Goal: Task Accomplishment & Management: Manage account settings

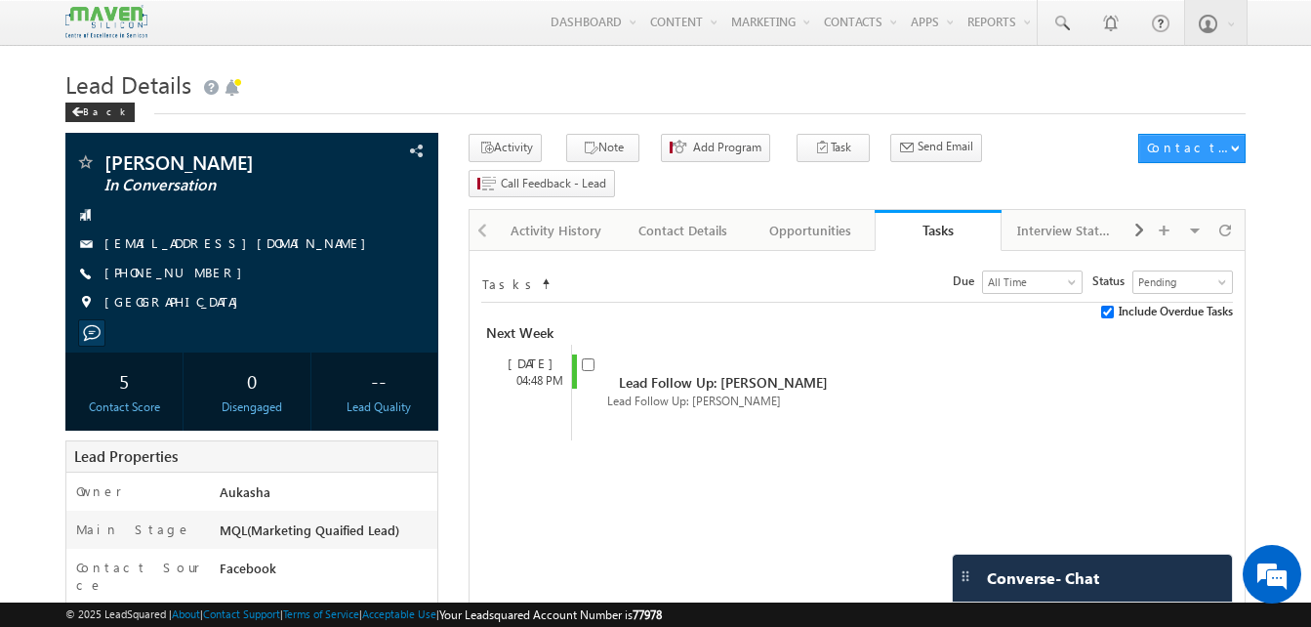
click at [364, 68] on h1 "Lead Details" at bounding box center [655, 82] width 1181 height 38
click at [648, 93] on h1 "Lead Details" at bounding box center [655, 82] width 1181 height 38
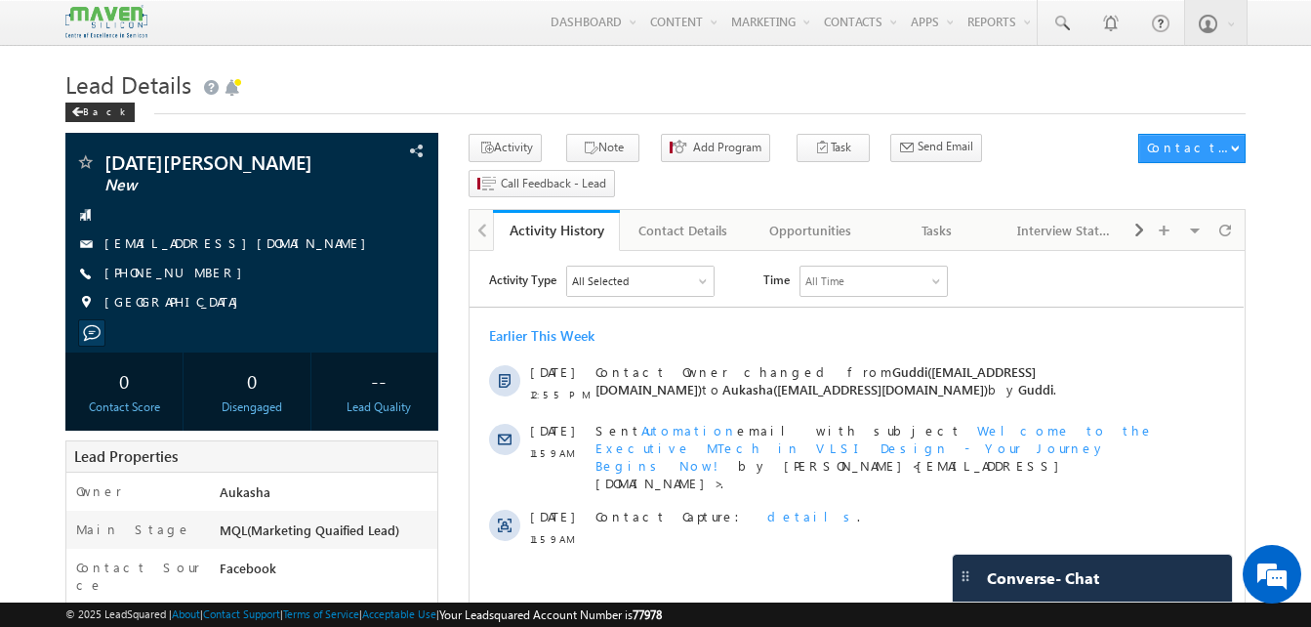
click at [609, 85] on h1 "Lead Details" at bounding box center [655, 82] width 1181 height 38
drag, startPoint x: 210, startPoint y: 276, endPoint x: 198, endPoint y: 276, distance: 11.7
click at [198, 276] on div "[PHONE_NUMBER]" at bounding box center [251, 274] width 353 height 20
copy div "[PHONE_NUMBER]"
drag, startPoint x: 273, startPoint y: 163, endPoint x: 107, endPoint y: 164, distance: 166.0
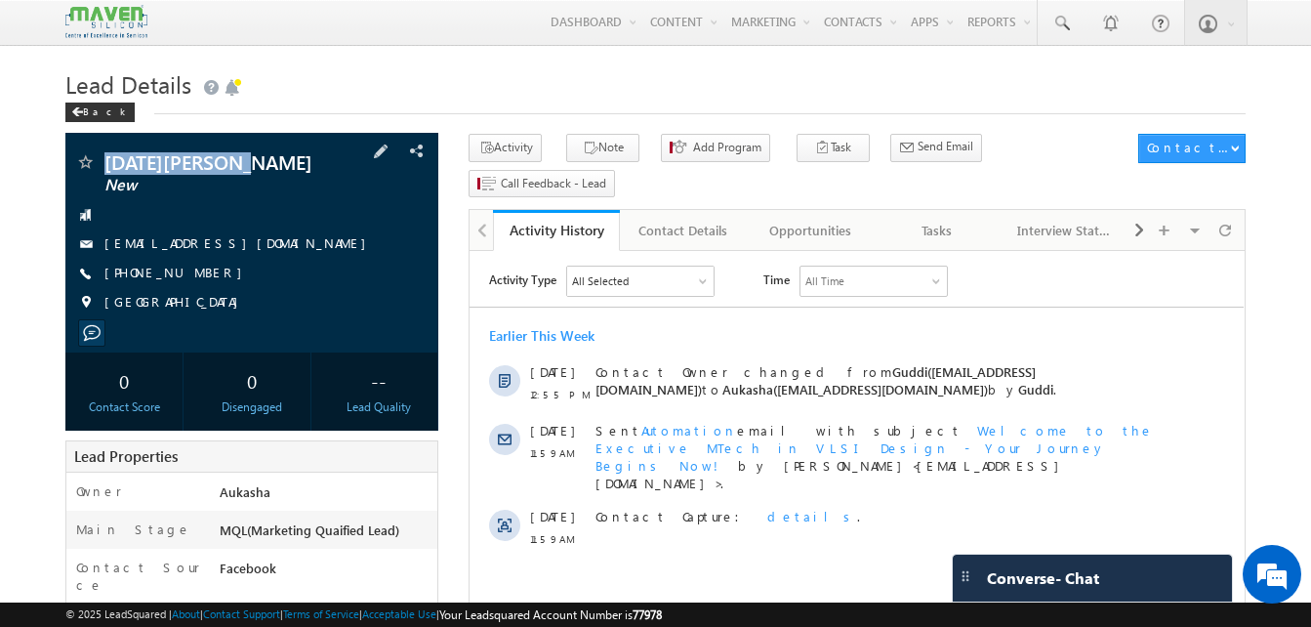
click at [107, 164] on span "[DATE][PERSON_NAME]" at bounding box center [218, 162] width 229 height 20
copy span "[DATE][PERSON_NAME]"
click at [947, 210] on link "Tasks" at bounding box center [938, 230] width 127 height 41
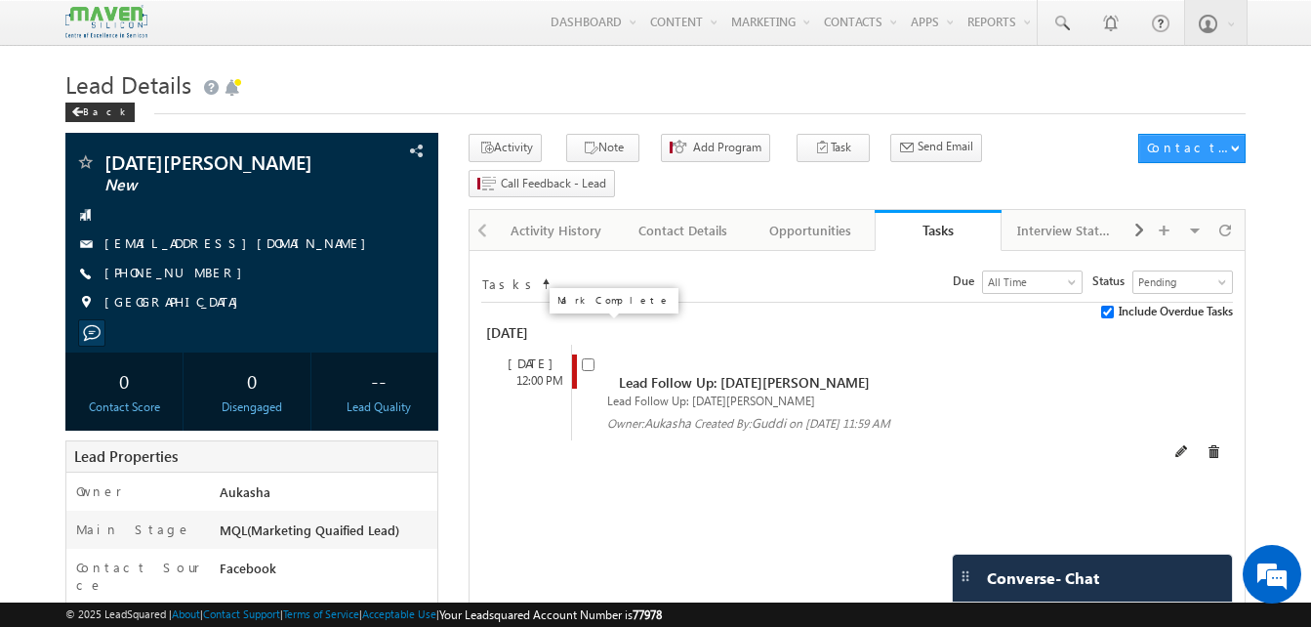
click at [588, 358] on input "checkbox" at bounding box center [588, 364] width 13 height 13
checkbox input "false"
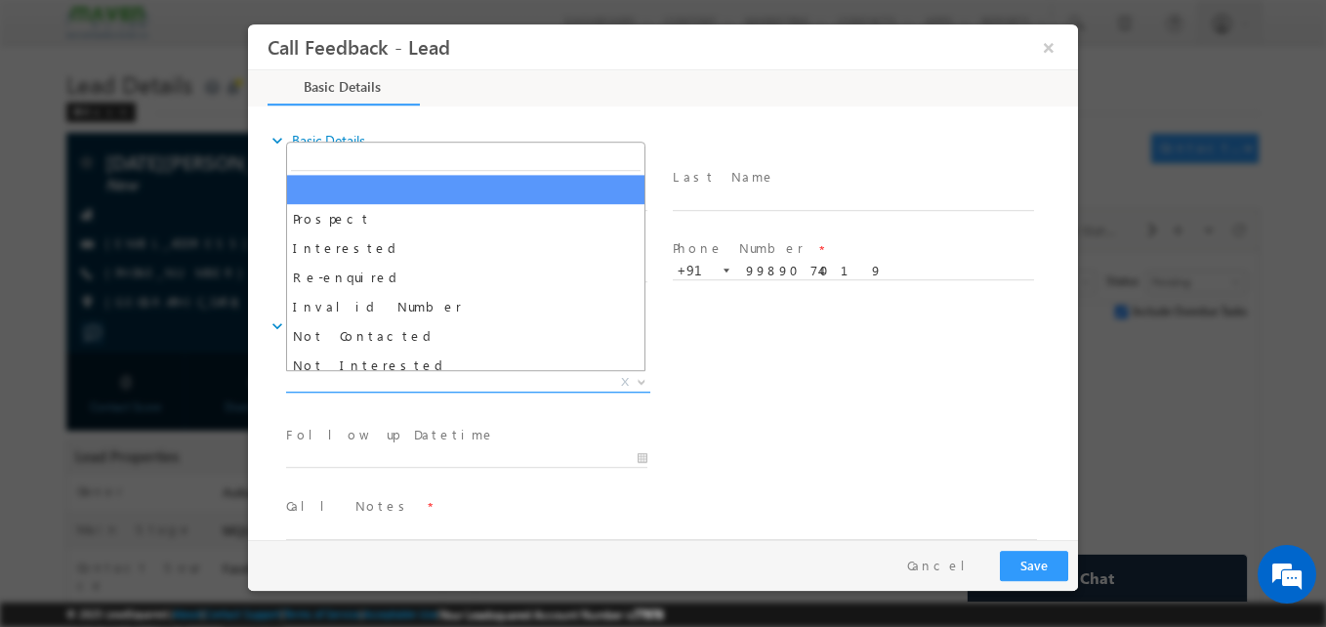
click at [428, 384] on span "X" at bounding box center [468, 383] width 364 height 20
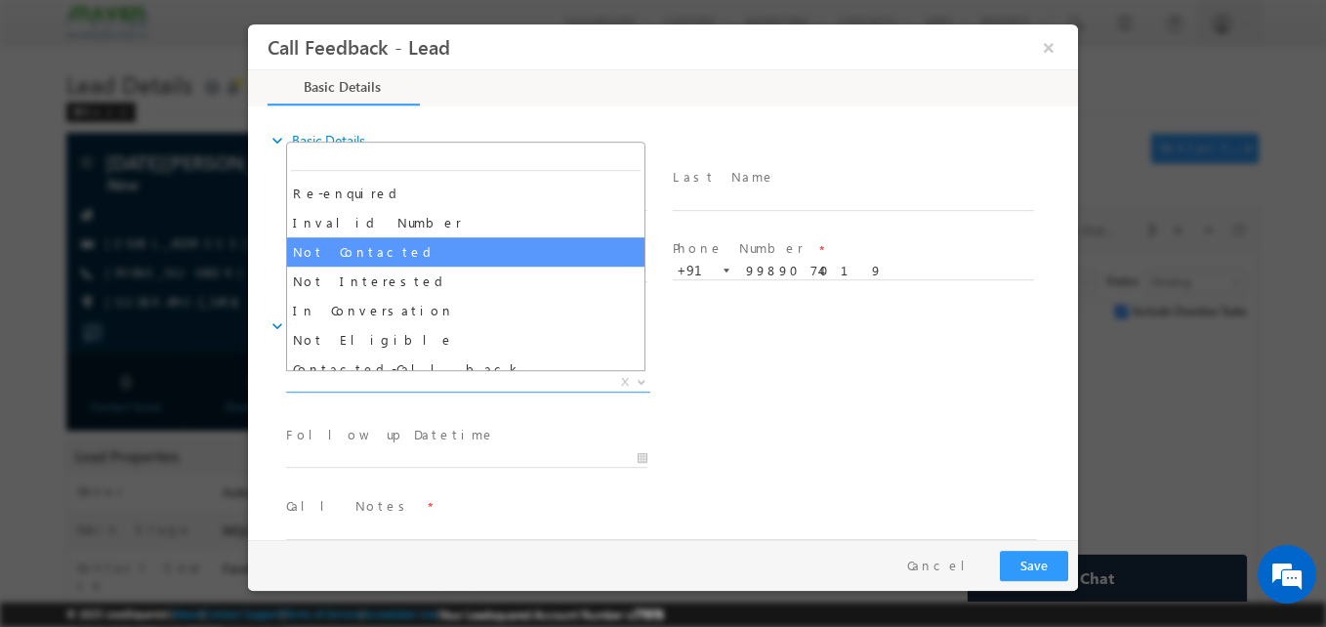
scroll to position [89, 0]
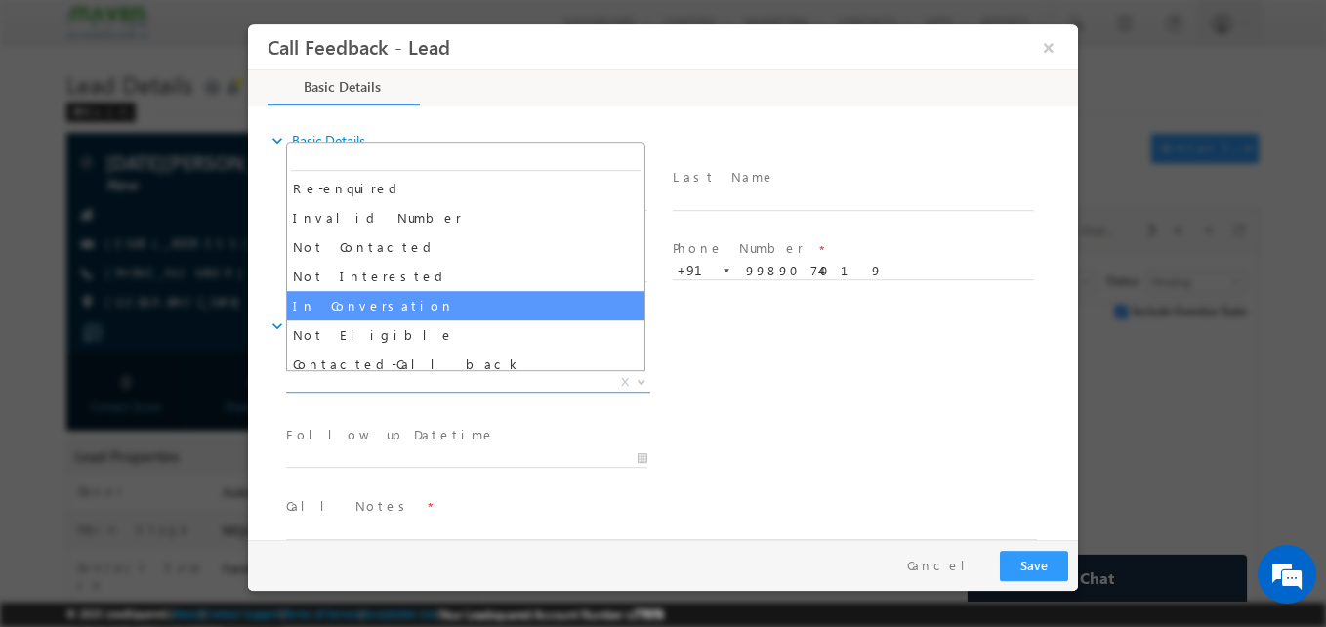
select select "In Conversation"
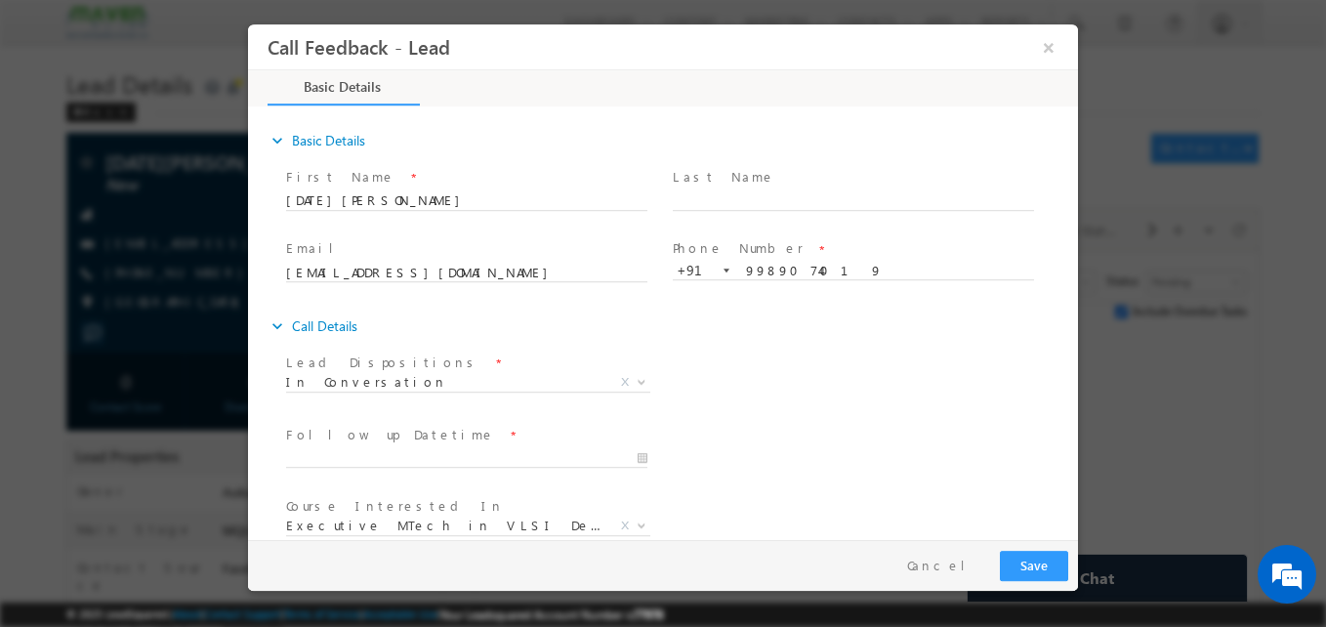
click at [405, 448] on span at bounding box center [475, 458] width 379 height 21
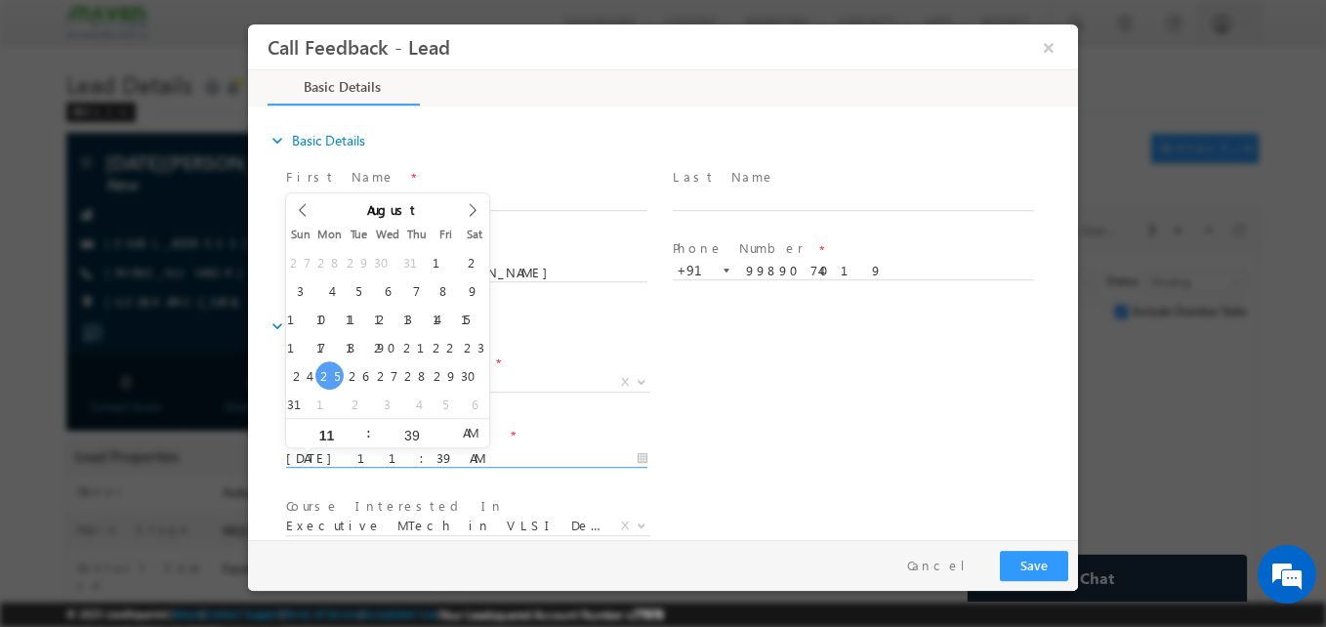
click at [407, 450] on input "25/08/2025 11:39 AM" at bounding box center [466, 459] width 361 height 20
type input "28/08/2025 11:39 AM"
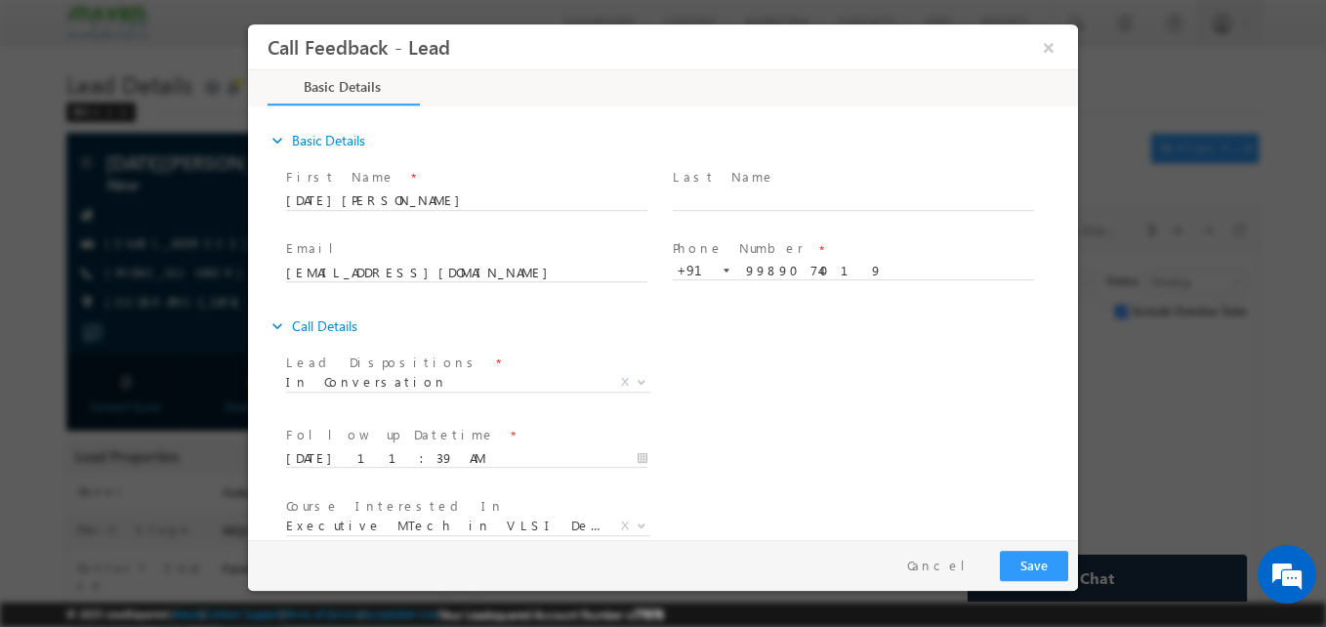
click at [721, 468] on div "Follow up Datetime * 28/08/2025 11:39 AM Program Type * Long Term Short Term X" at bounding box center [680, 457] width 796 height 72
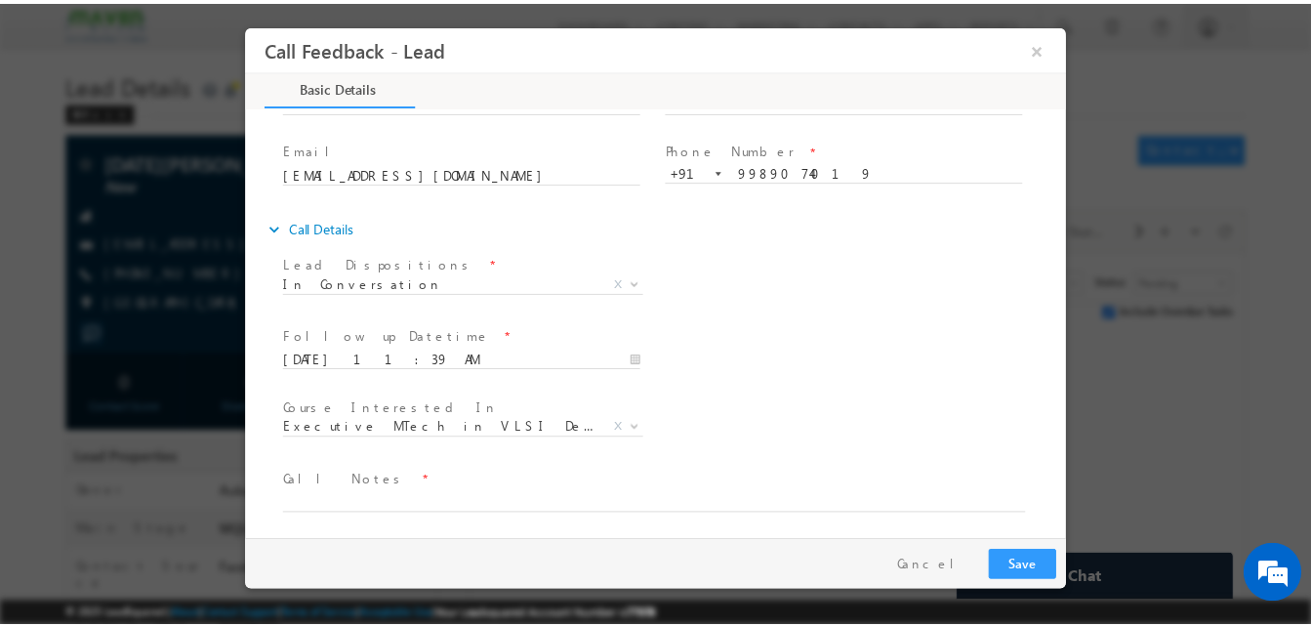
scroll to position [104, 0]
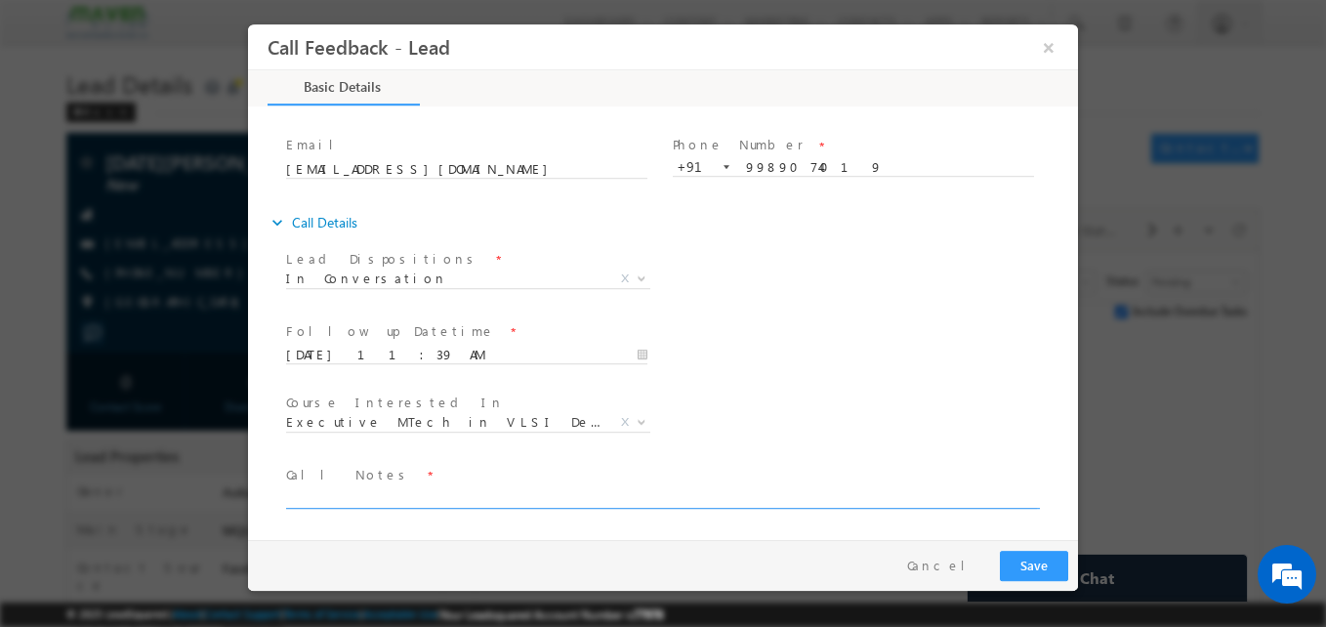
click at [481, 494] on textarea at bounding box center [661, 497] width 751 height 22
type textarea "B. tech ece 2025/preparing for GATE/Not sure ESD"
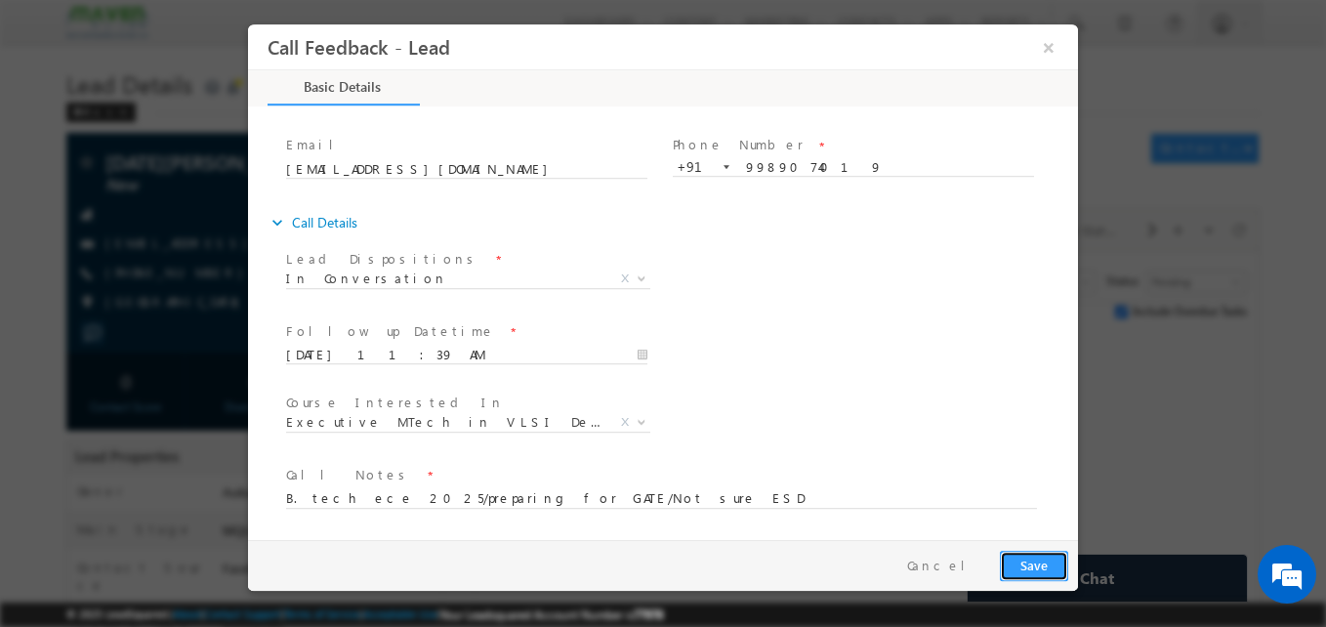
click at [1049, 571] on button "Save" at bounding box center [1034, 566] width 68 height 30
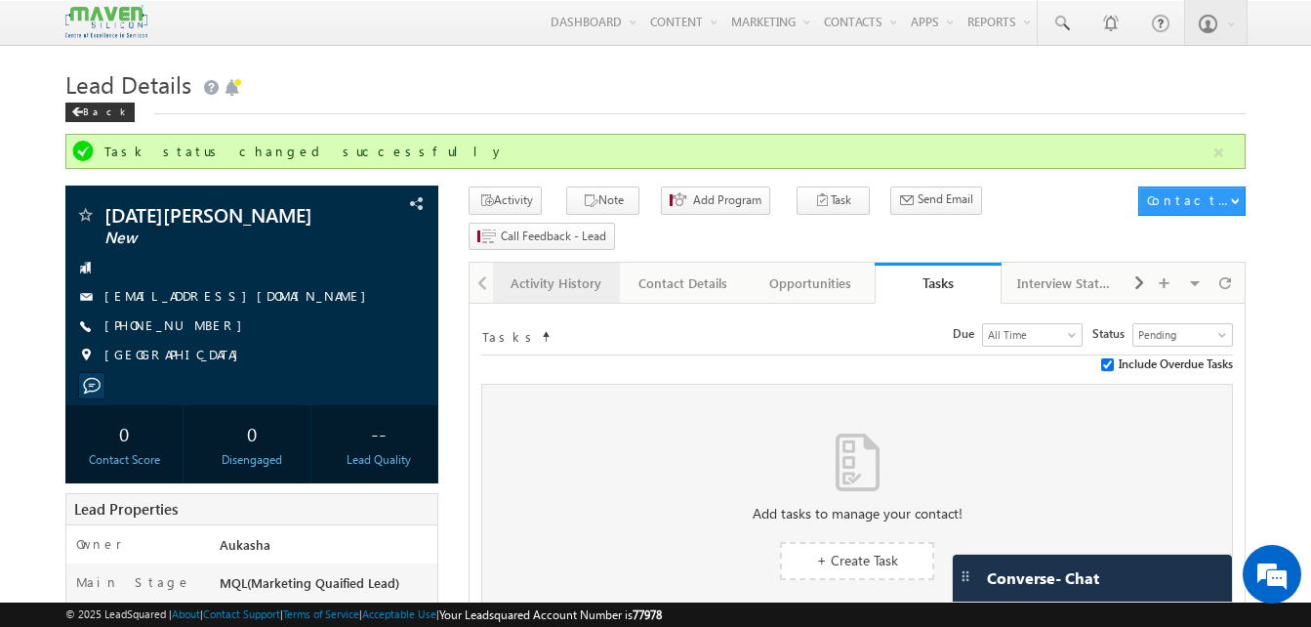
click at [565, 271] on div "Activity History" at bounding box center [556, 282] width 94 height 23
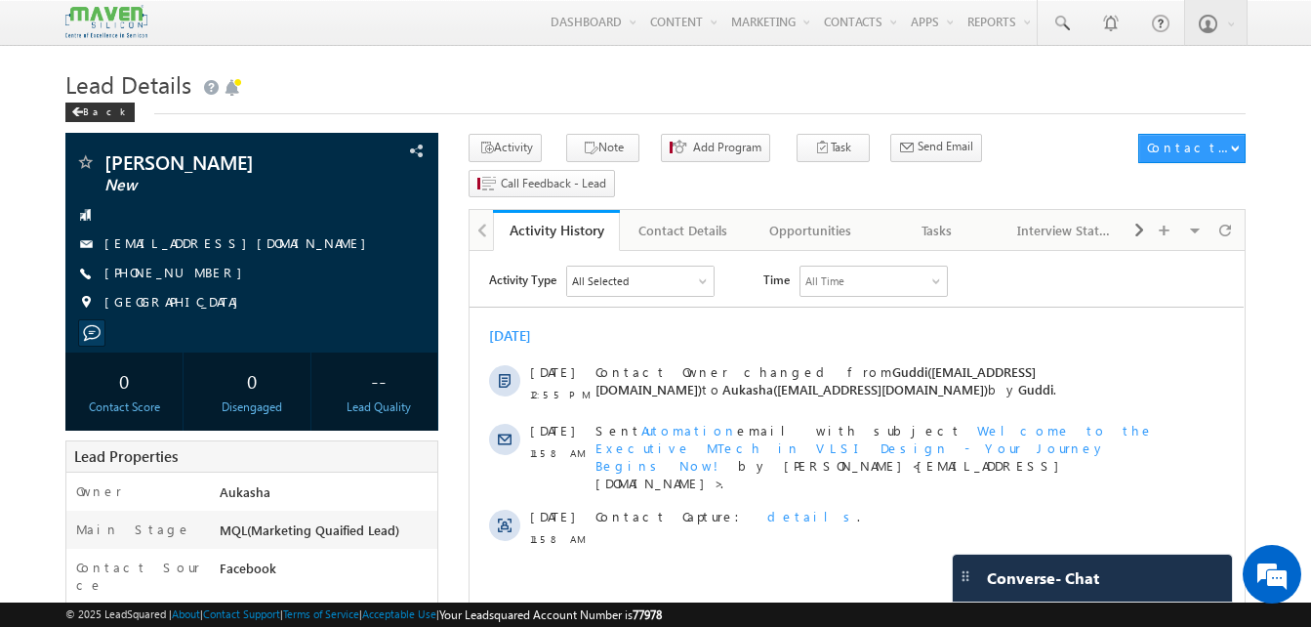
click at [553, 82] on h1 "Lead Details" at bounding box center [655, 82] width 1181 height 38
drag, startPoint x: 222, startPoint y: 274, endPoint x: 198, endPoint y: 276, distance: 23.5
click at [198, 276] on div "+91-7418091699" at bounding box center [251, 274] width 353 height 20
copy div "+91-7418091699"
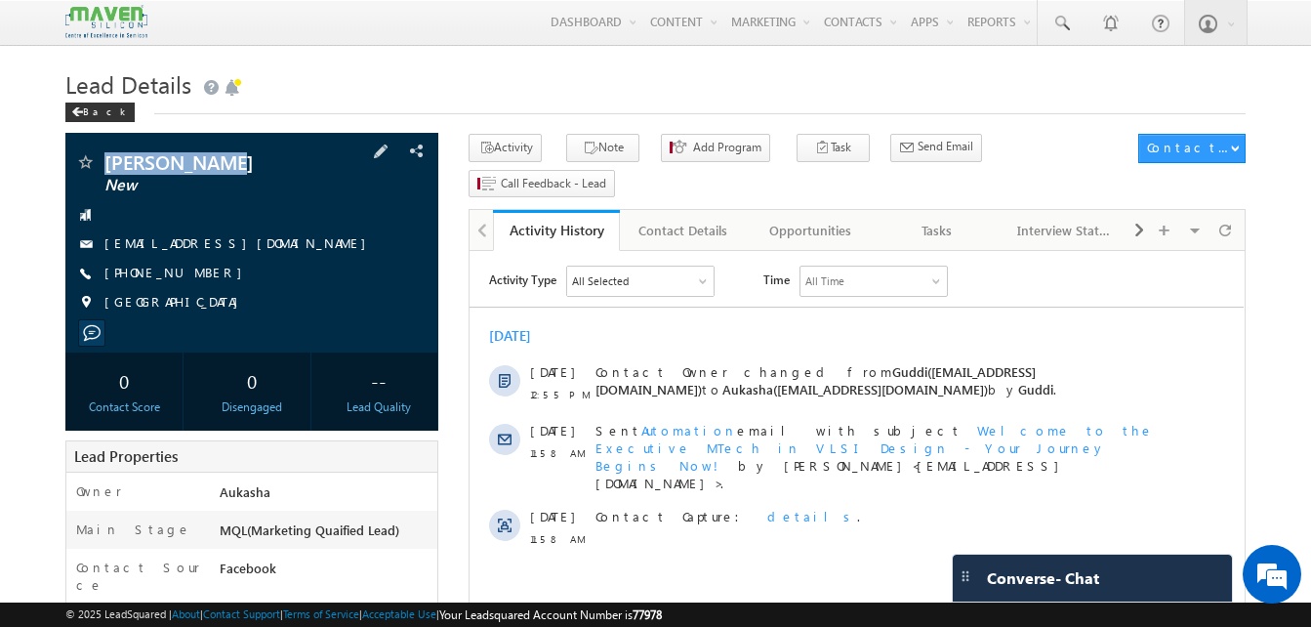
drag, startPoint x: 220, startPoint y: 166, endPoint x: 101, endPoint y: 163, distance: 119.2
click at [101, 163] on div "nikitha mira New" at bounding box center [251, 162] width 353 height 20
copy div "[PERSON_NAME]"
click at [615, 75] on h1 "Lead Details" at bounding box center [655, 82] width 1181 height 38
drag, startPoint x: 218, startPoint y: 163, endPoint x: 105, endPoint y: 158, distance: 112.4
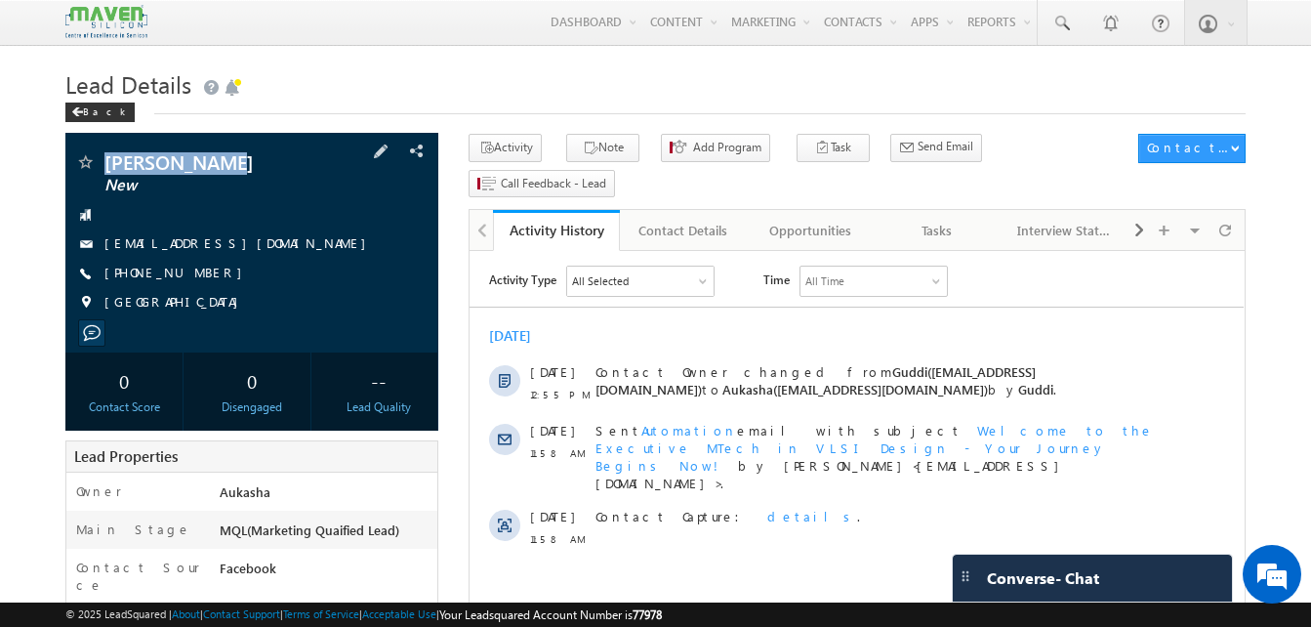
click at [105, 158] on span "nikitha mira" at bounding box center [218, 162] width 229 height 20
copy span "nikitha mira"
drag, startPoint x: 212, startPoint y: 270, endPoint x: 197, endPoint y: 277, distance: 16.6
click at [197, 277] on div "+91-7418091699" at bounding box center [251, 274] width 353 height 20
copy div "+91-7418091699"
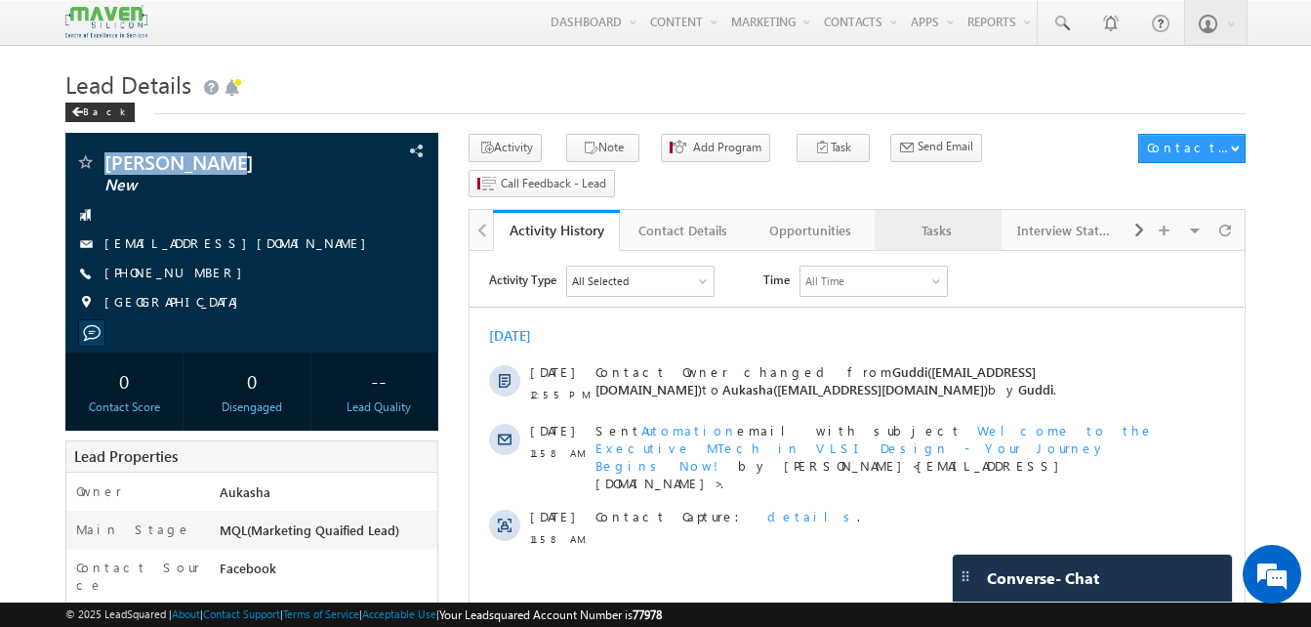
click at [921, 219] on div "Tasks" at bounding box center [938, 230] width 94 height 23
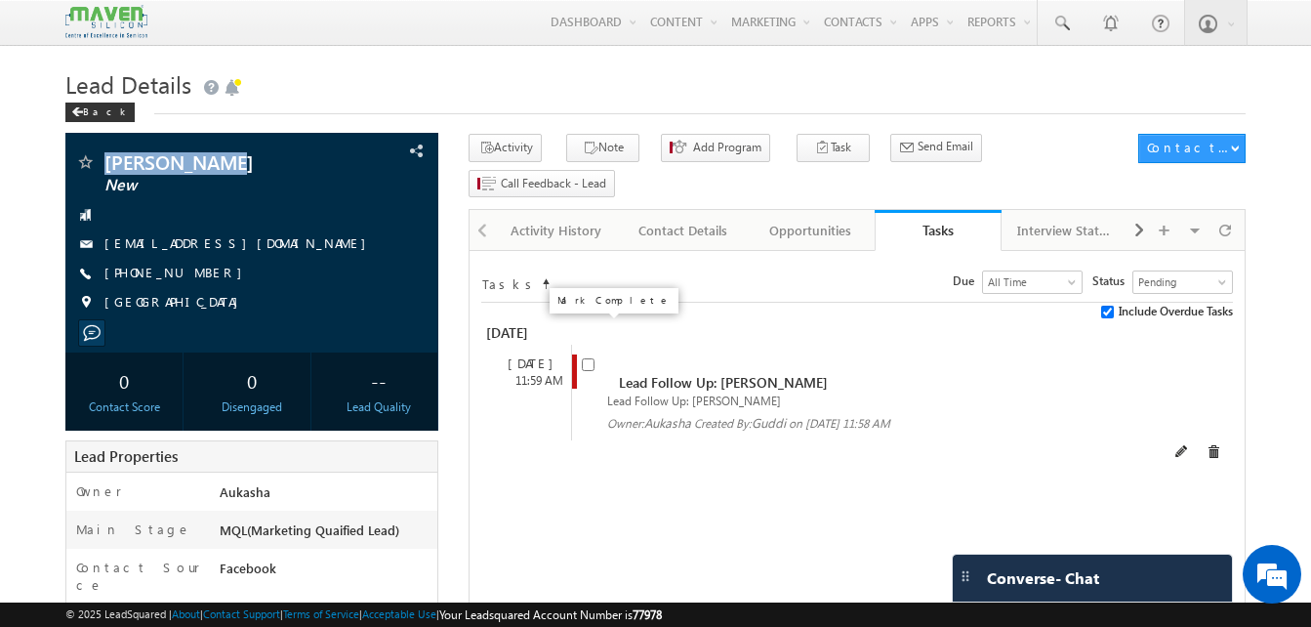
click at [592, 358] on input "checkbox" at bounding box center [588, 364] width 13 height 13
checkbox input "false"
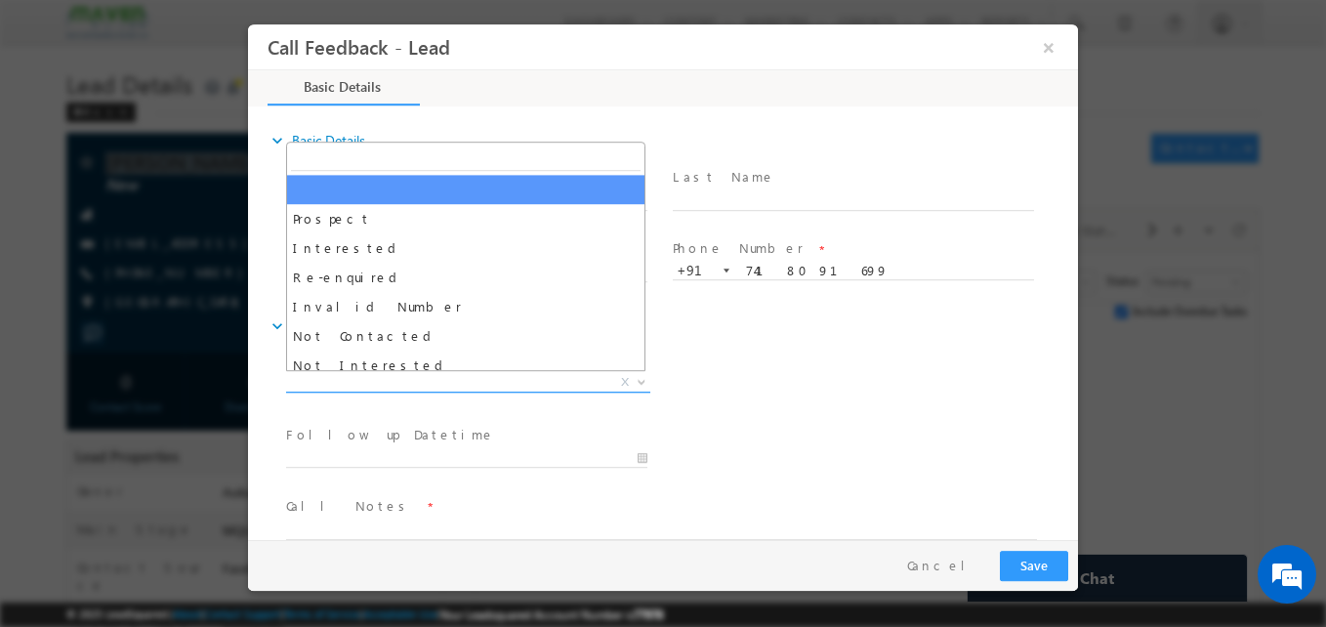
click at [448, 385] on span "X" at bounding box center [468, 383] width 364 height 20
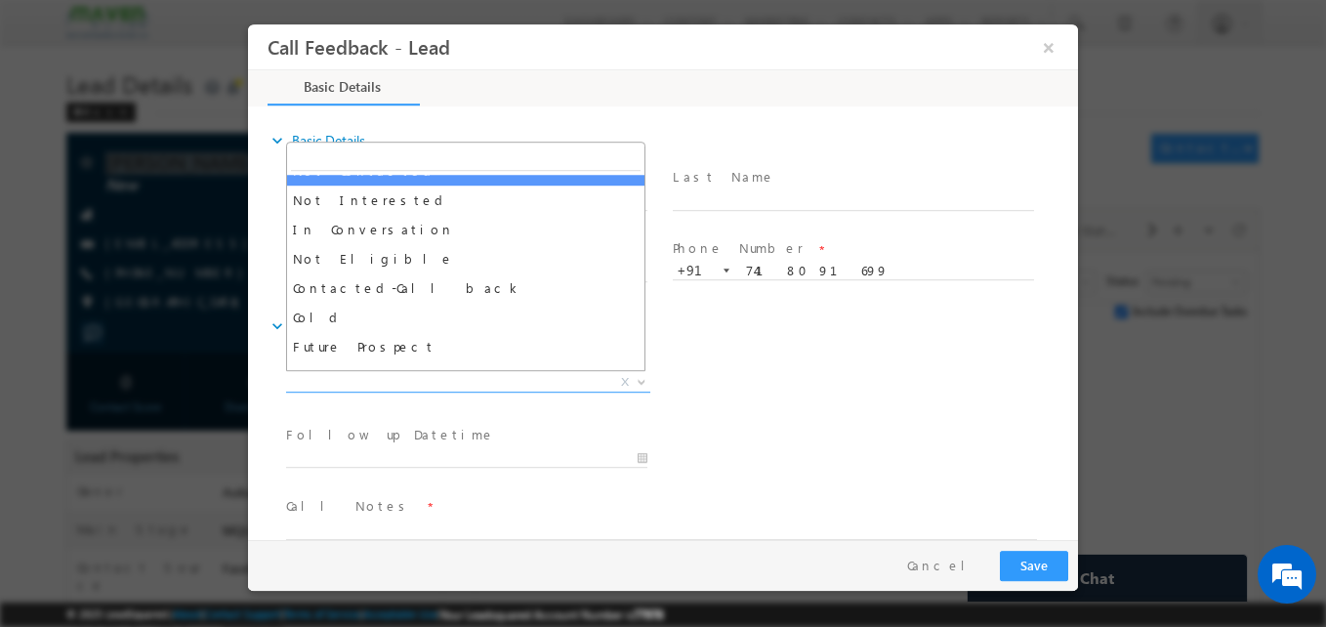
scroll to position [168, 0]
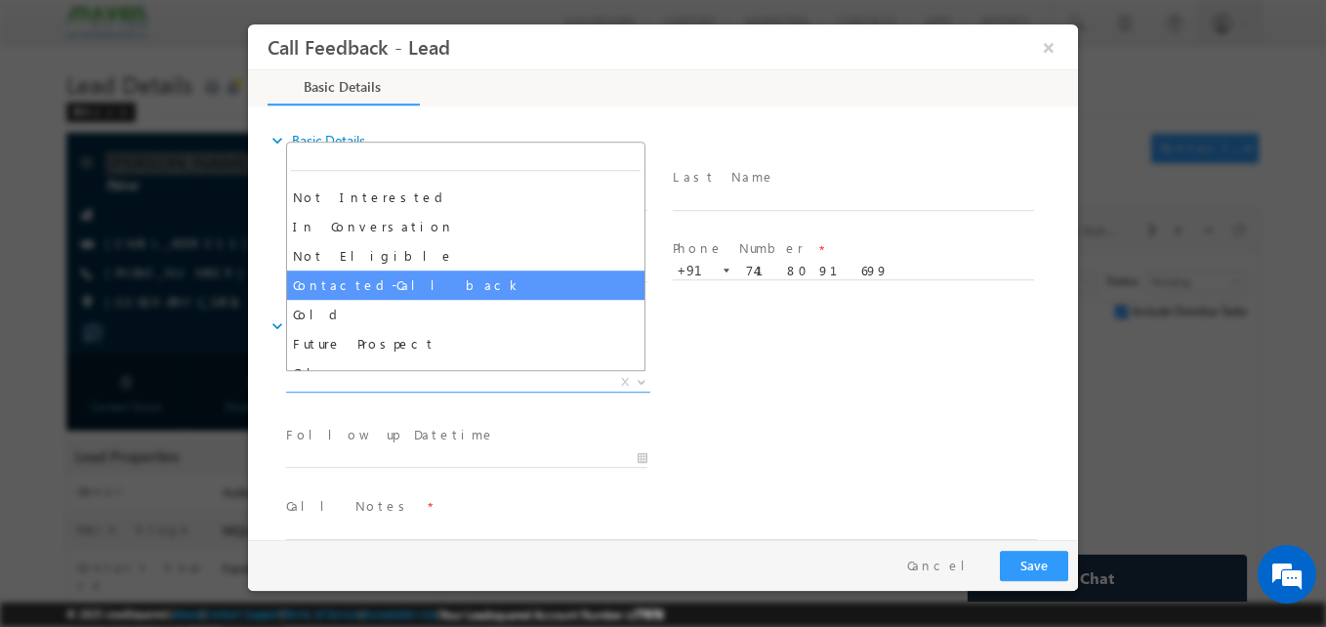
select select "Contacted-Call back"
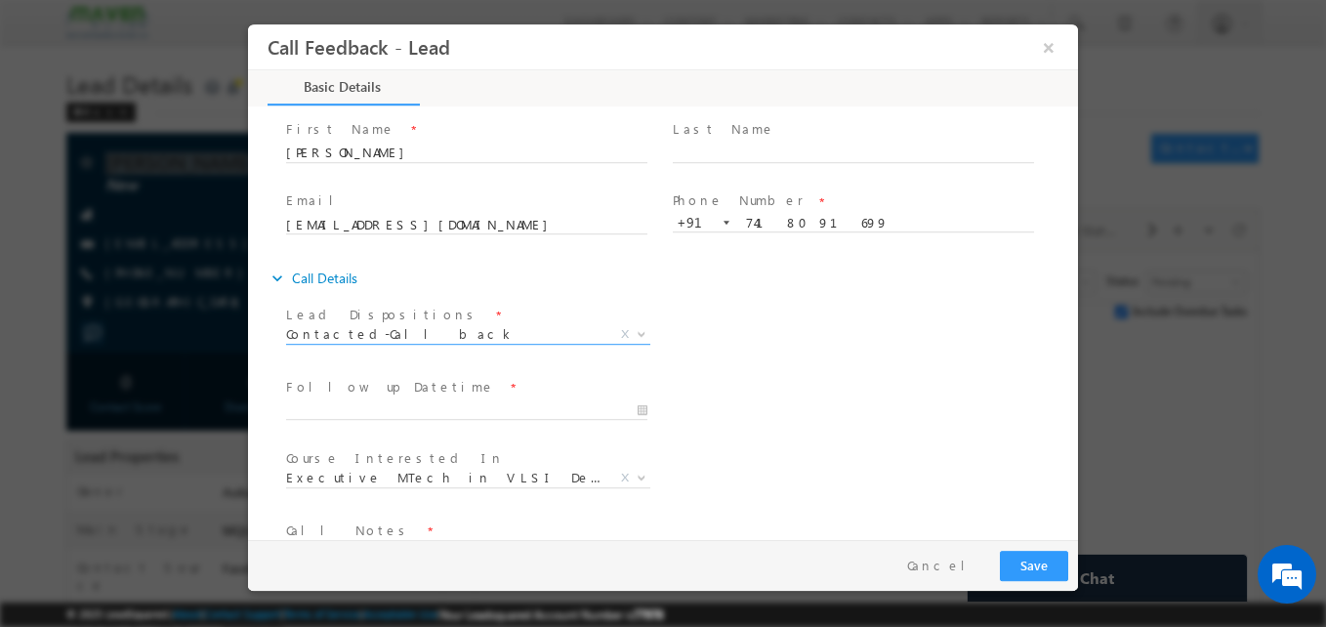
scroll to position [51, 0]
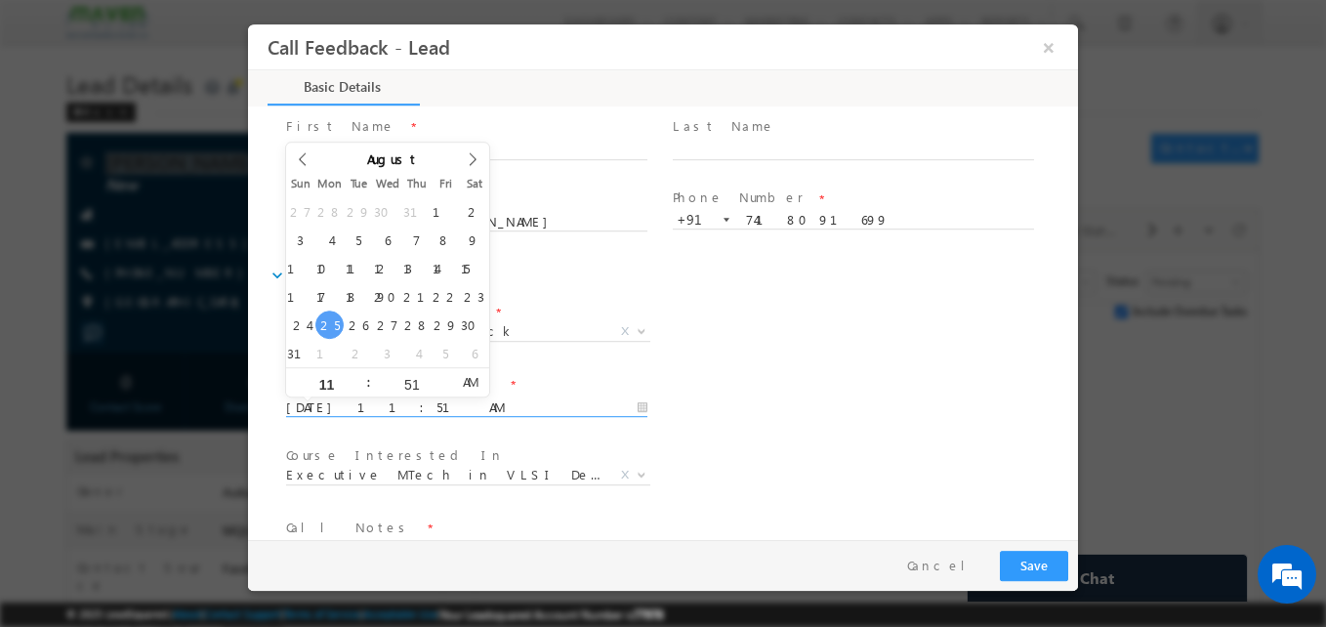
click at [407, 403] on input "25/08/2025 11:51 AM" at bounding box center [466, 408] width 361 height 20
type input "28/08/2025 11:51 AM"
drag, startPoint x: 420, startPoint y: 325, endPoint x: 673, endPoint y: 461, distance: 287.0
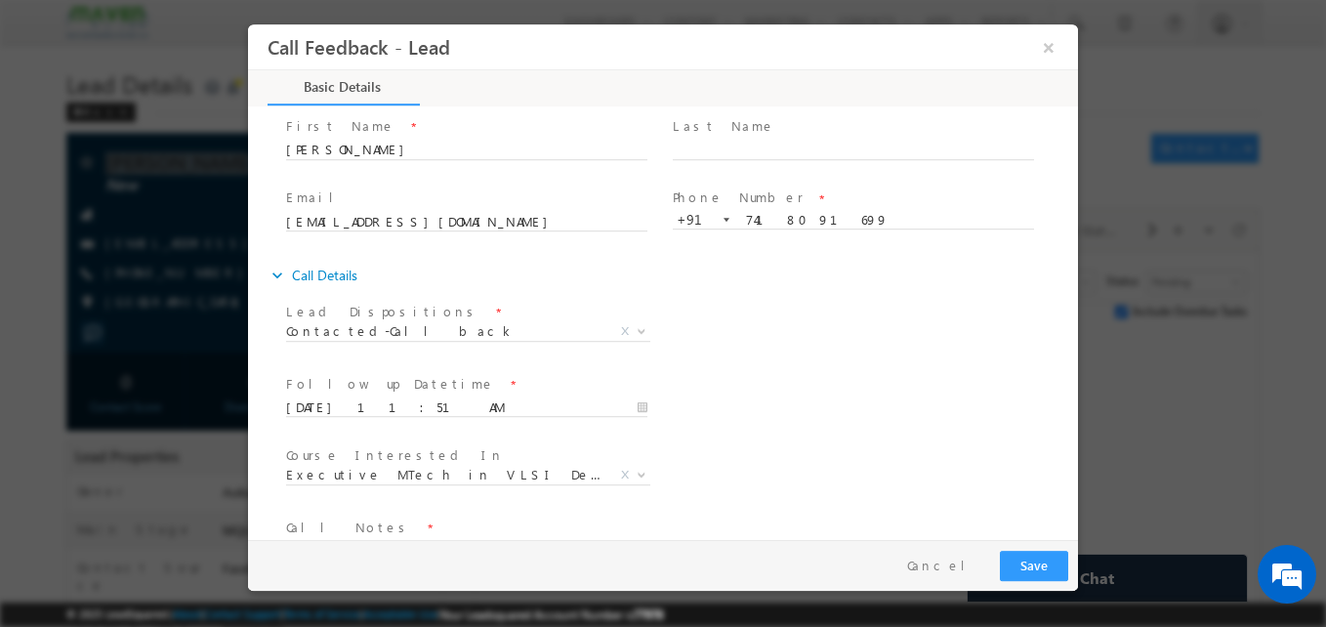
click at [673, 461] on div "Course Interested In * Executive M.Tech in VLSI Design Advanced VLSI Design & V…" at bounding box center [680, 477] width 796 height 72
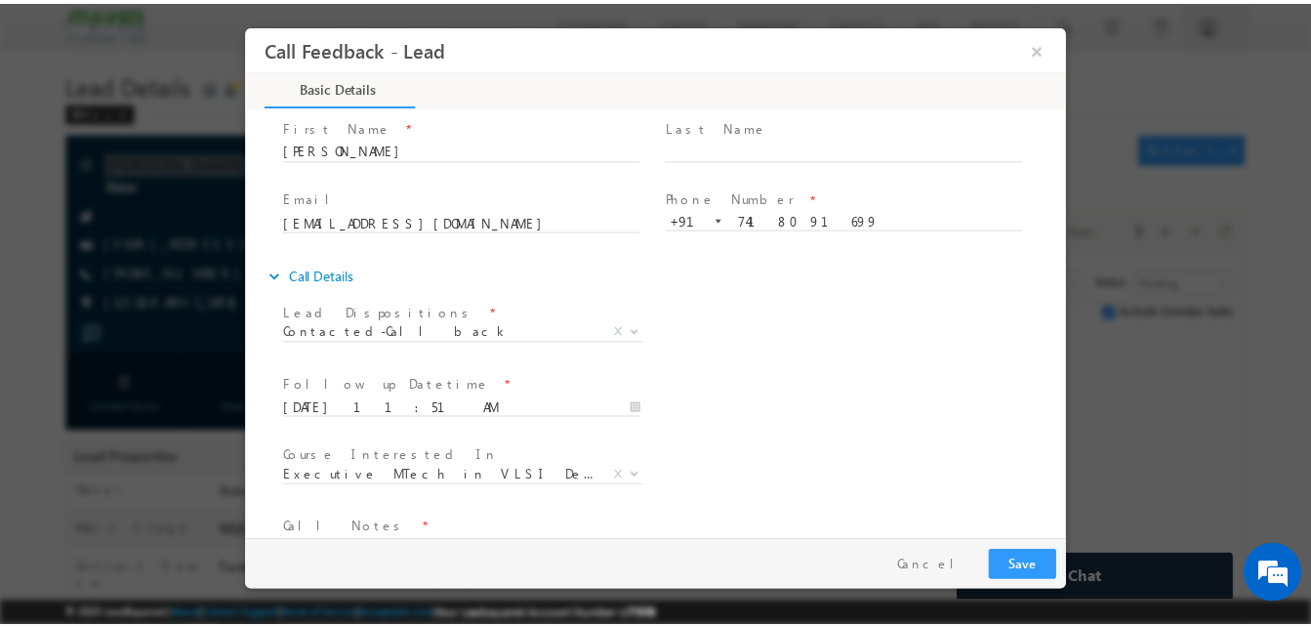
scroll to position [104, 0]
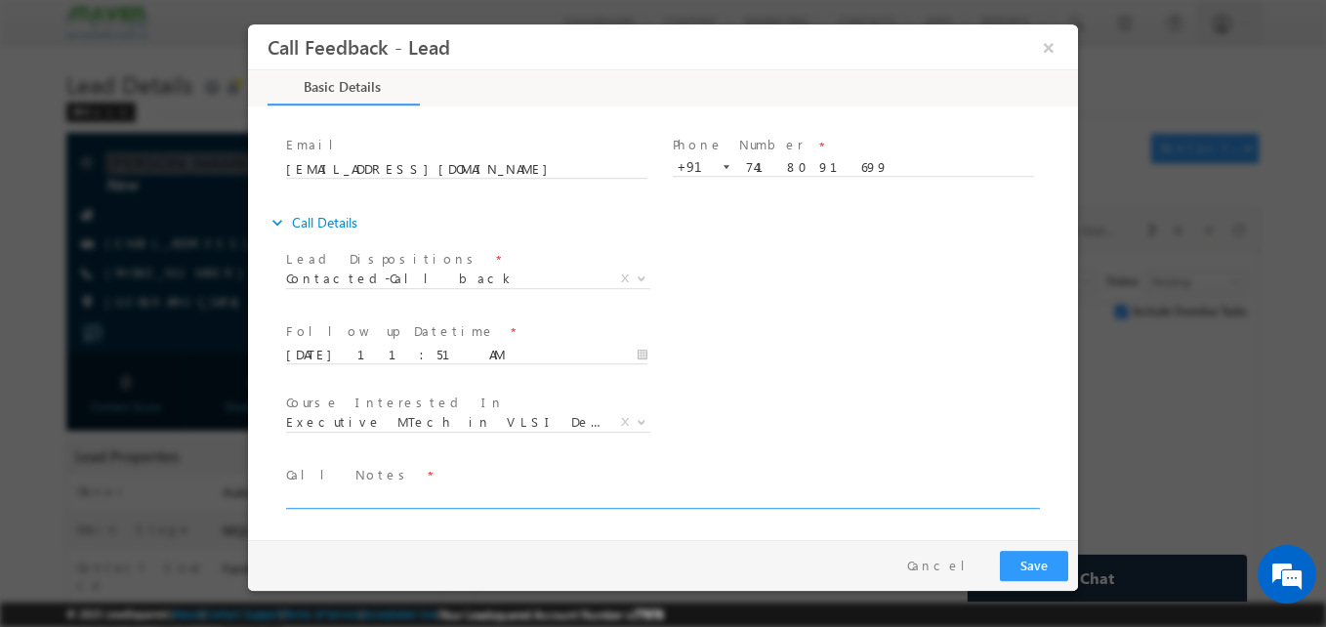
click at [504, 501] on textarea at bounding box center [661, 497] width 751 height 22
type textarea "Call again"
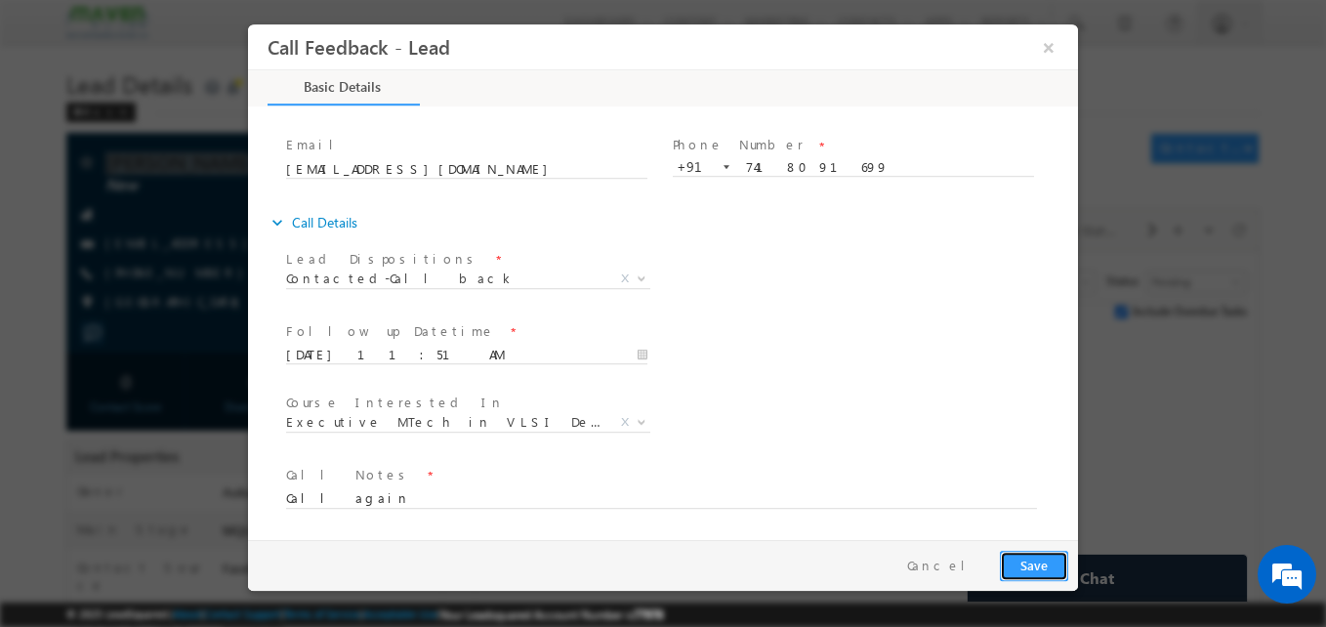
click at [1037, 573] on button "Save" at bounding box center [1034, 566] width 68 height 30
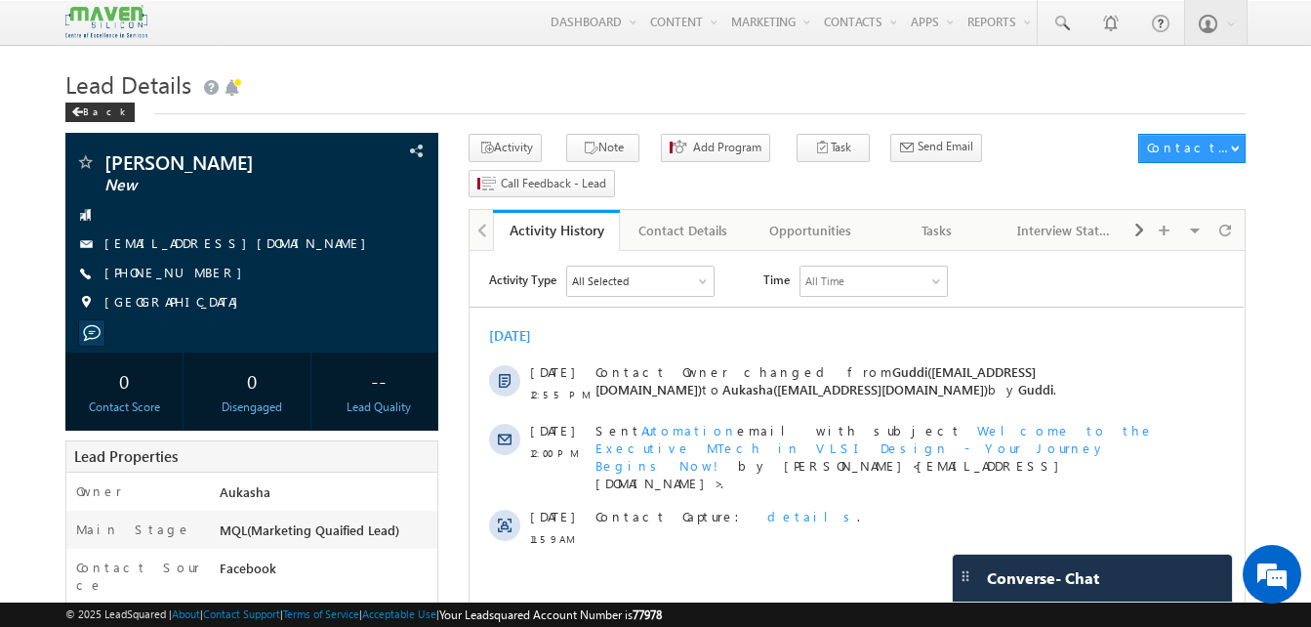
click at [459, 78] on h1 "Lead Details" at bounding box center [655, 82] width 1181 height 38
drag, startPoint x: 208, startPoint y: 270, endPoint x: 198, endPoint y: 273, distance: 10.2
click at [198, 273] on div "[PHONE_NUMBER]" at bounding box center [251, 274] width 353 height 20
copy div "[PHONE_NUMBER]"
drag, startPoint x: 256, startPoint y: 169, endPoint x: 108, endPoint y: 169, distance: 147.5
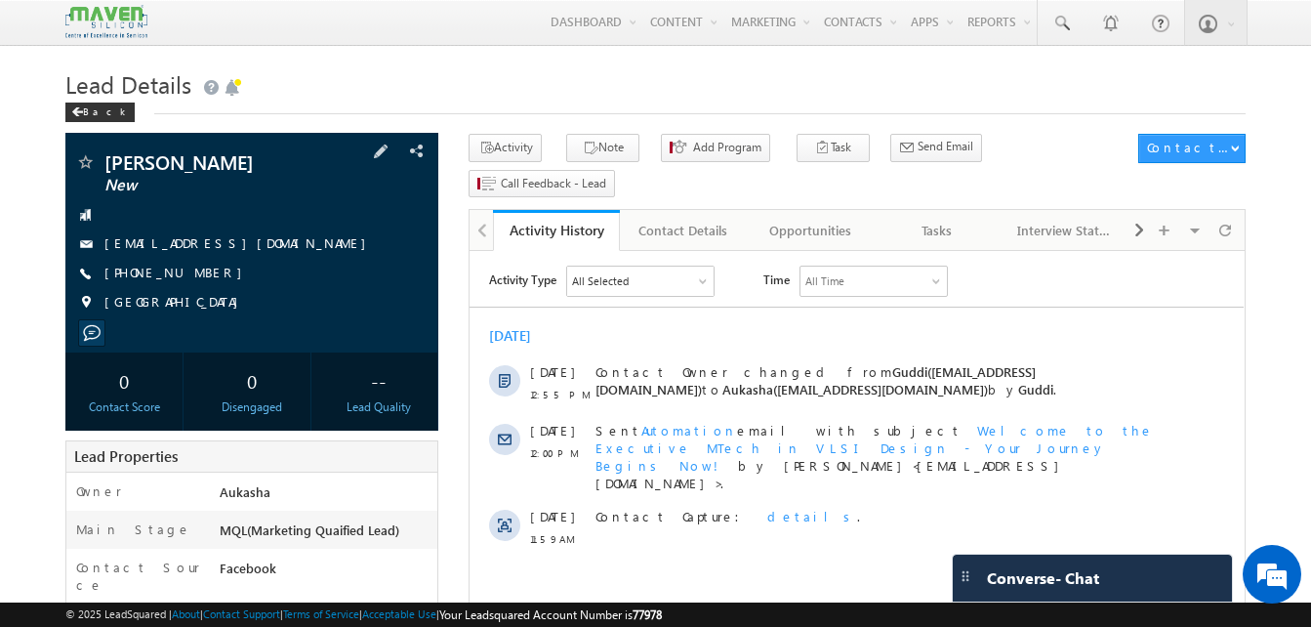
click at [108, 169] on span "[PERSON_NAME]" at bounding box center [218, 162] width 229 height 20
copy span "[PERSON_NAME]"
click at [607, 92] on h1 "Lead Details" at bounding box center [655, 82] width 1181 height 38
click at [491, 91] on h1 "Lead Details" at bounding box center [655, 82] width 1181 height 38
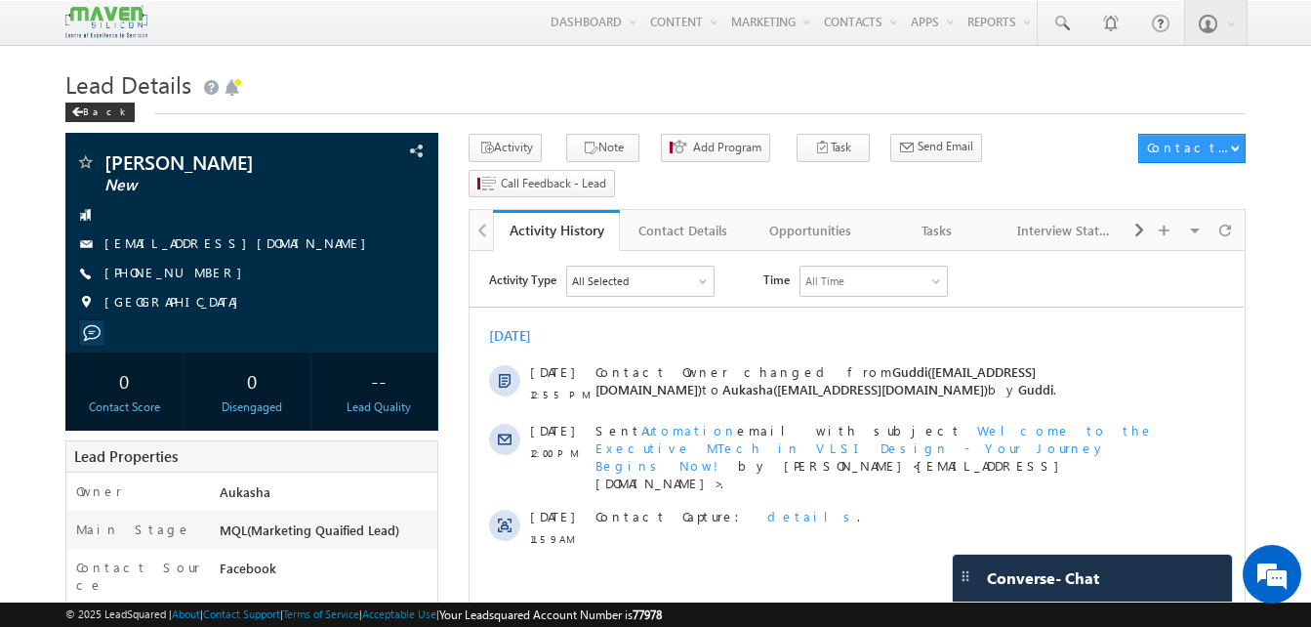
click at [705, 219] on div "Contact Details" at bounding box center [683, 230] width 94 height 23
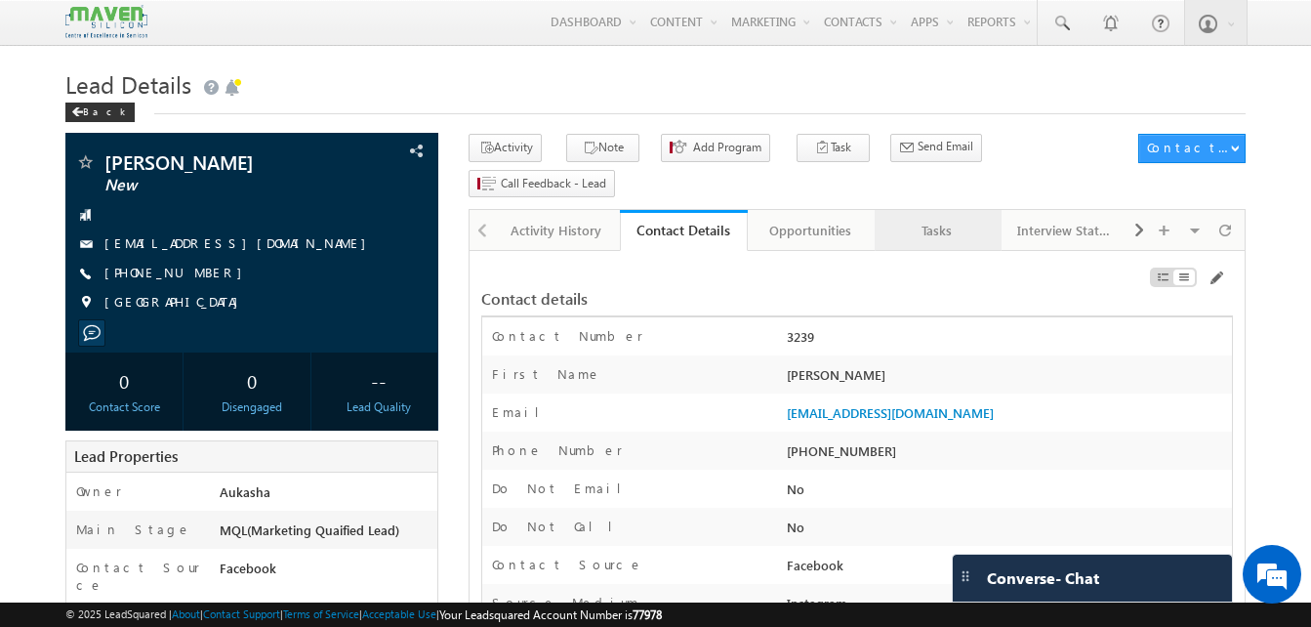
click at [927, 219] on div "Tasks" at bounding box center [938, 230] width 94 height 23
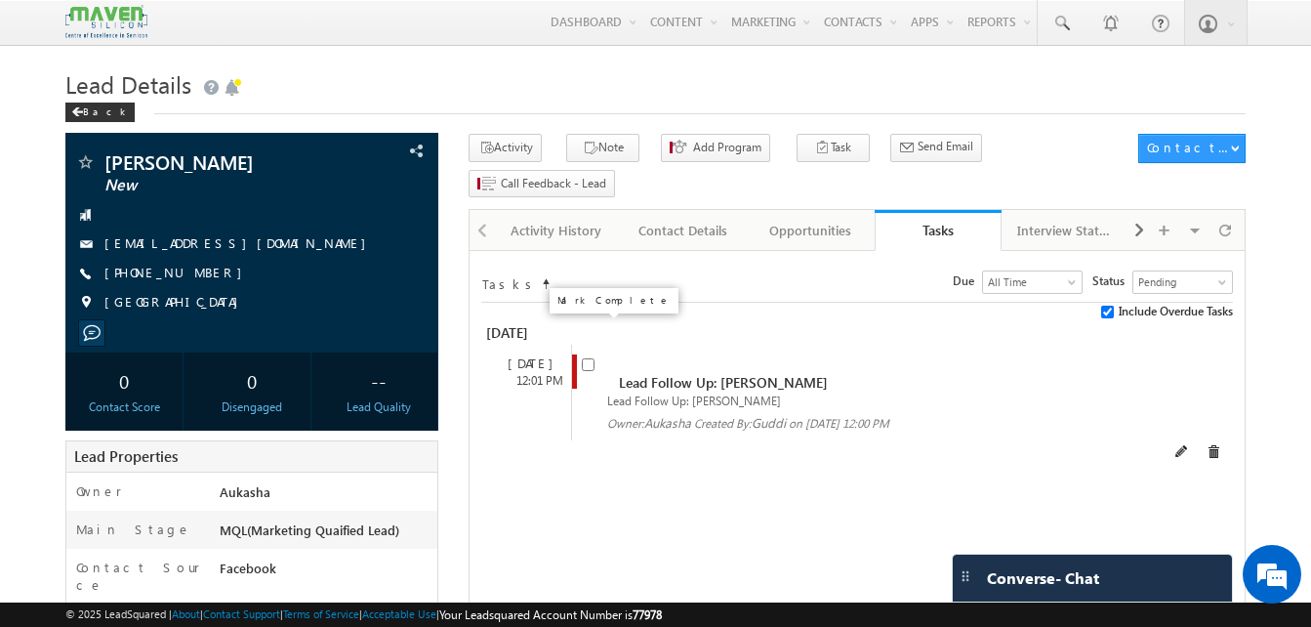
click at [587, 358] on input "checkbox" at bounding box center [588, 364] width 13 height 13
checkbox input "false"
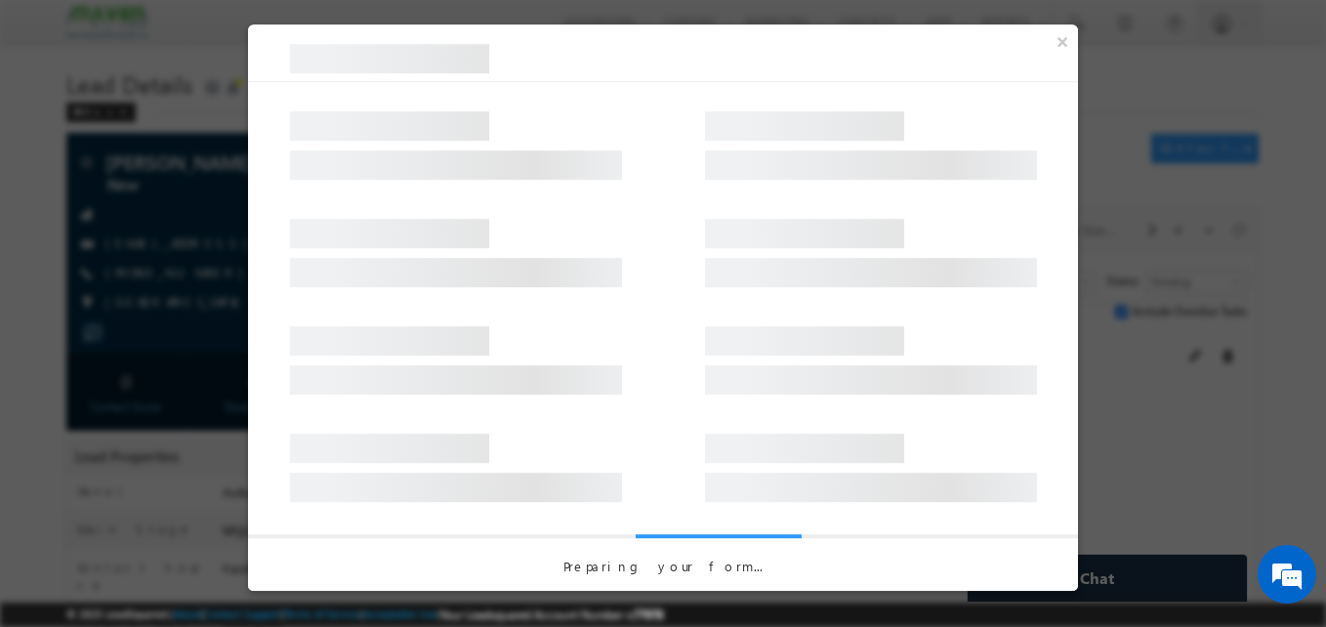
click at [587, 332] on div at bounding box center [456, 345] width 332 height 59
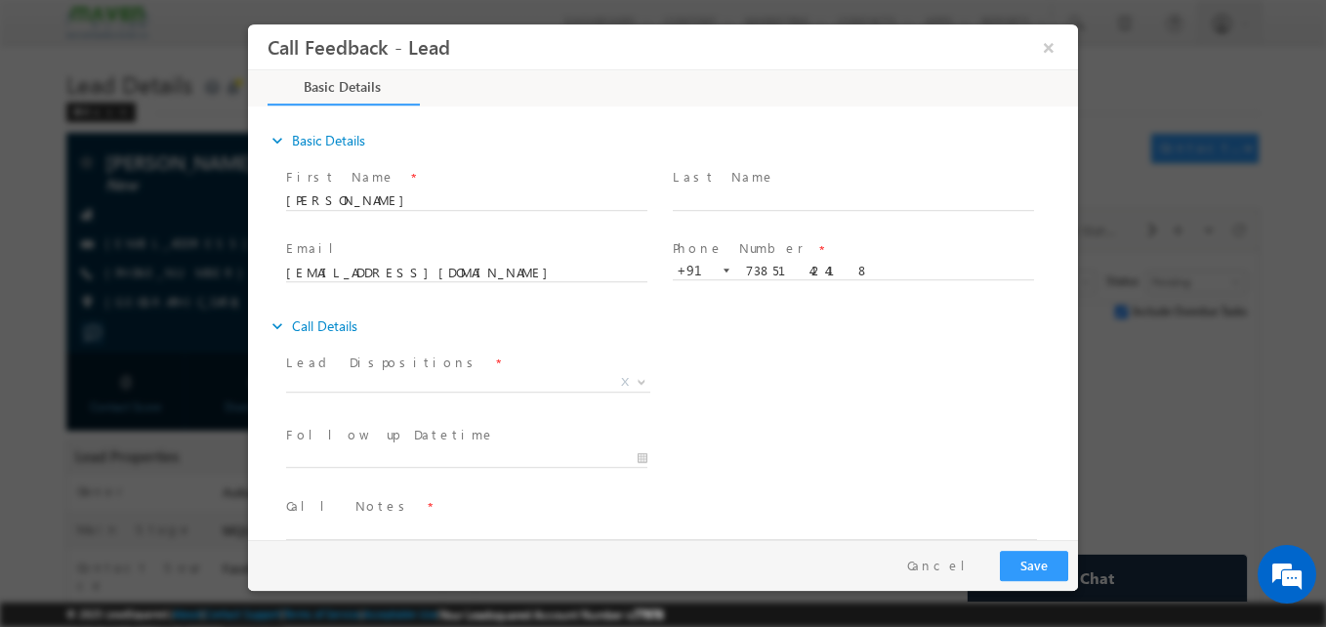
scroll to position [31, 0]
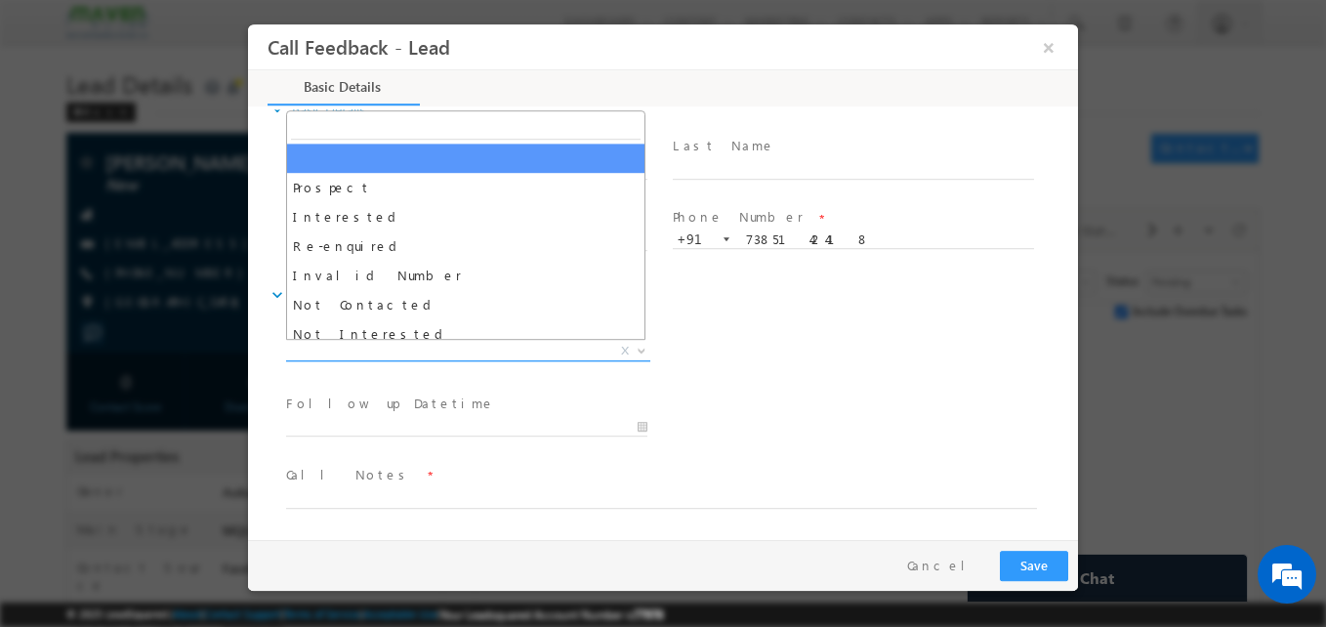
click at [478, 352] on span "X" at bounding box center [468, 352] width 364 height 20
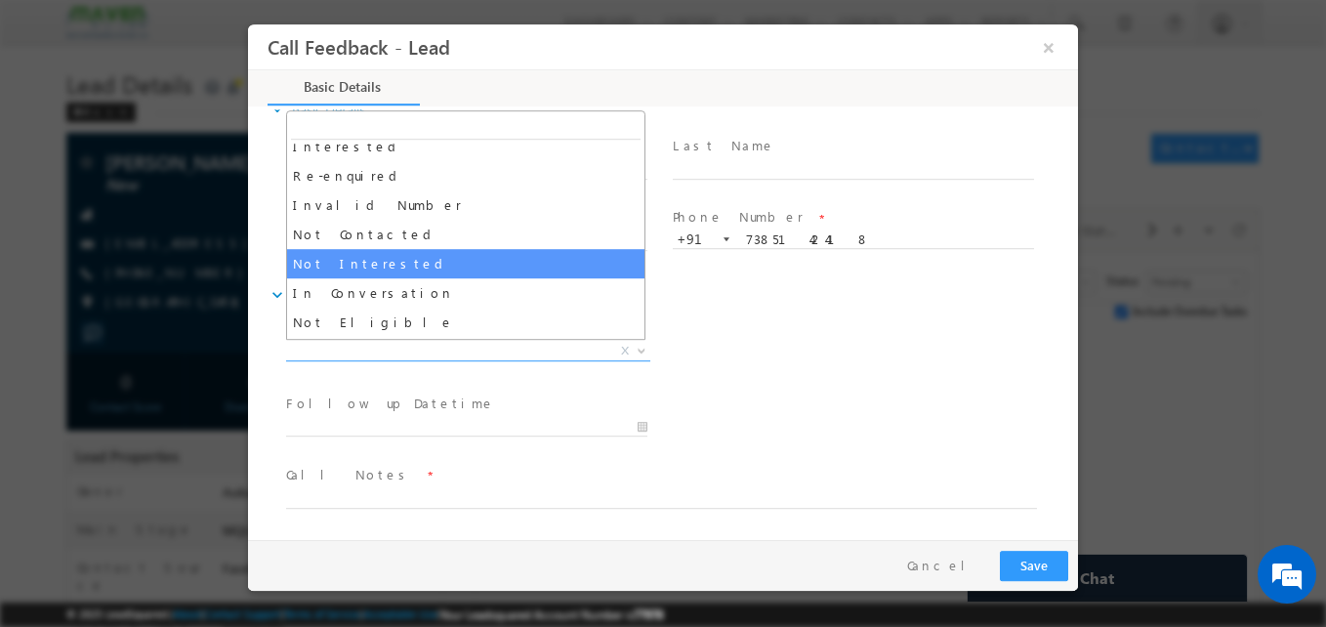
scroll to position [0, 0]
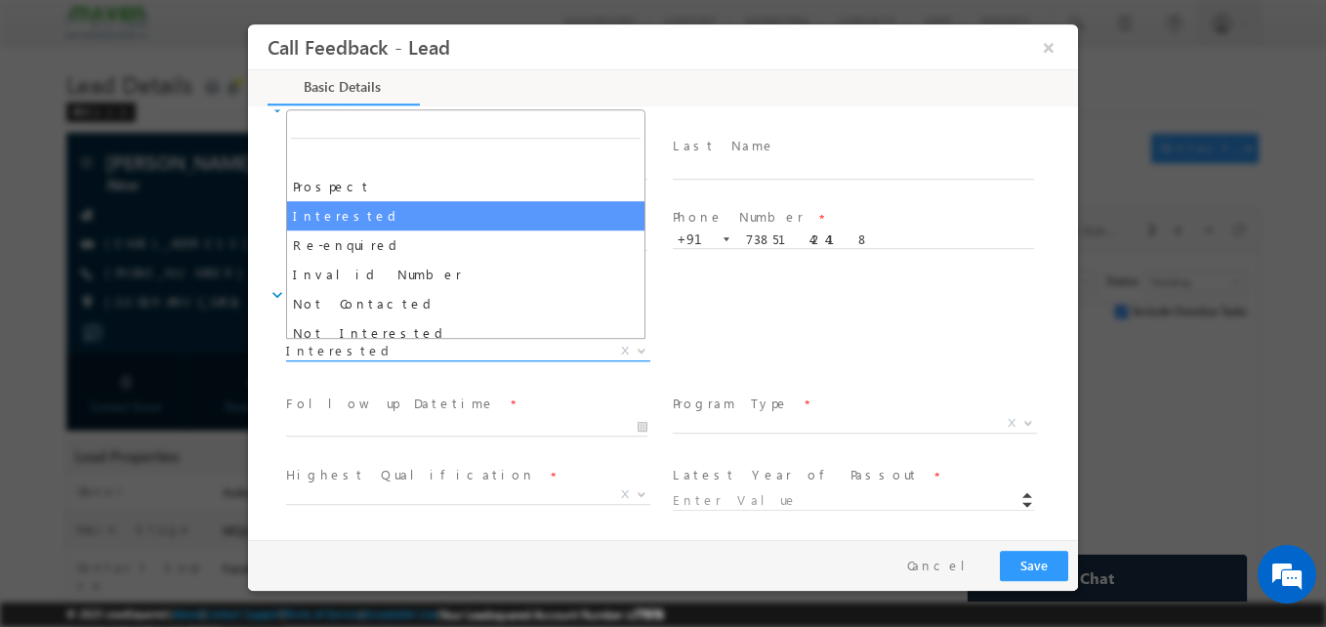
click at [386, 351] on span "Interested" at bounding box center [444, 351] width 317 height 18
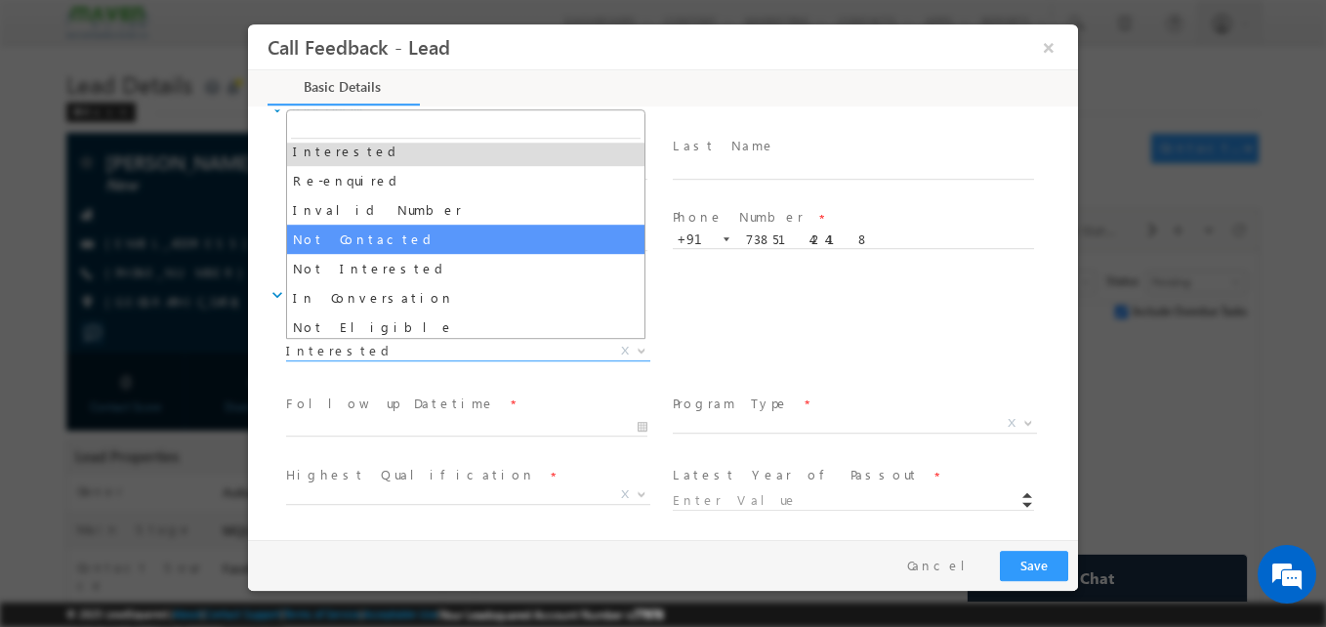
scroll to position [67, 0]
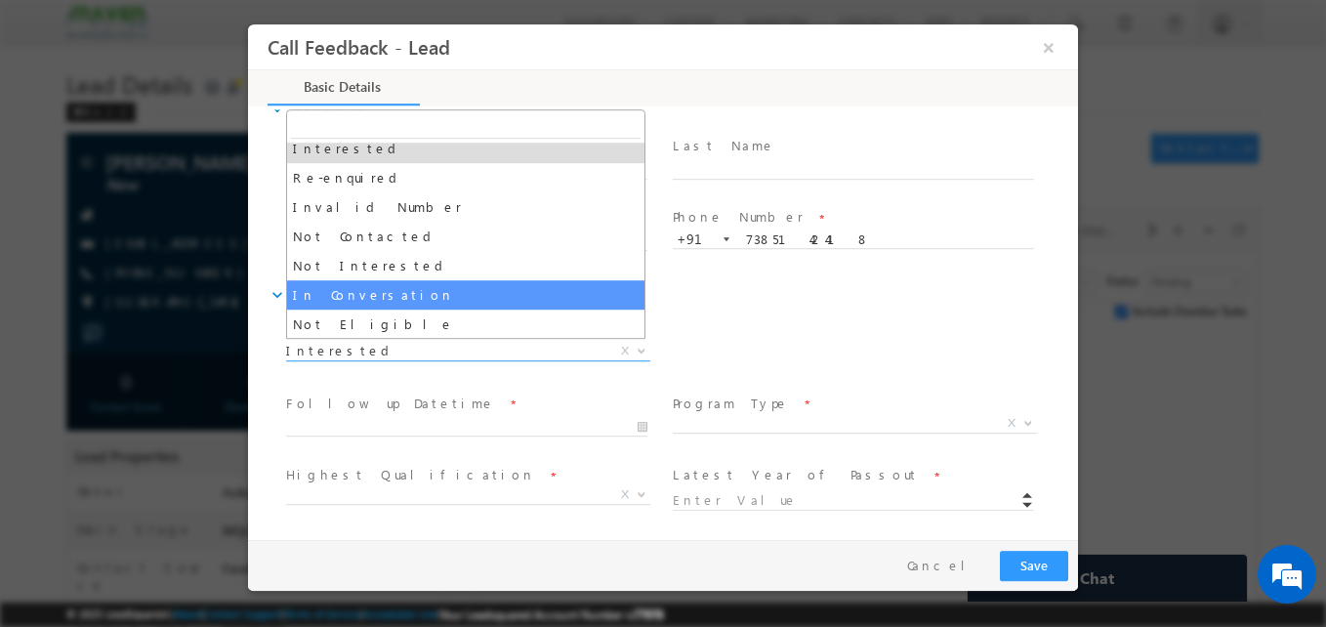
select select "In Conversation"
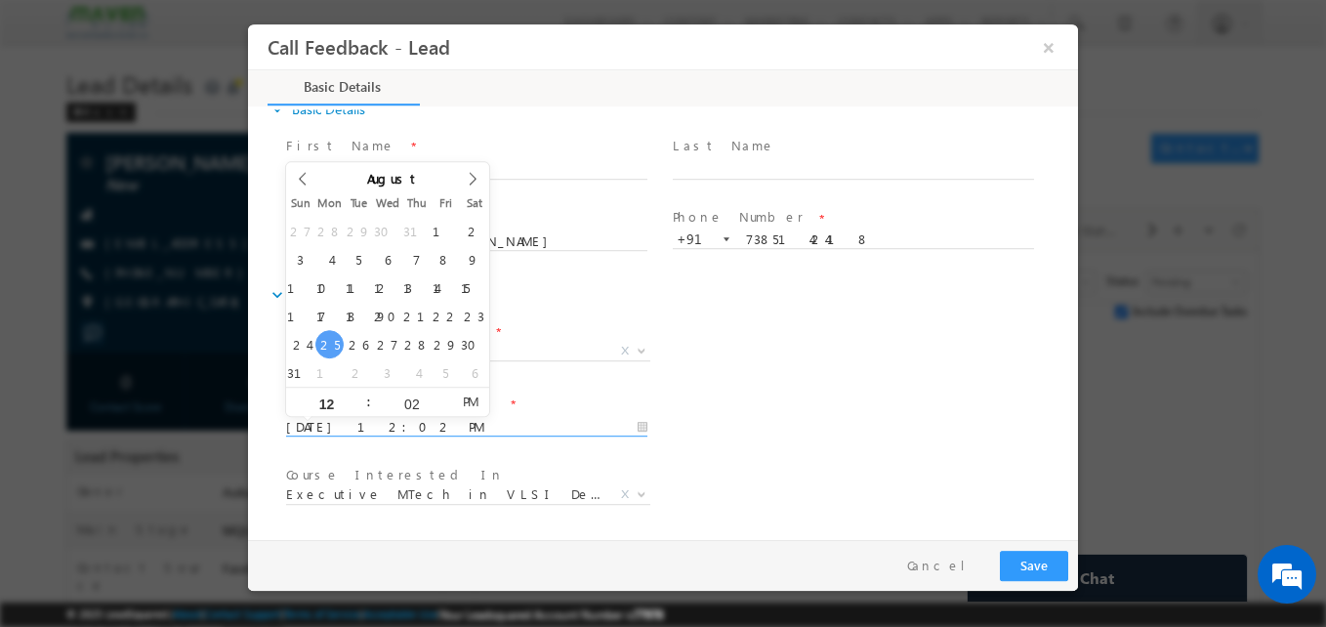
click at [436, 419] on input "[DATE] 12:02 PM" at bounding box center [466, 428] width 361 height 20
type input "[DATE] 12:02 PM"
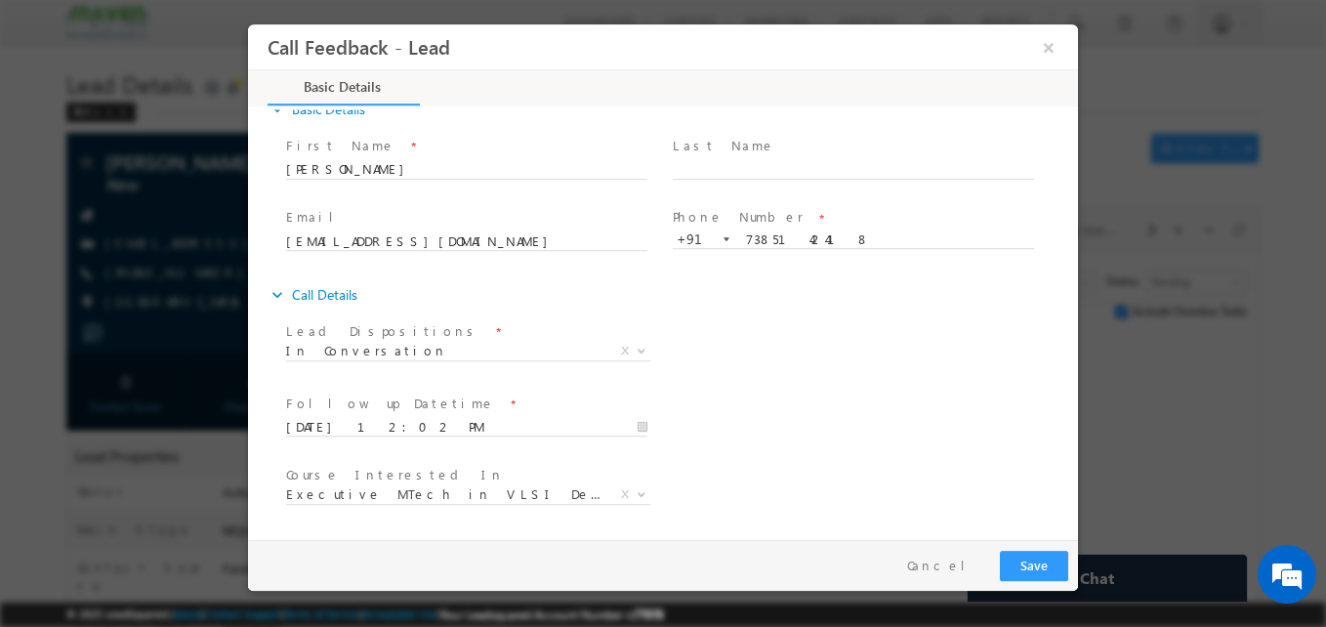
click at [853, 428] on div "Follow up Datetime * [DATE] 12:02 PM Program Type * Long Term Short Term X" at bounding box center [680, 426] width 796 height 72
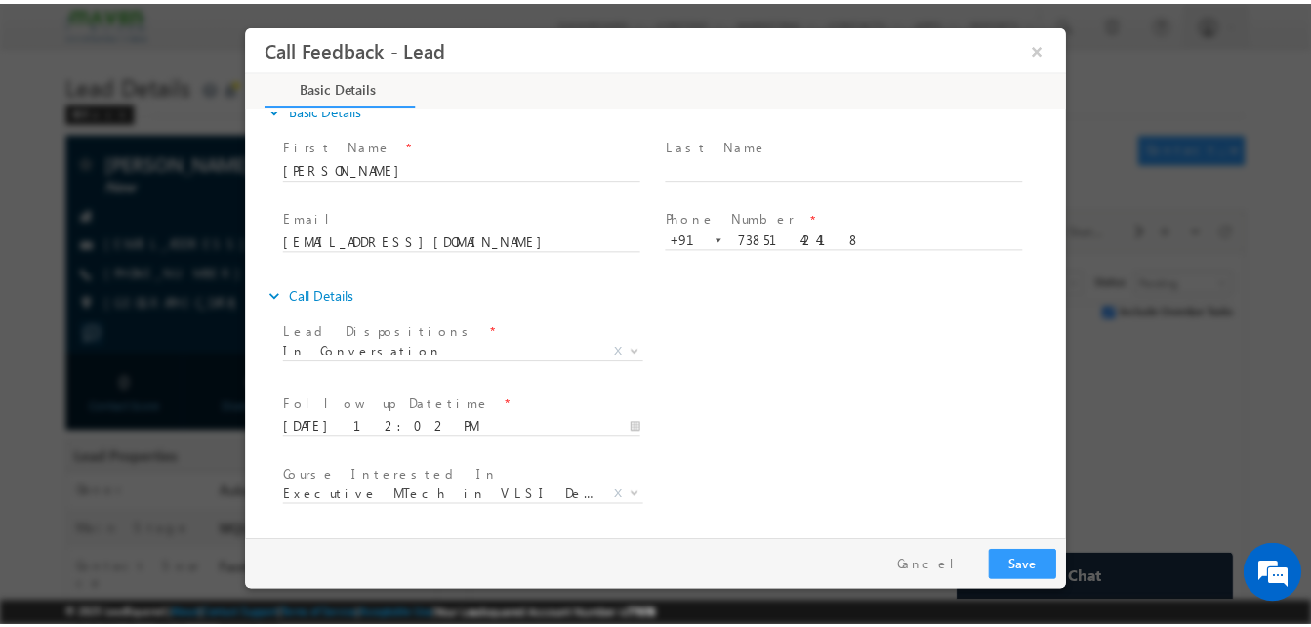
scroll to position [104, 0]
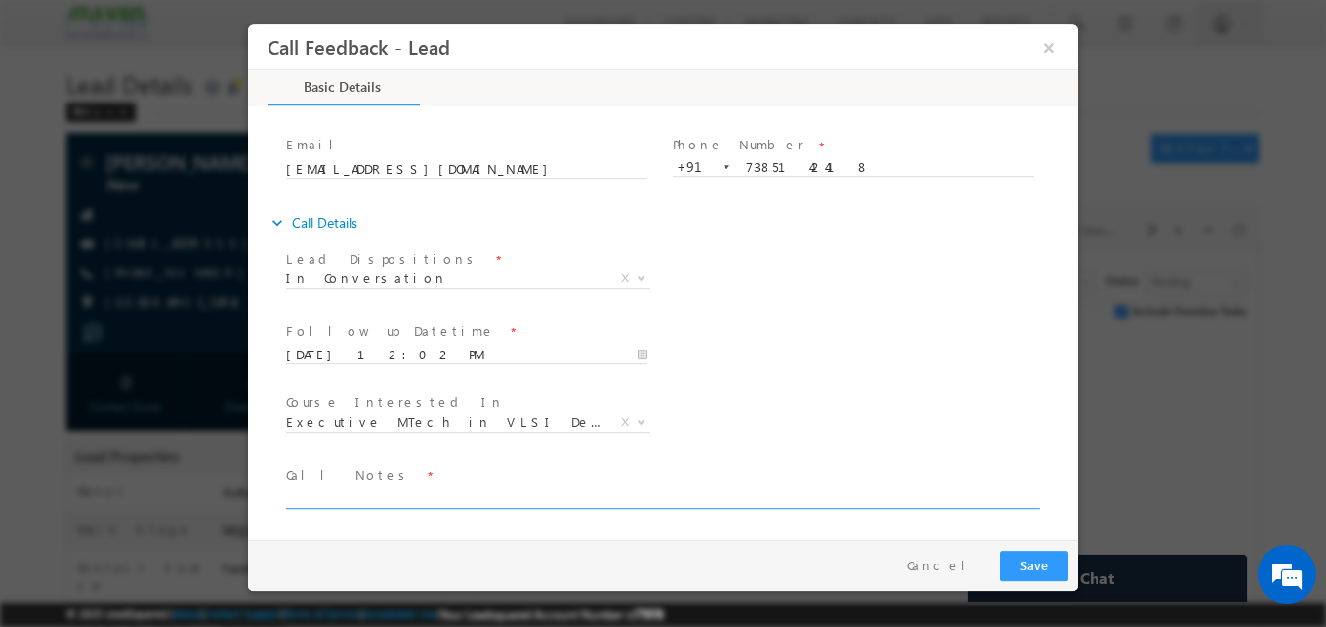
click at [460, 501] on textarea at bounding box center [661, 497] width 751 height 22
type textarea "B. tech electrical and Ins./Not sure ESD/looking for IT"
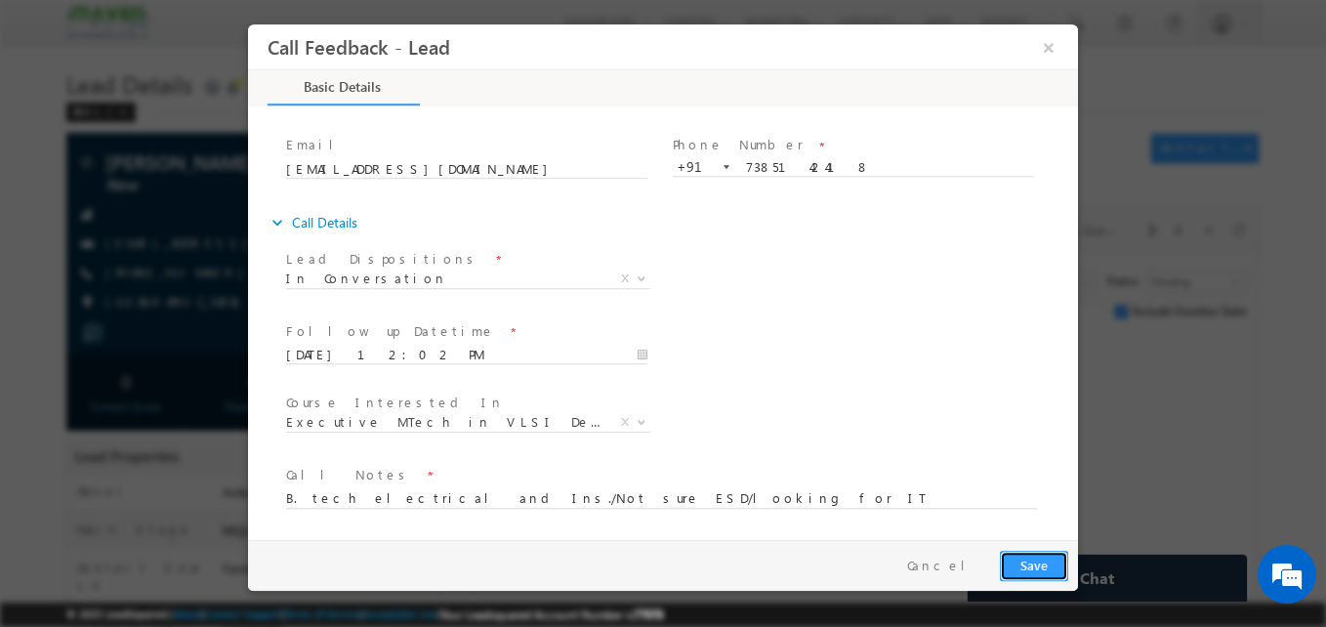
click at [1025, 571] on button "Save" at bounding box center [1034, 566] width 68 height 30
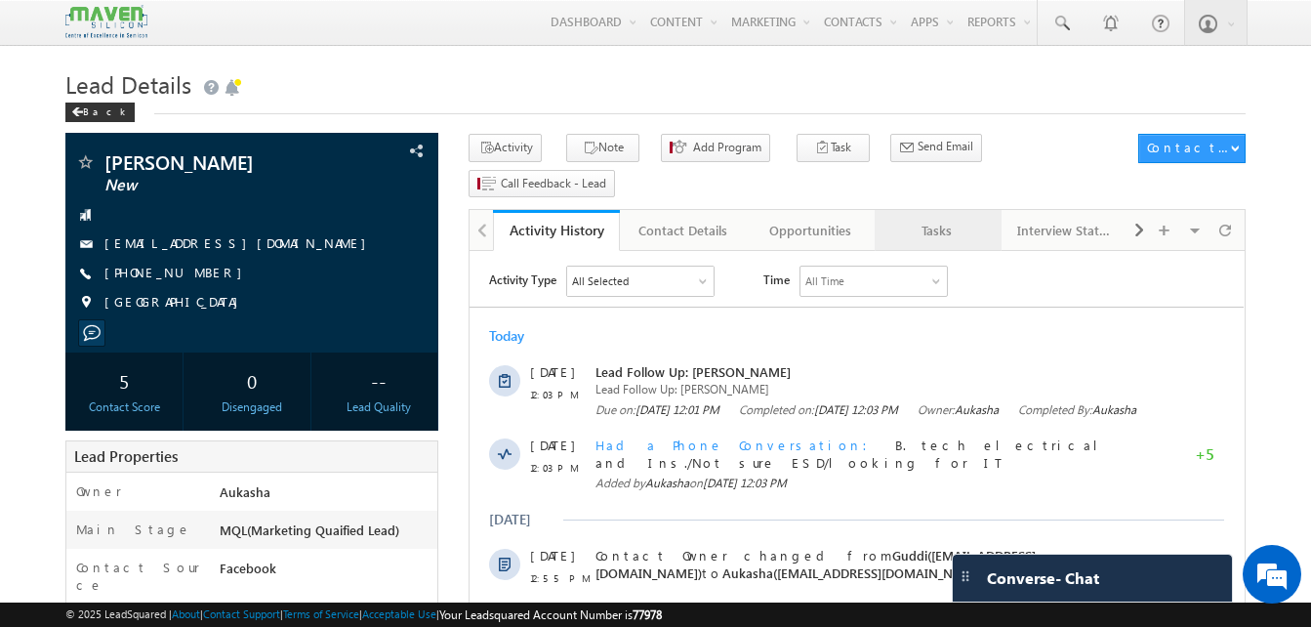
click at [958, 210] on link "Tasks" at bounding box center [938, 230] width 127 height 41
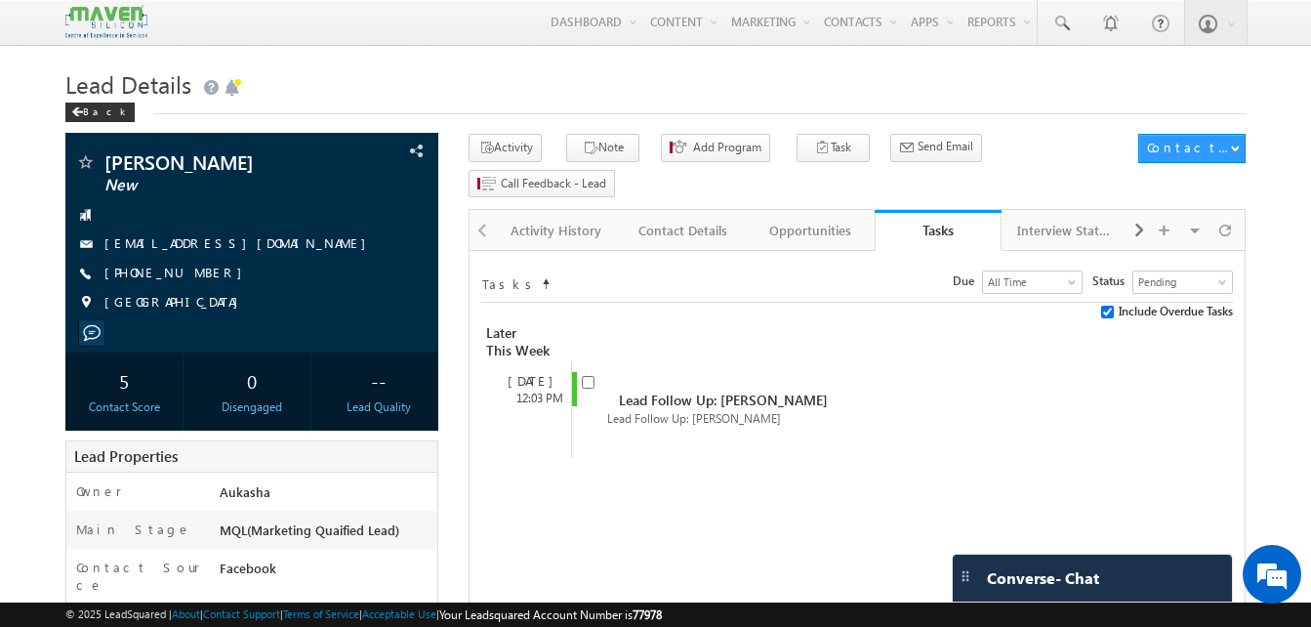
click at [549, 98] on h1 "Lead Details" at bounding box center [655, 82] width 1181 height 38
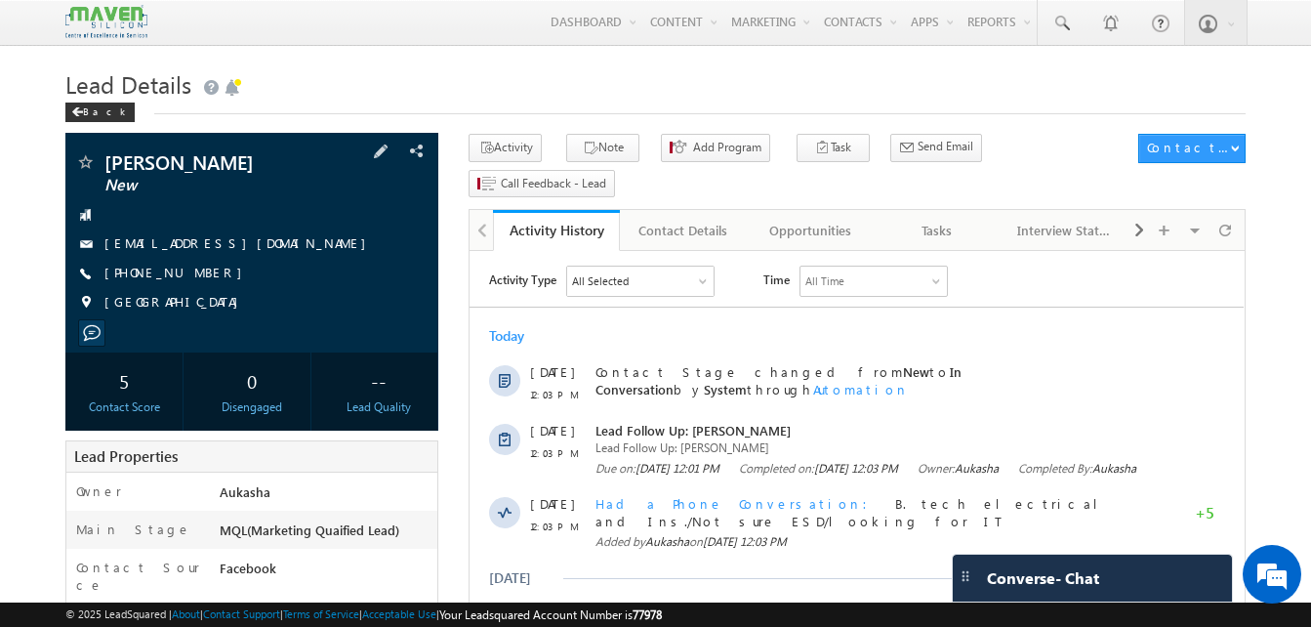
drag, startPoint x: 260, startPoint y: 165, endPoint x: 84, endPoint y: 153, distance: 176.2
click at [84, 153] on div "Gaurav Kanojiya New" at bounding box center [251, 162] width 353 height 20
click at [560, 93] on h1 "Lead Details" at bounding box center [655, 82] width 1181 height 38
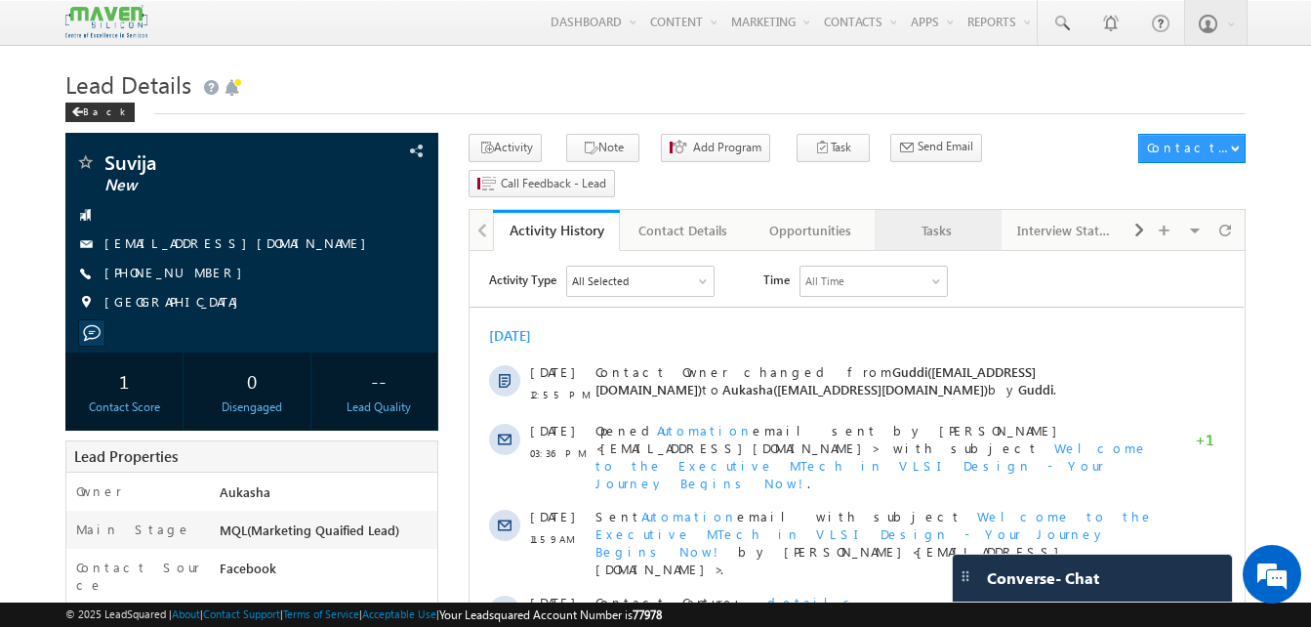
click at [944, 219] on div "Tasks" at bounding box center [938, 230] width 94 height 23
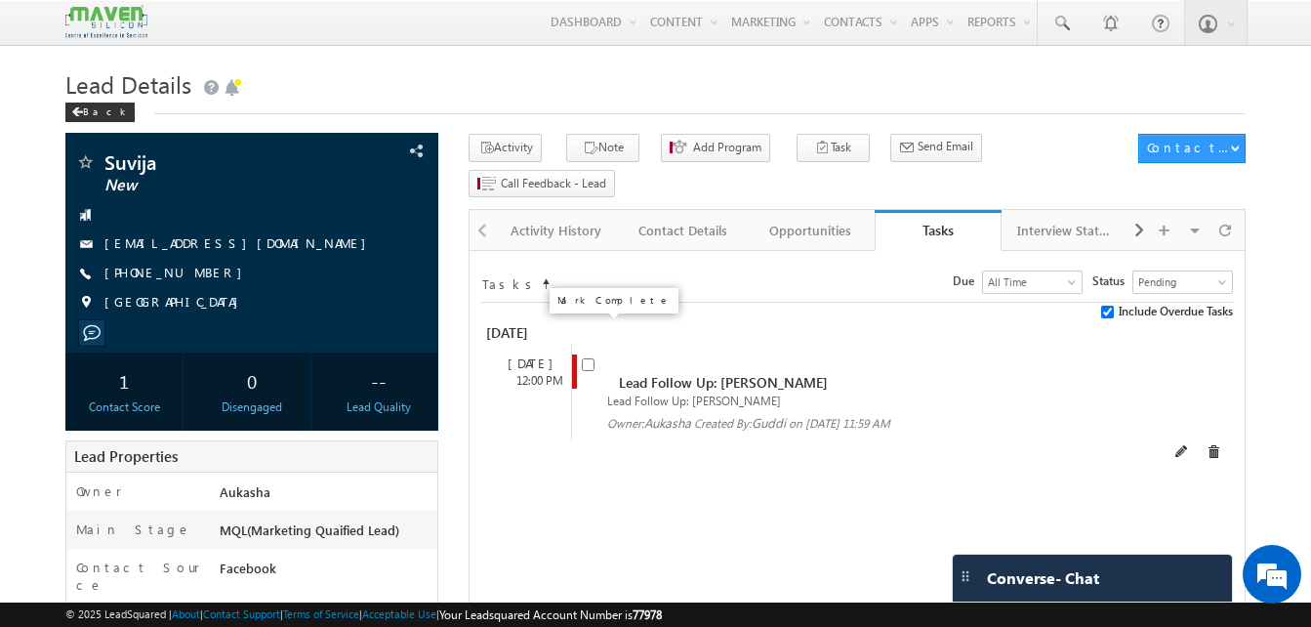
click at [593, 358] on input "checkbox" at bounding box center [588, 364] width 13 height 13
checkbox input "false"
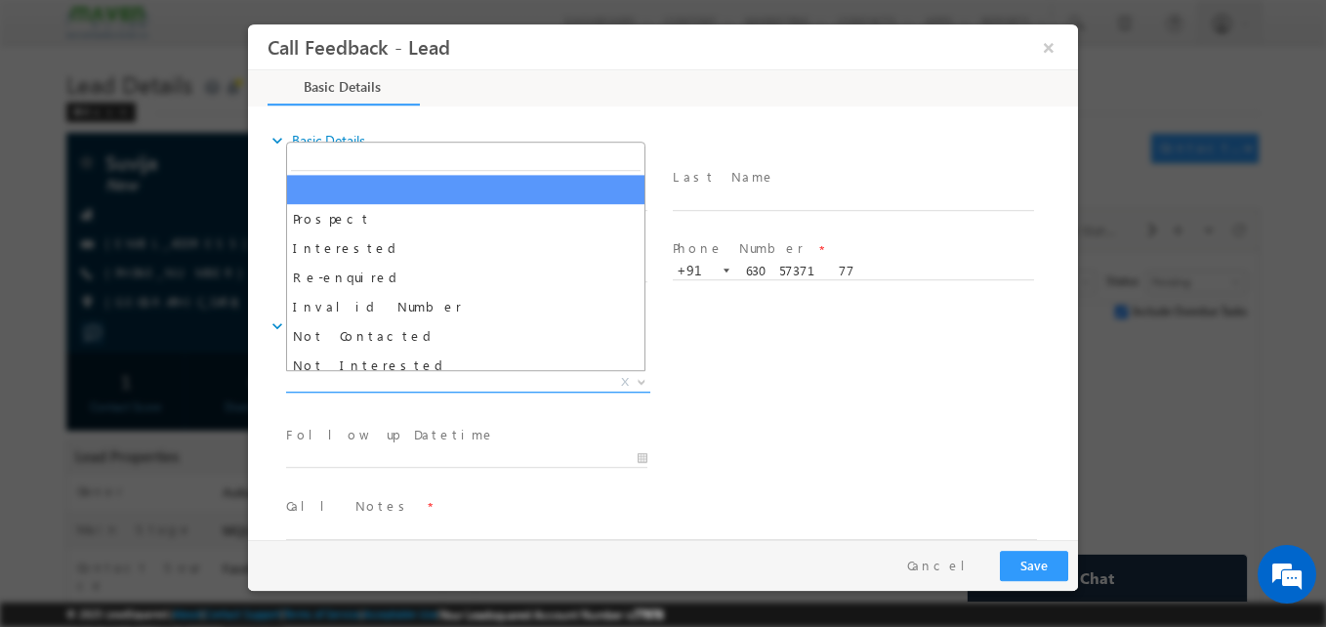
click at [528, 381] on span "X" at bounding box center [468, 383] width 364 height 20
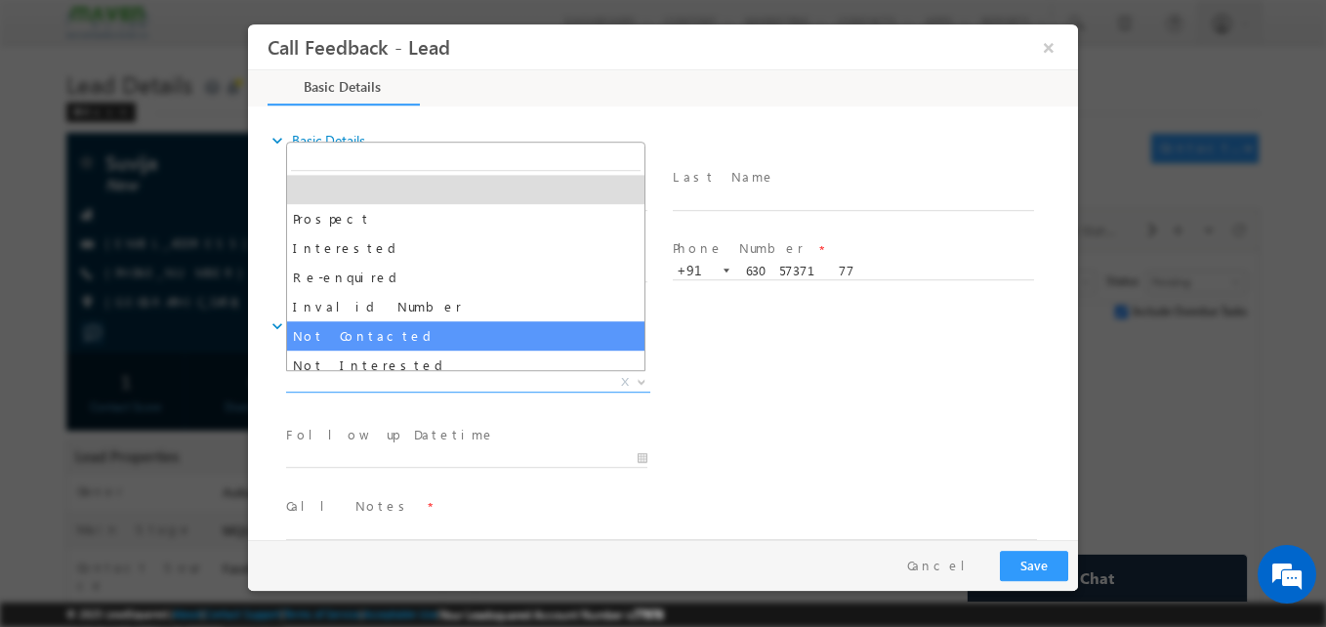
select select "Not Contacted"
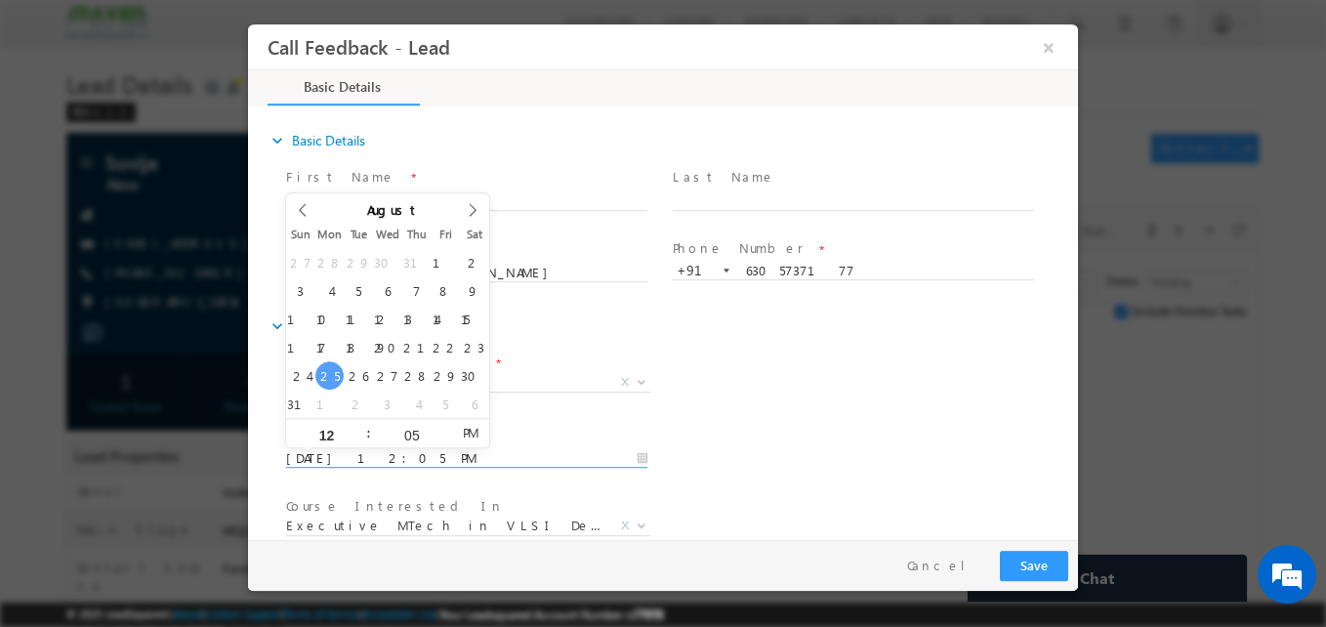
click at [383, 449] on input "25/08/2025 12:05 PM" at bounding box center [466, 459] width 361 height 20
type input "28/08/2025 12:05 PM"
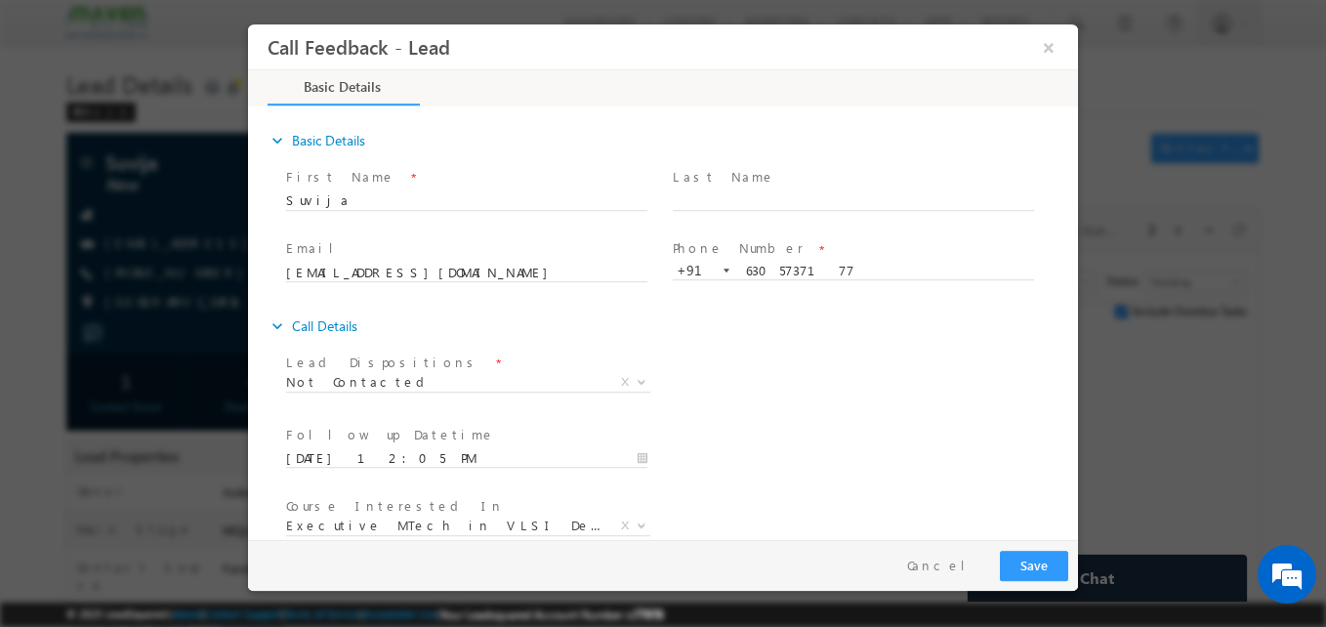
click at [888, 479] on div "Follow up Datetime * 28/08/2025 12:05 PM Program Type * Long Term Short Term X" at bounding box center [680, 457] width 796 height 72
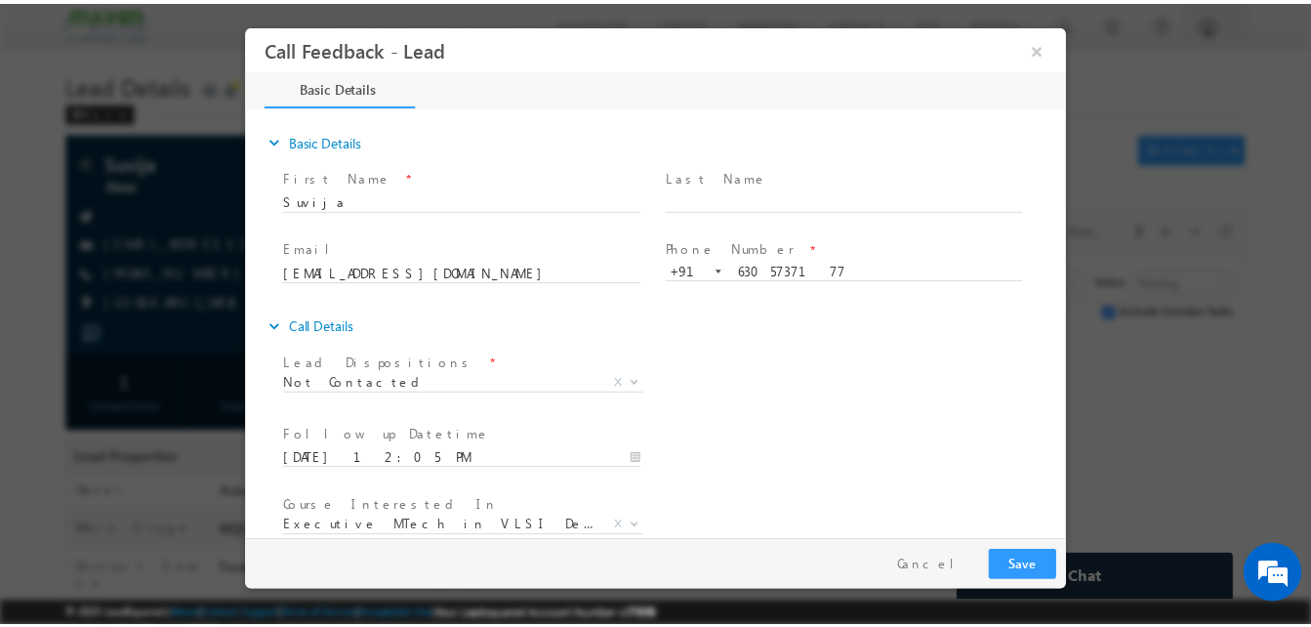
scroll to position [104, 0]
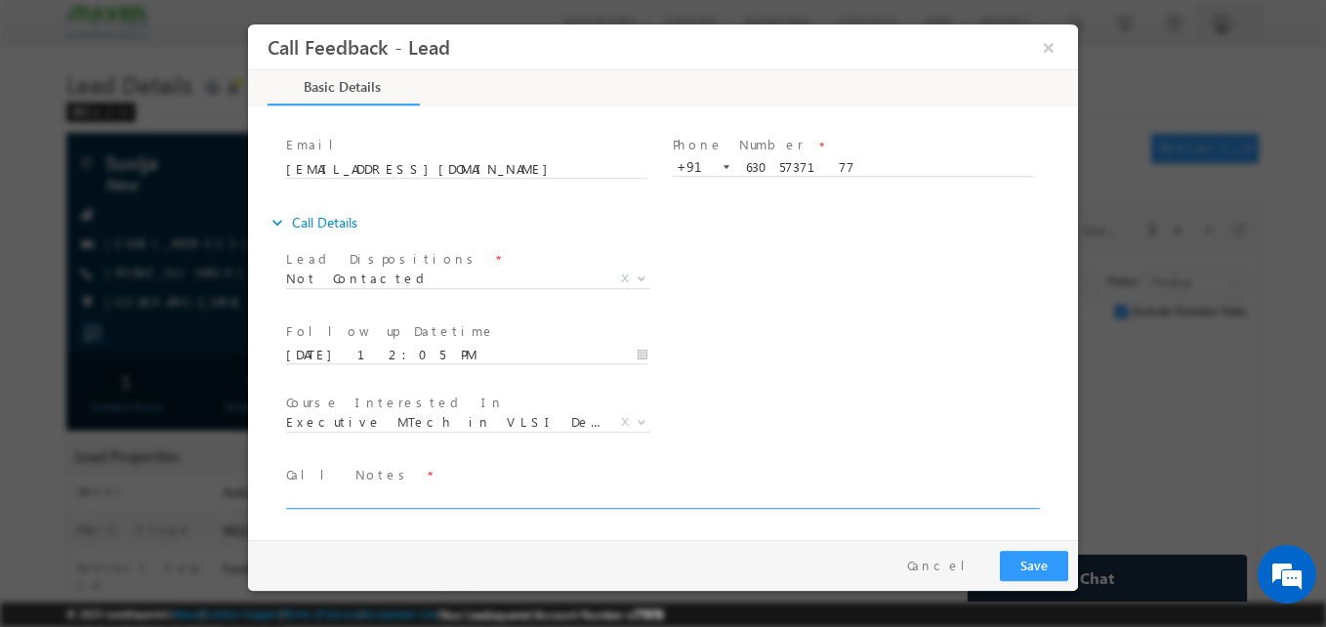
click at [554, 499] on textarea at bounding box center [661, 497] width 751 height 22
type textarea "NA"
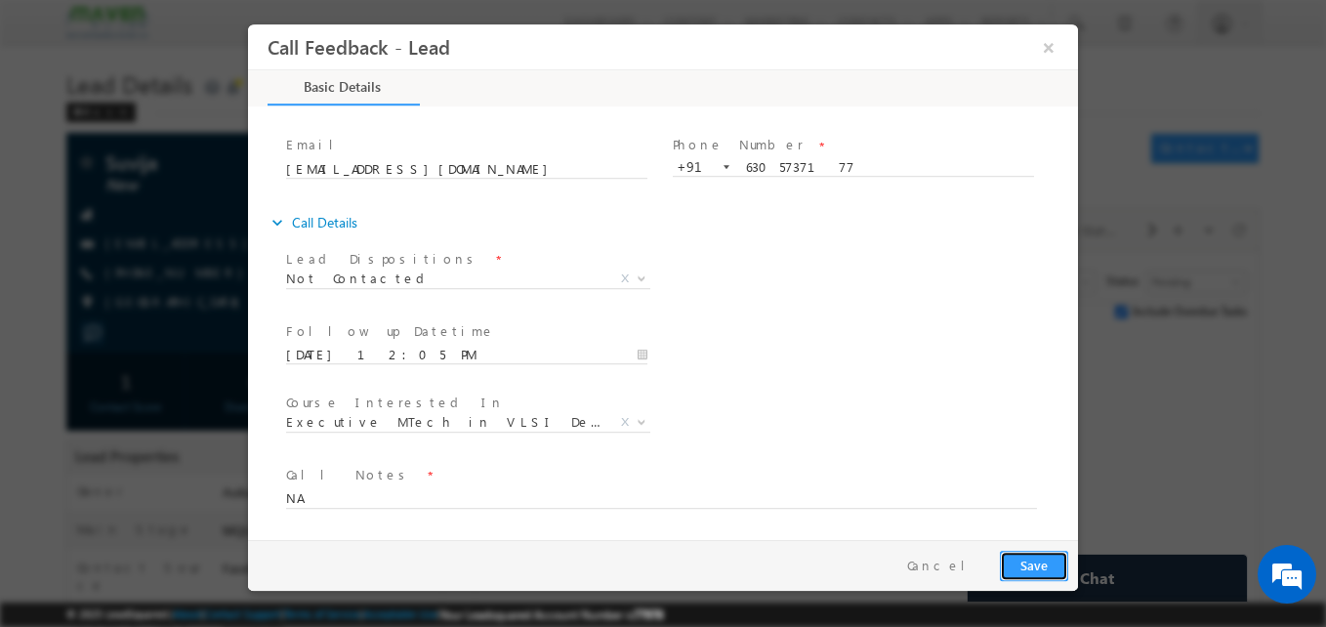
click at [1037, 566] on button "Save" at bounding box center [1034, 566] width 68 height 30
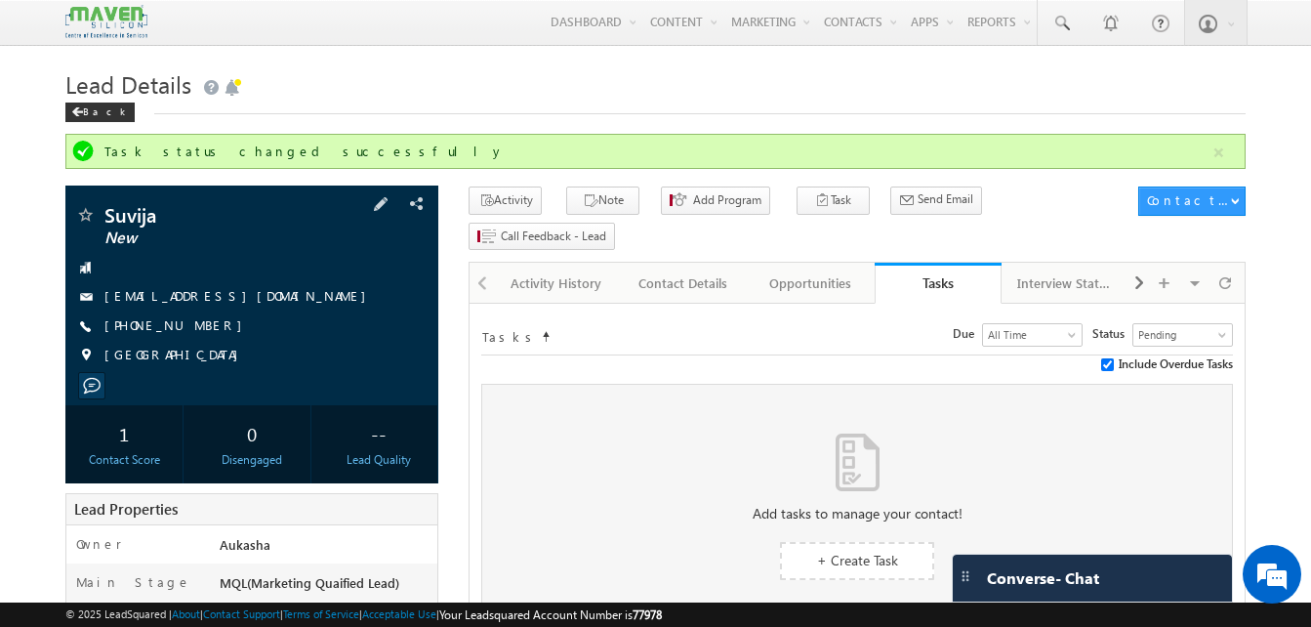
click at [198, 327] on div "+91-6305737177" at bounding box center [251, 326] width 353 height 20
copy div "+91-6305737177"
drag, startPoint x: 170, startPoint y: 215, endPoint x: 105, endPoint y: 210, distance: 64.6
click at [105, 210] on span "Suvija" at bounding box center [218, 215] width 229 height 20
copy span "Suvija"
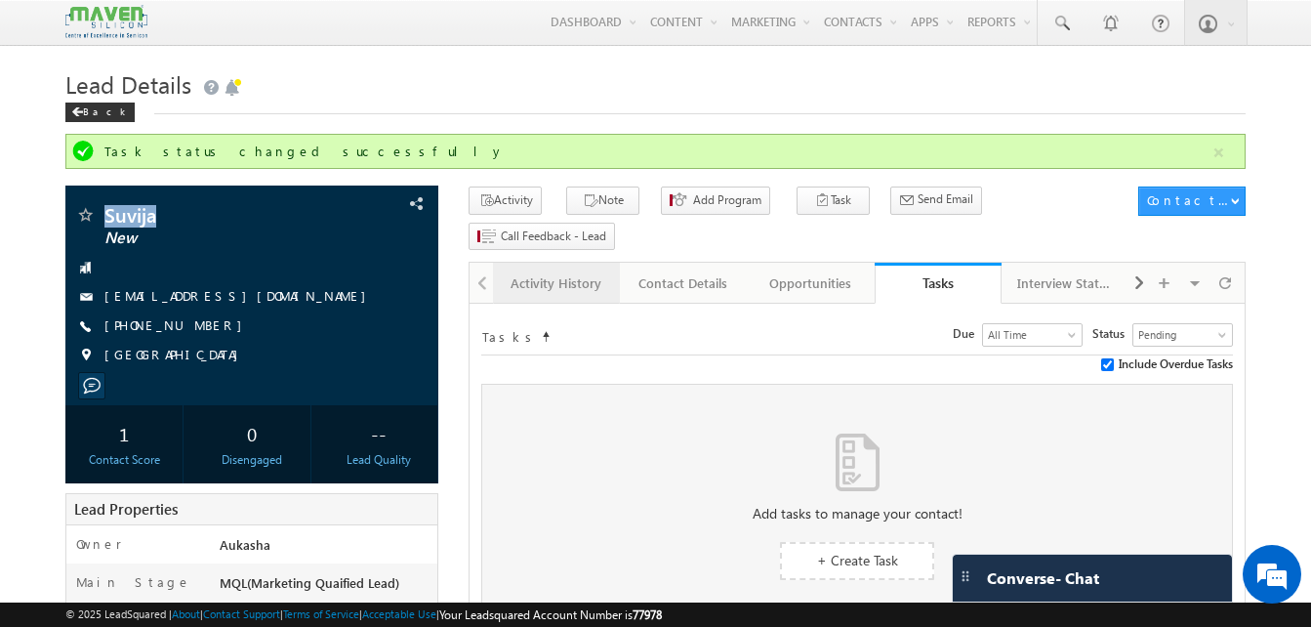
click at [511, 271] on div "Activity History" at bounding box center [556, 282] width 94 height 23
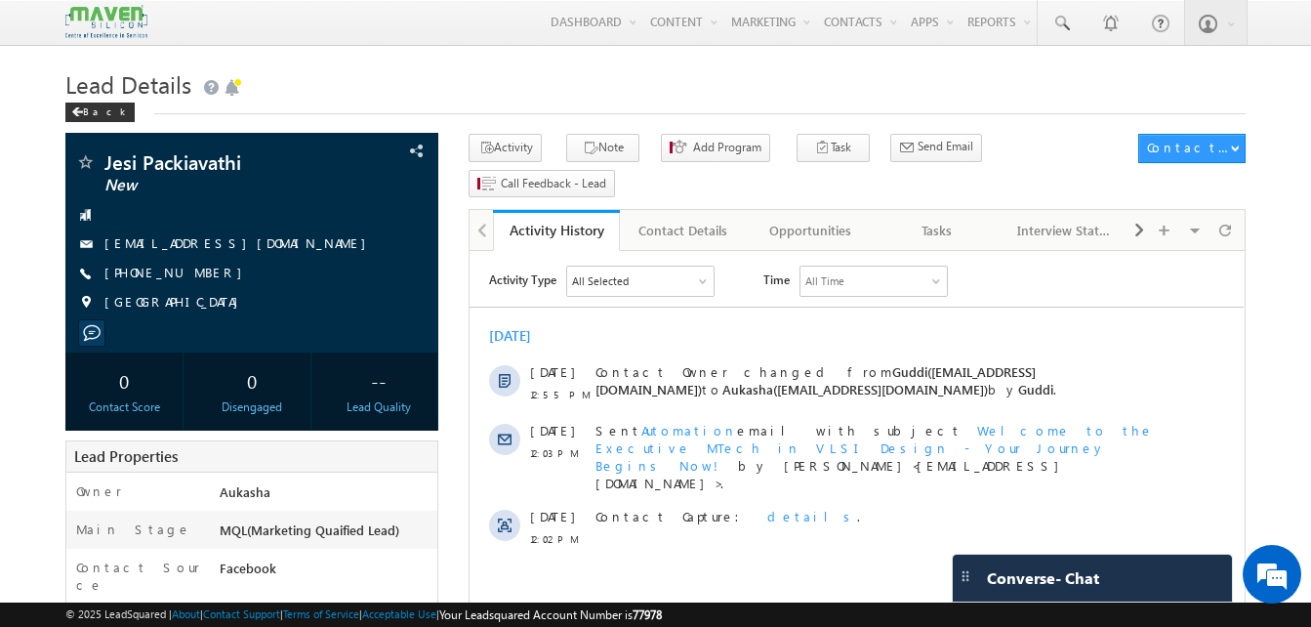
click at [605, 98] on h1 "Lead Details" at bounding box center [655, 82] width 1181 height 38
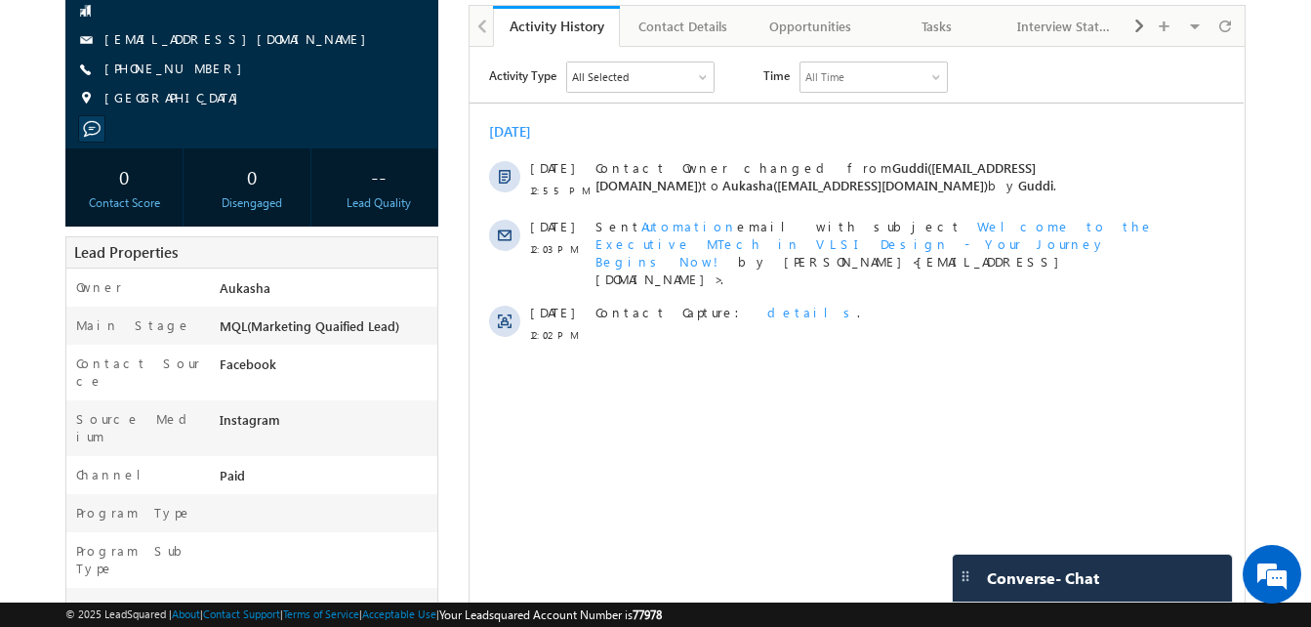
scroll to position [206, 0]
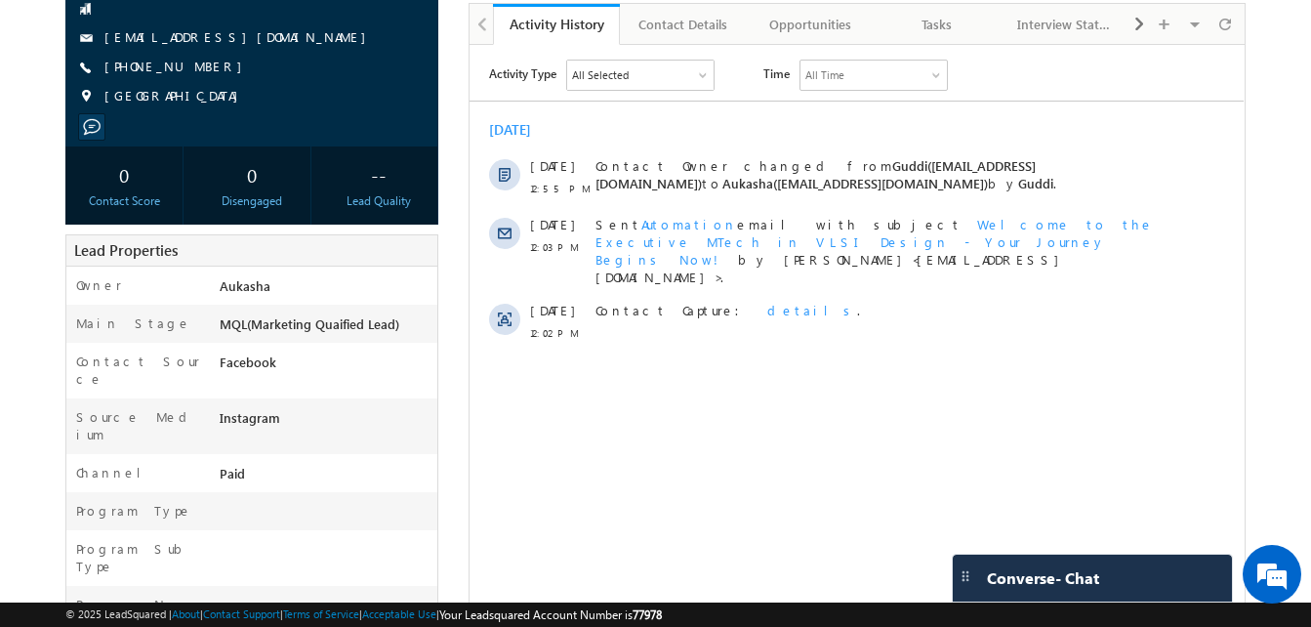
click at [604, 131] on div "Aug 2025" at bounding box center [857, 130] width 774 height 18
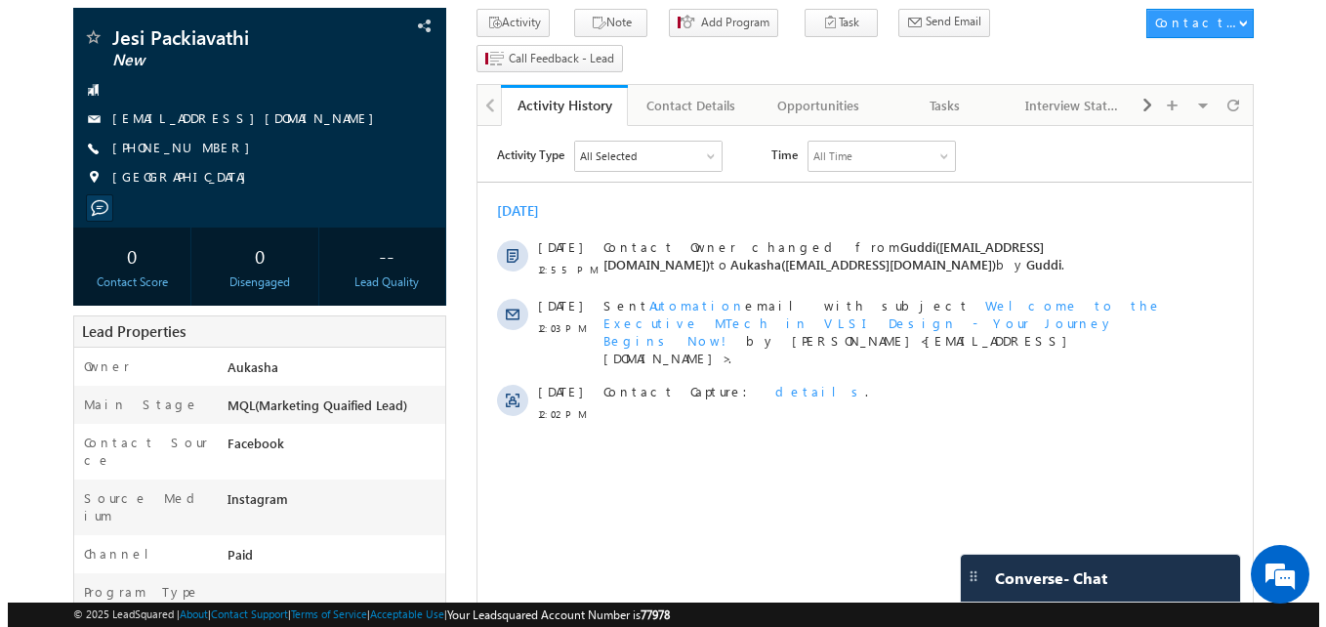
scroll to position [0, 0]
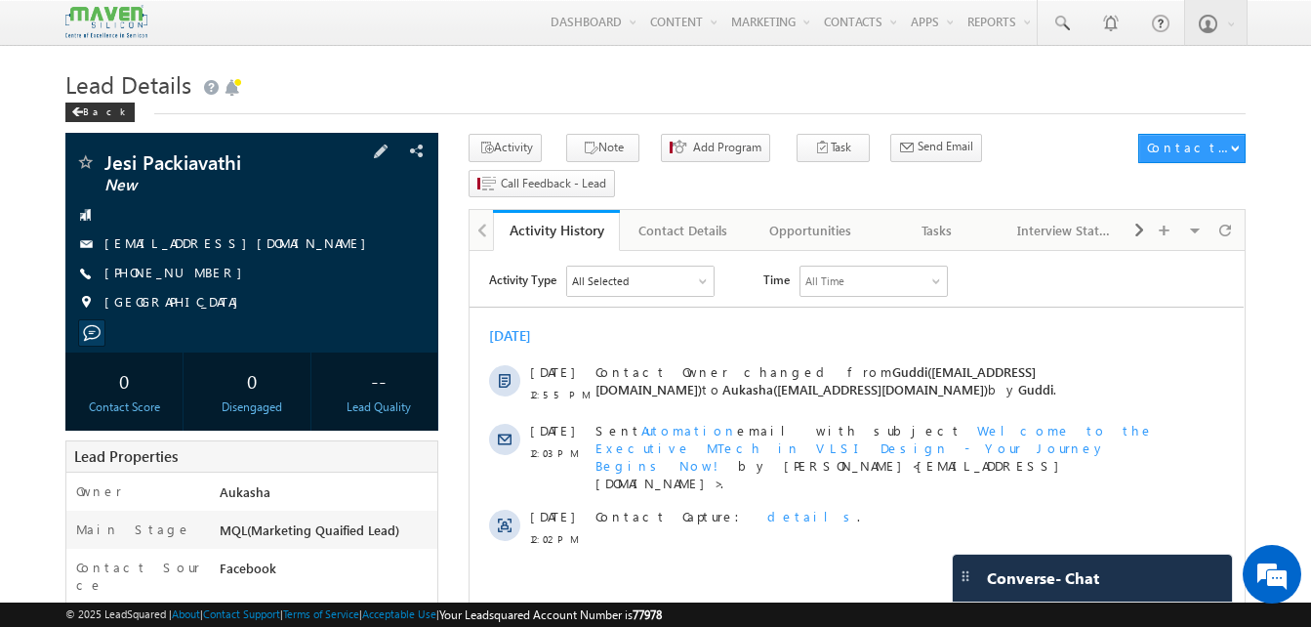
click at [197, 274] on div "+91-8667826347" at bounding box center [251, 274] width 353 height 20
copy div "+91-8667826347"
drag, startPoint x: 256, startPoint y: 156, endPoint x: 102, endPoint y: 161, distance: 154.4
click at [102, 161] on div "Jesi Packiavathi New" at bounding box center [251, 162] width 353 height 20
copy div "Jesi Packiavathi"
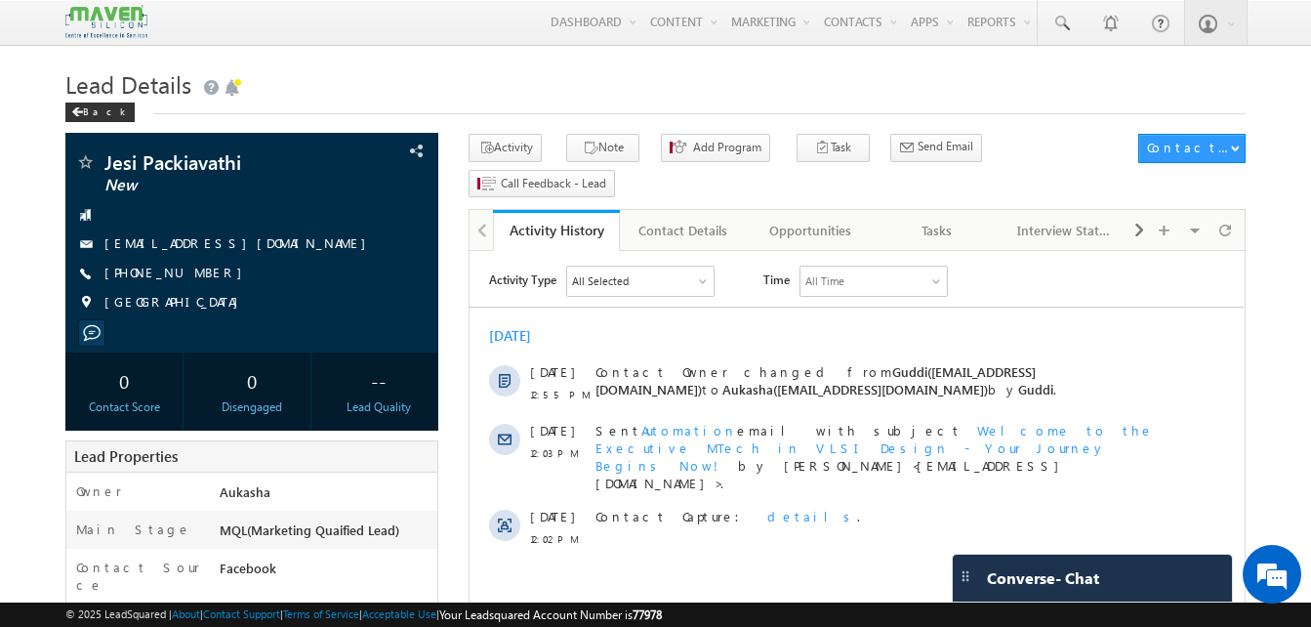
click at [495, 79] on h1 "Lead Details" at bounding box center [655, 82] width 1181 height 38
click at [915, 219] on div "Tasks" at bounding box center [938, 230] width 94 height 23
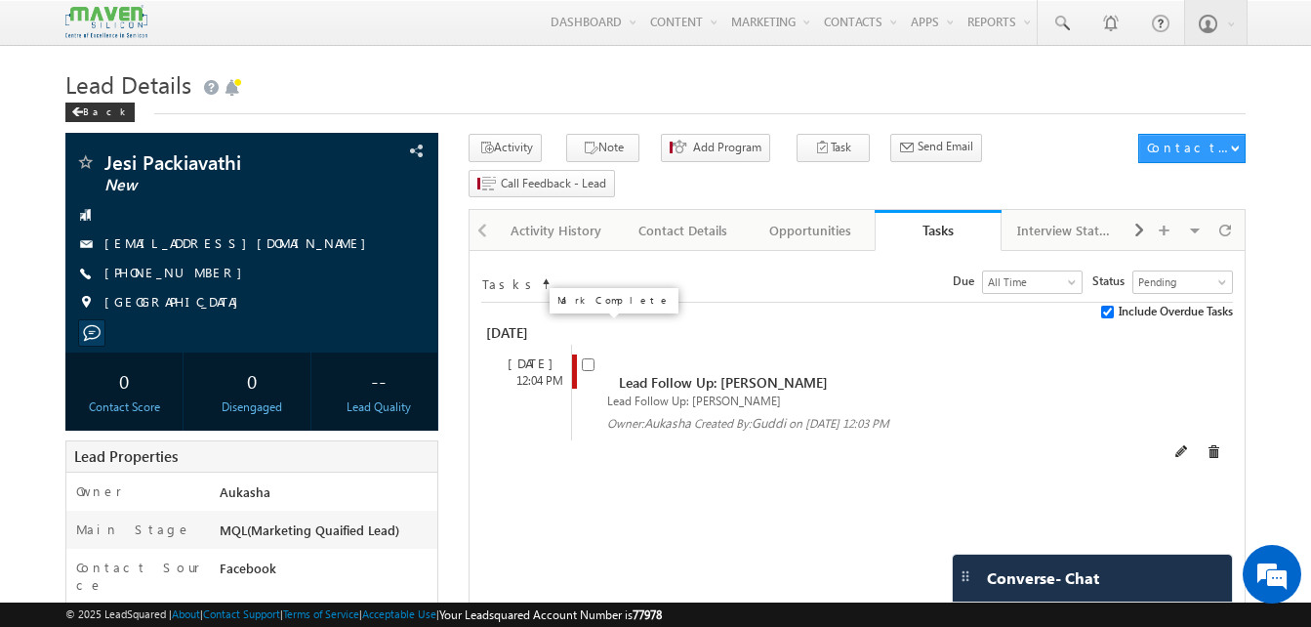
click at [584, 358] on input "checkbox" at bounding box center [588, 364] width 13 height 13
checkbox input "false"
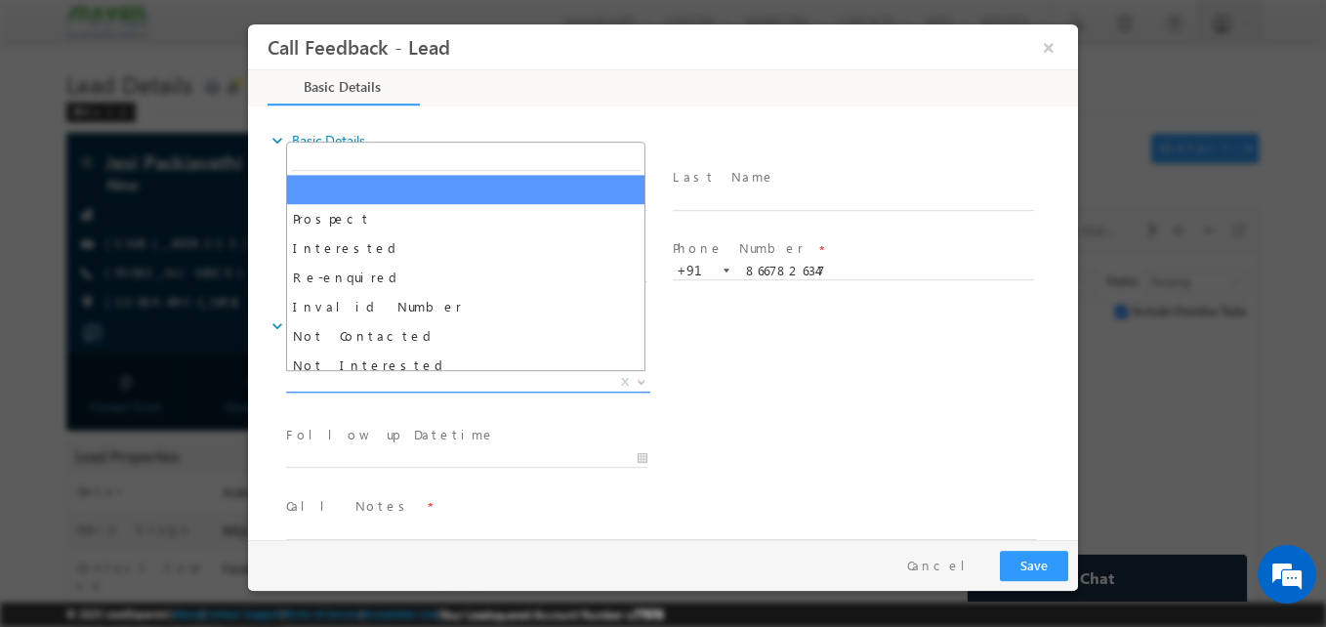
click at [434, 386] on span "X" at bounding box center [468, 383] width 364 height 20
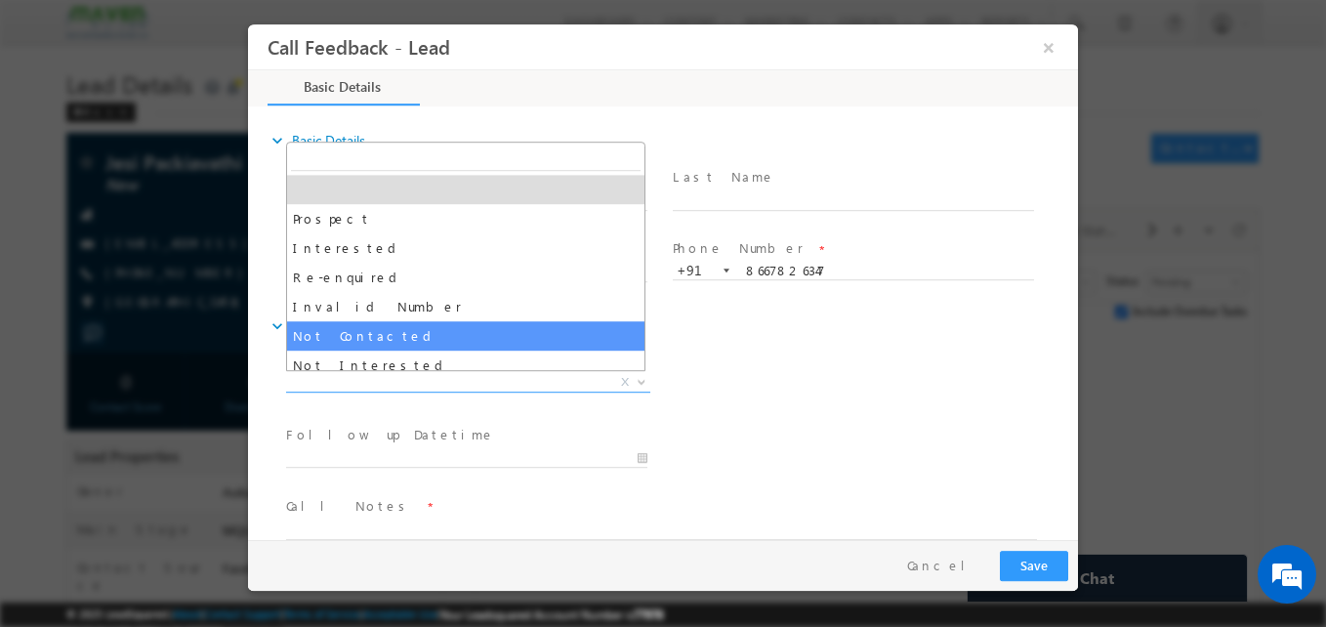
select select "Not Contacted"
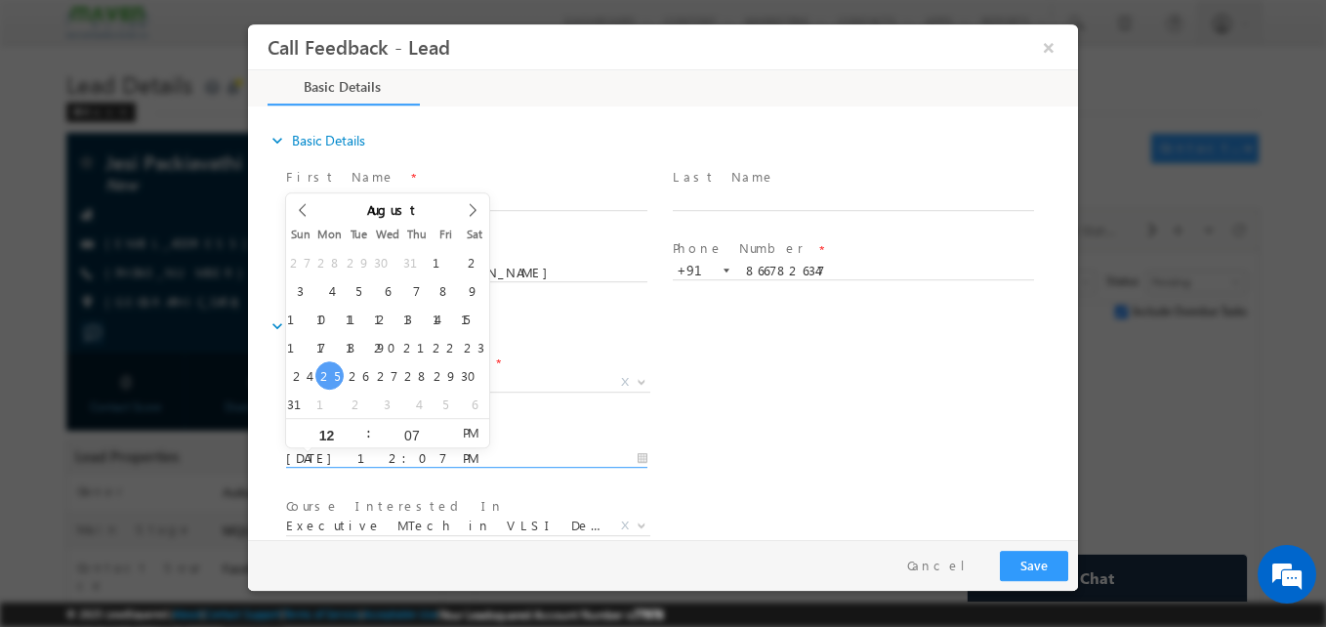
click at [506, 463] on input "25/08/2025 12:07 PM" at bounding box center [466, 459] width 361 height 20
type input "27/08/2025 12:07 PM"
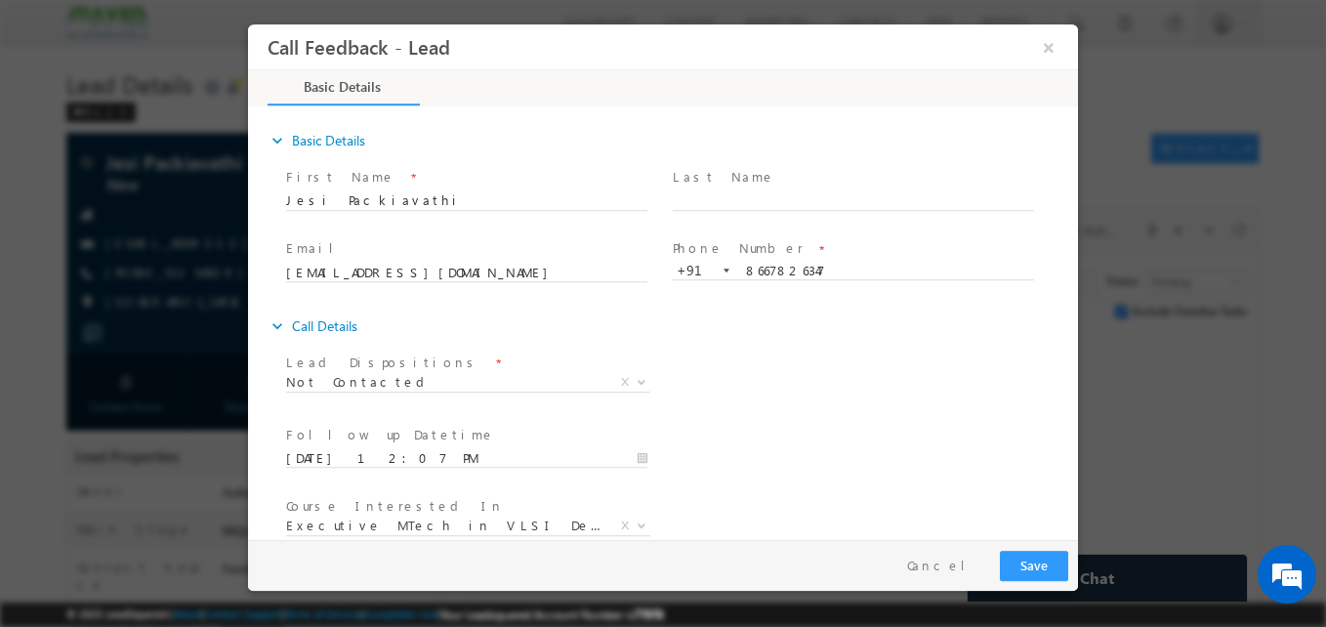
click at [880, 422] on div "Follow up Datetime * 27/08/2025 12:07 PM Program Type * Long Term Short Term X" at bounding box center [680, 457] width 796 height 72
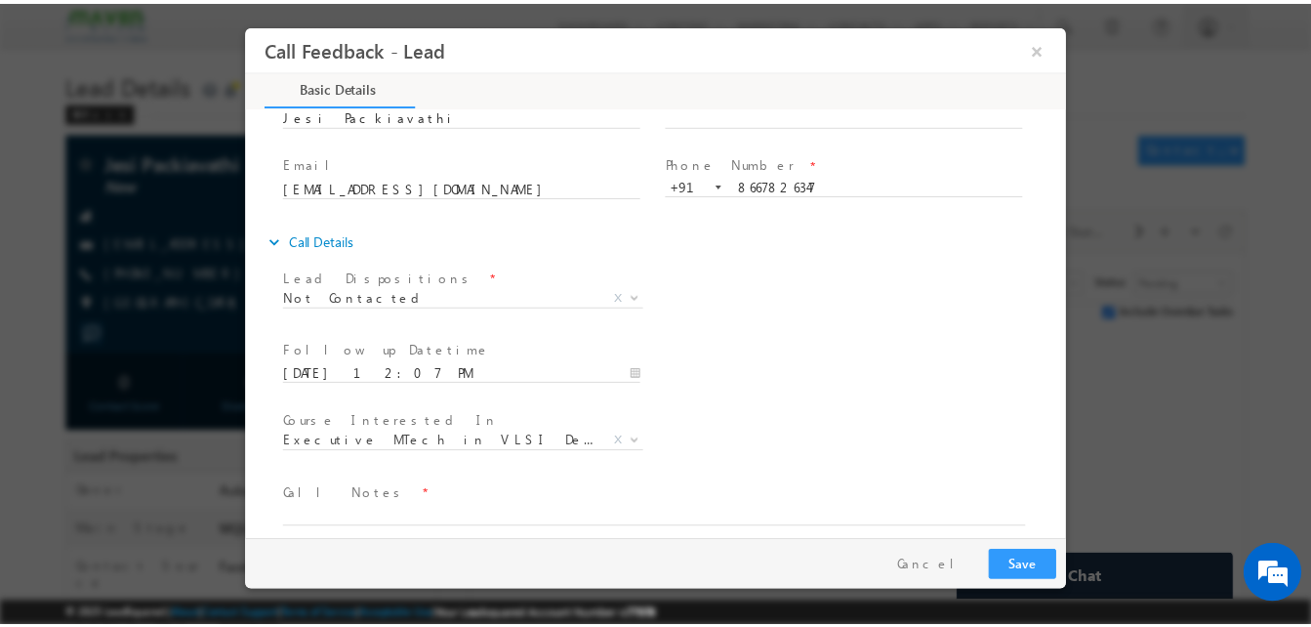
scroll to position [104, 0]
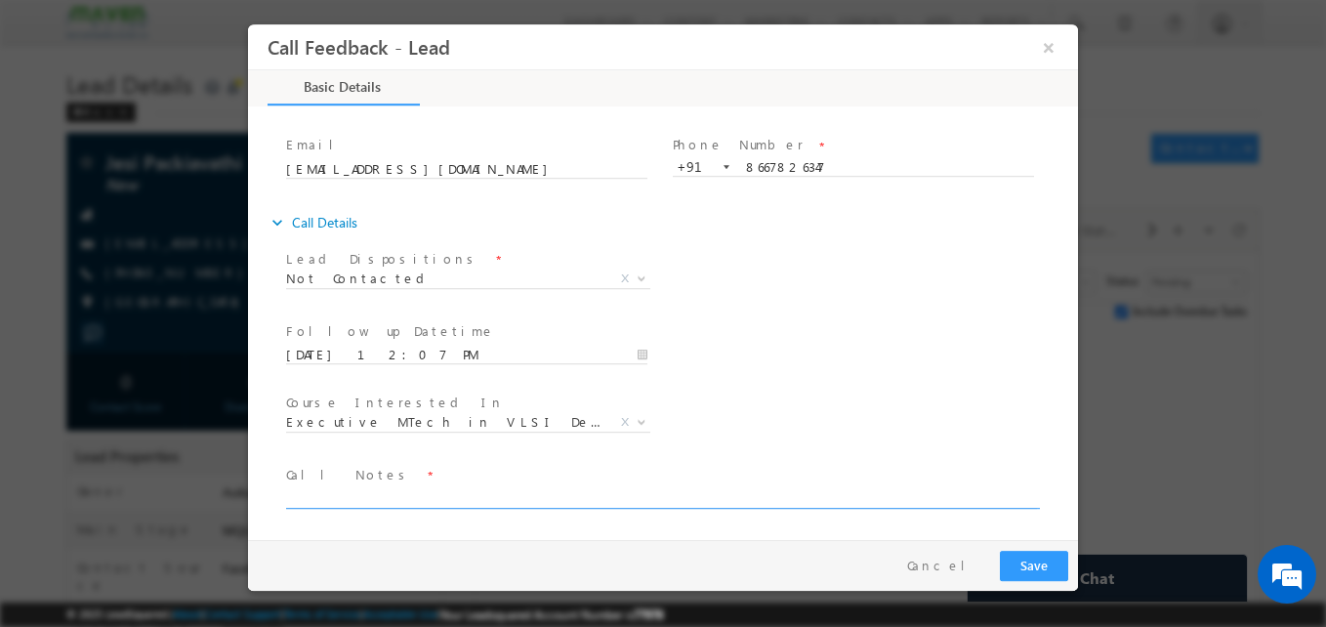
click at [473, 498] on textarea at bounding box center [661, 497] width 751 height 22
type textarea "NA"
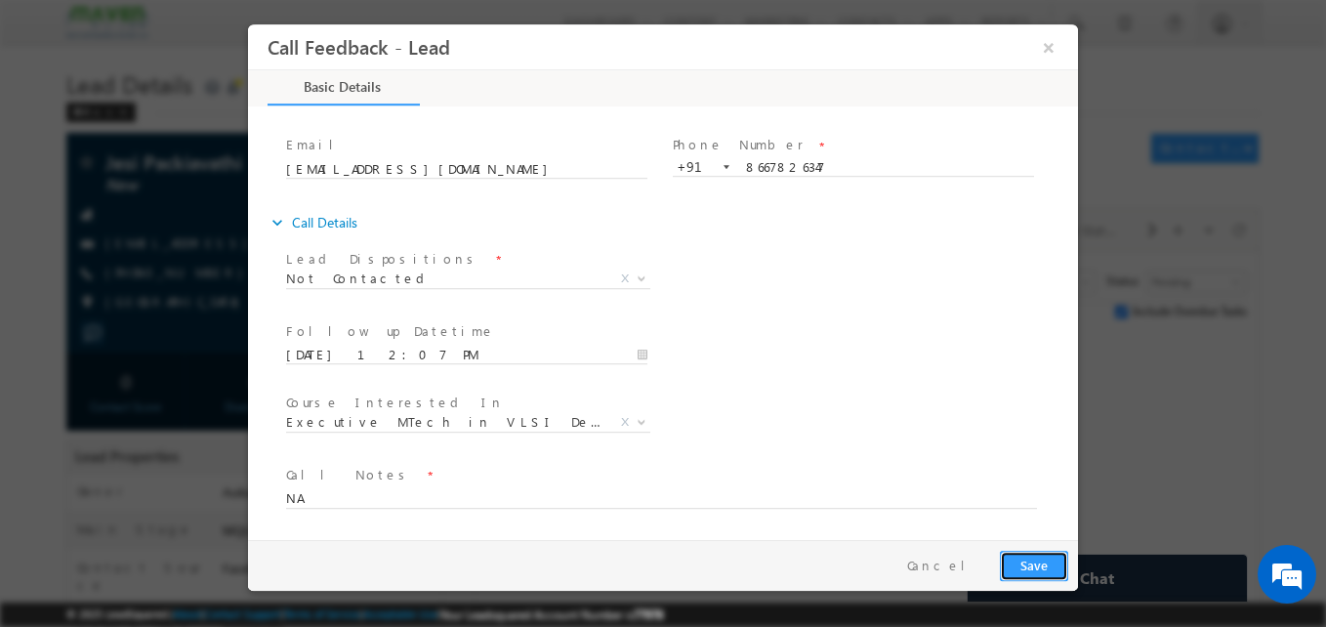
click at [1043, 570] on button "Save" at bounding box center [1034, 566] width 68 height 30
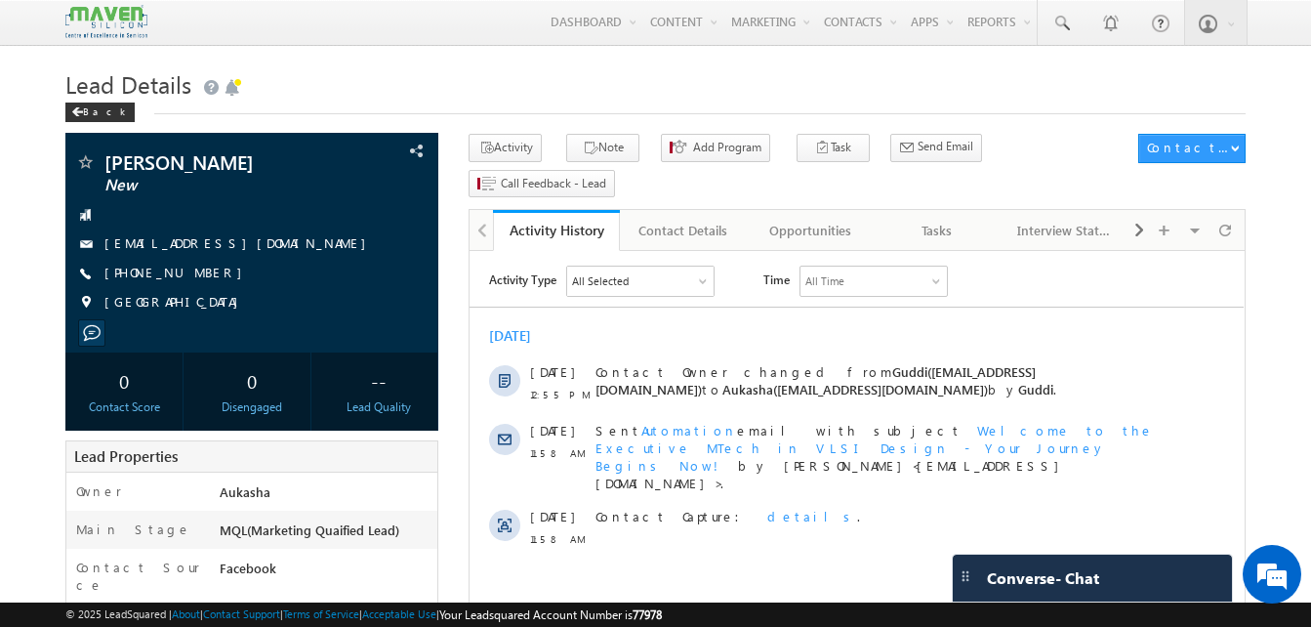
click at [472, 81] on h1 "Lead Details" at bounding box center [655, 82] width 1181 height 38
click at [540, 66] on h1 "Lead Details" at bounding box center [655, 82] width 1181 height 38
click at [939, 212] on link "Tasks" at bounding box center [938, 230] width 127 height 41
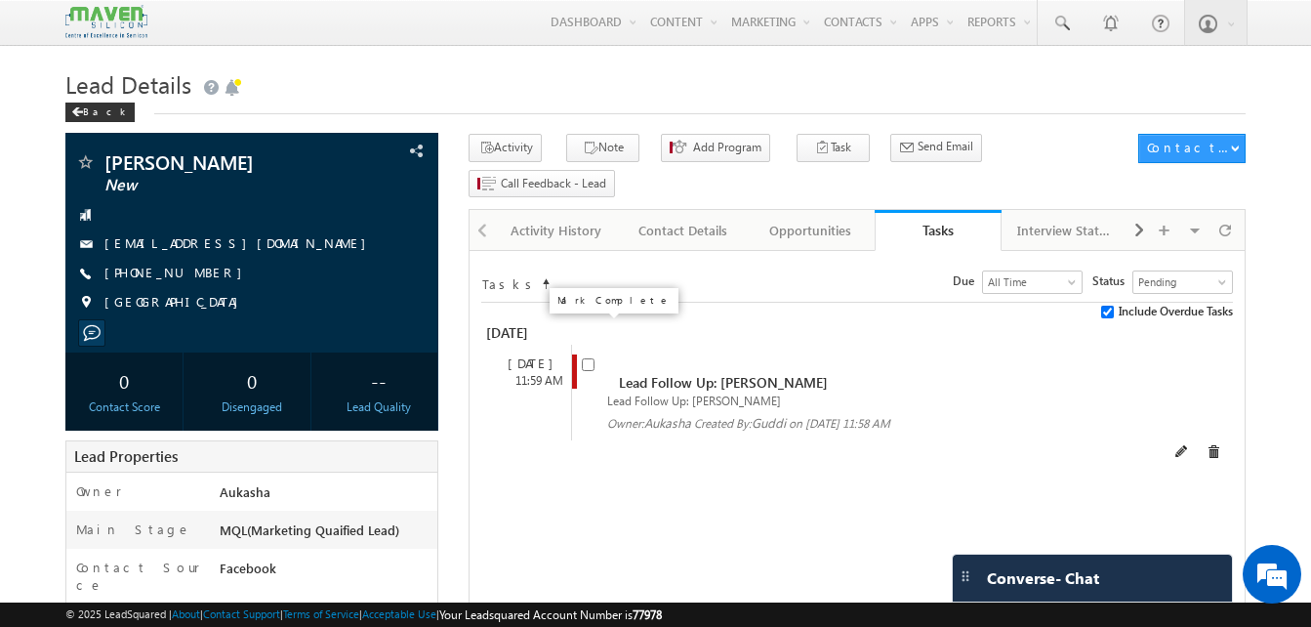
click at [585, 358] on input "checkbox" at bounding box center [588, 364] width 13 height 13
checkbox input "false"
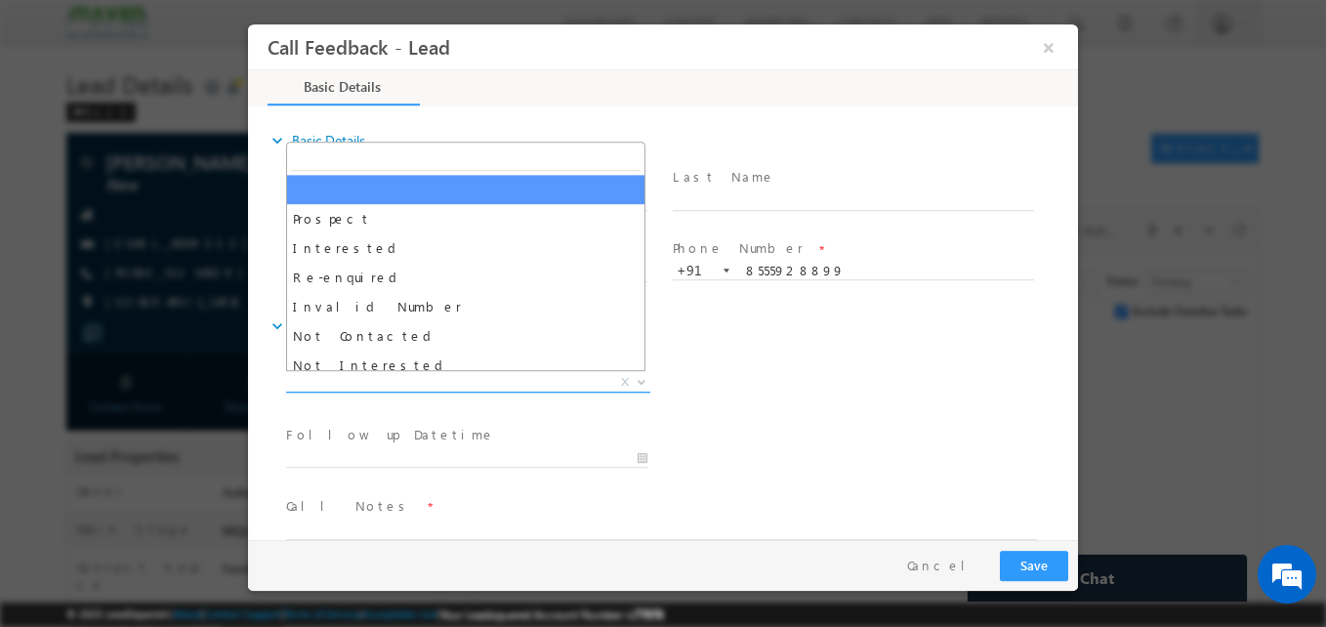
click at [438, 385] on span "X" at bounding box center [468, 383] width 364 height 20
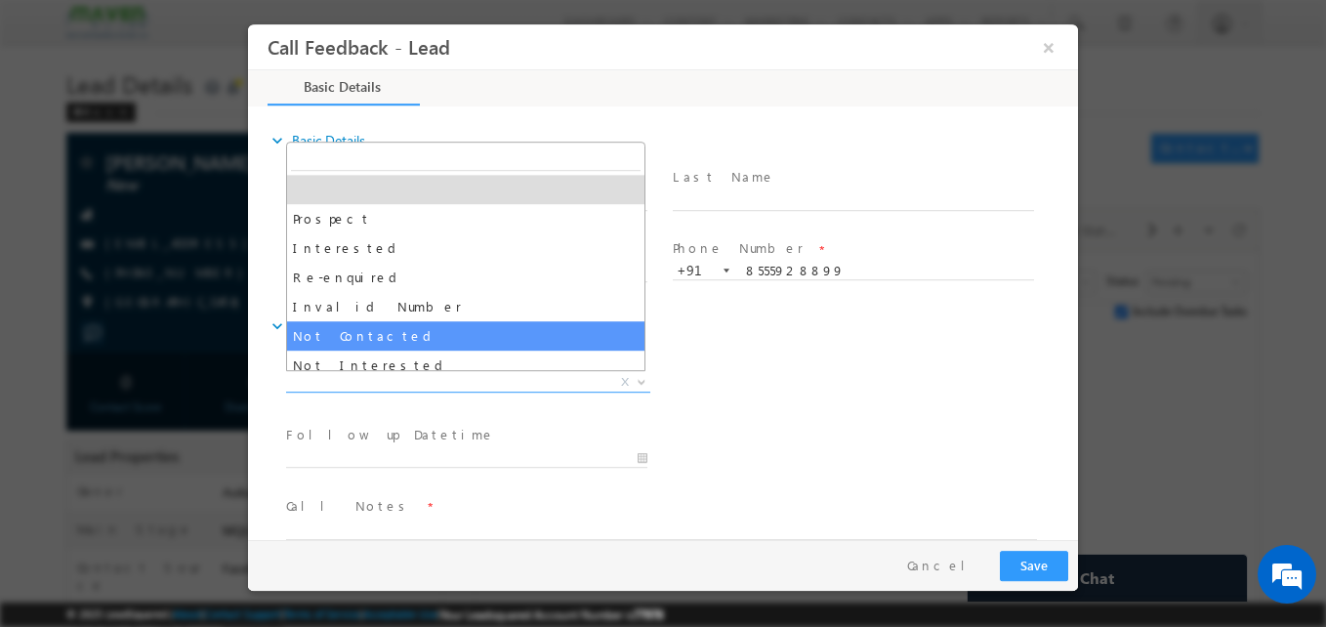
select select "Not Contacted"
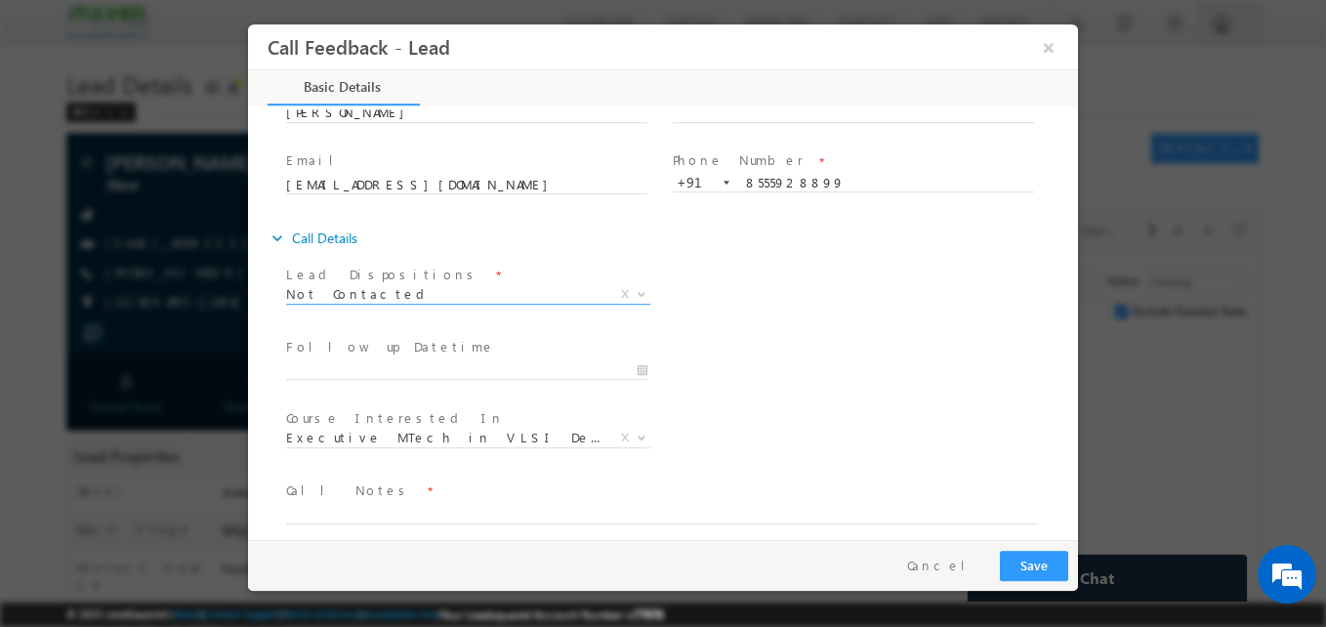
scroll to position [89, 0]
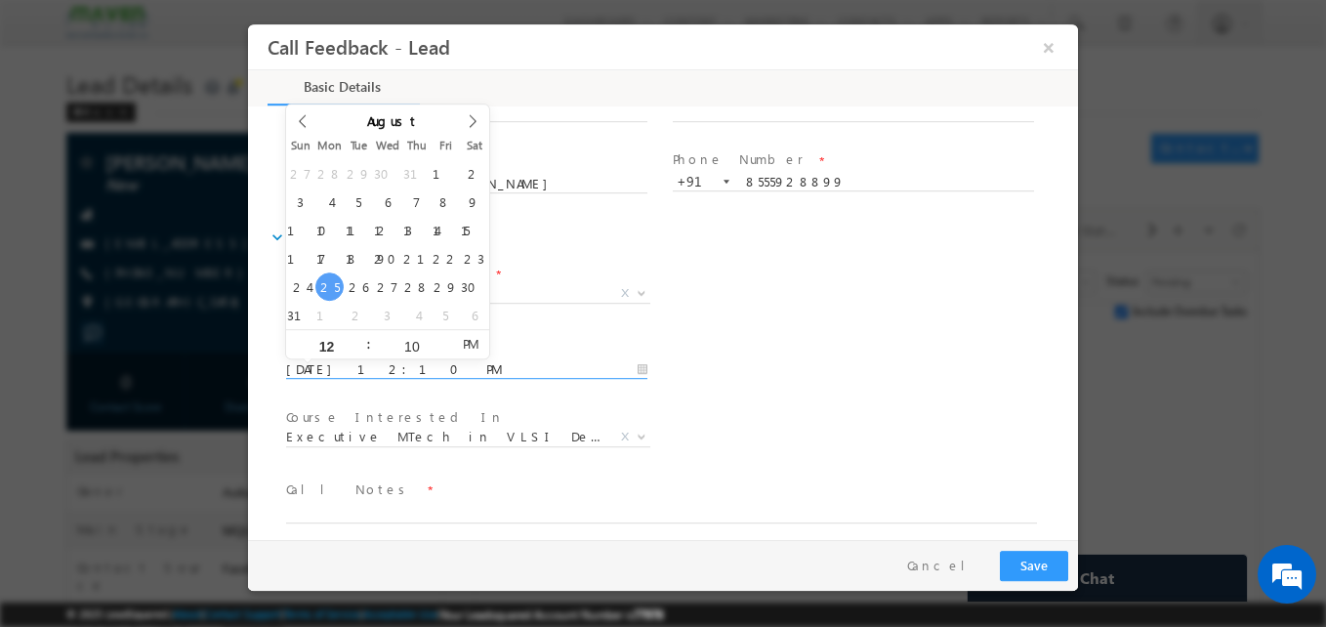
click at [496, 371] on input "25/08/2025 12:10 PM" at bounding box center [466, 370] width 361 height 20
type input "28/08/2025 12:10 PM"
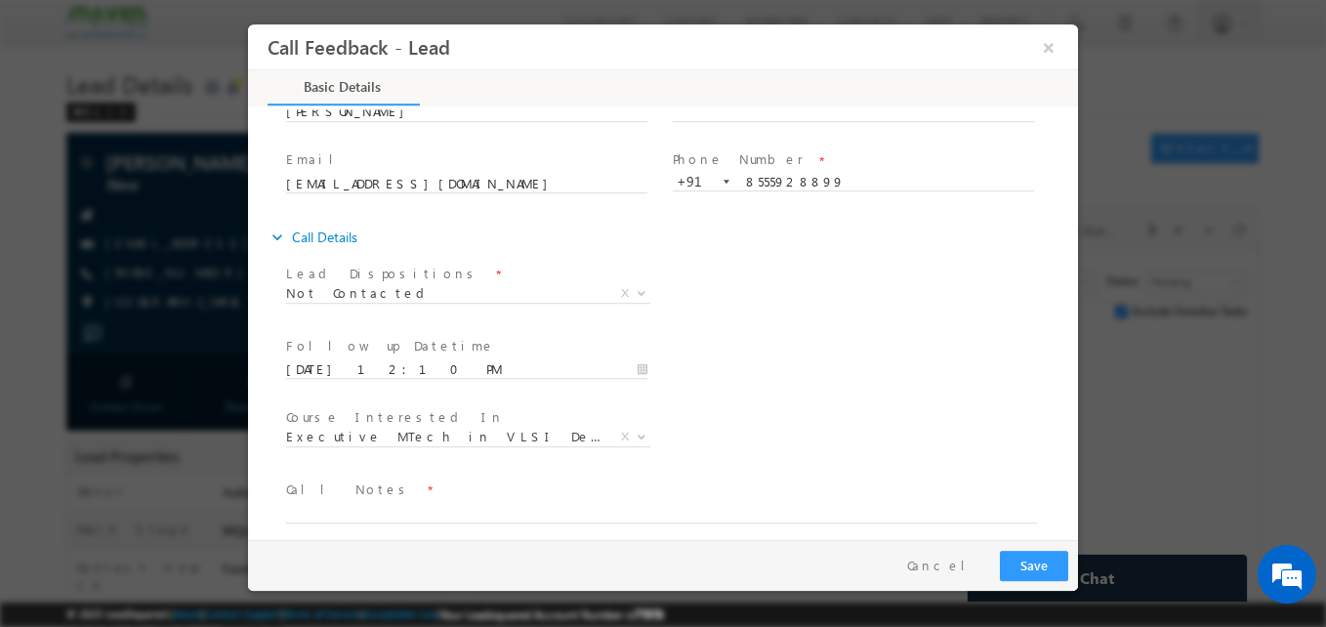
click at [711, 388] on div "Follow up Datetime * 28/08/2025 12:10 PM Program Type * Long Term Short Term X" at bounding box center [680, 368] width 796 height 72
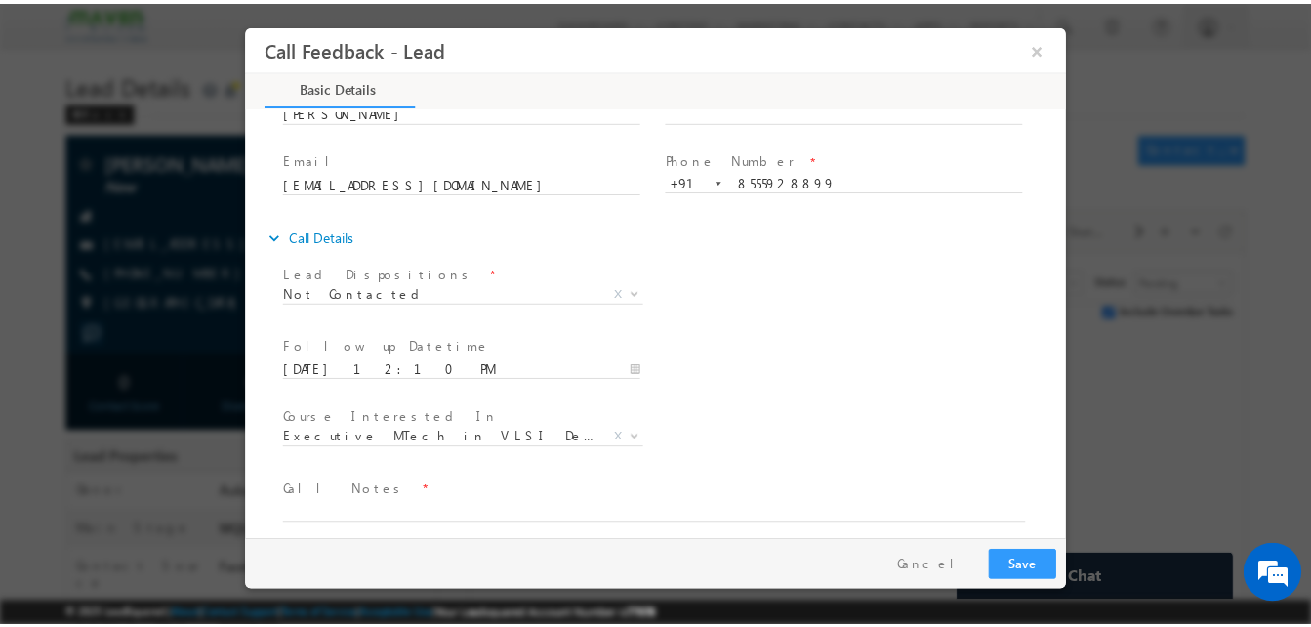
scroll to position [104, 0]
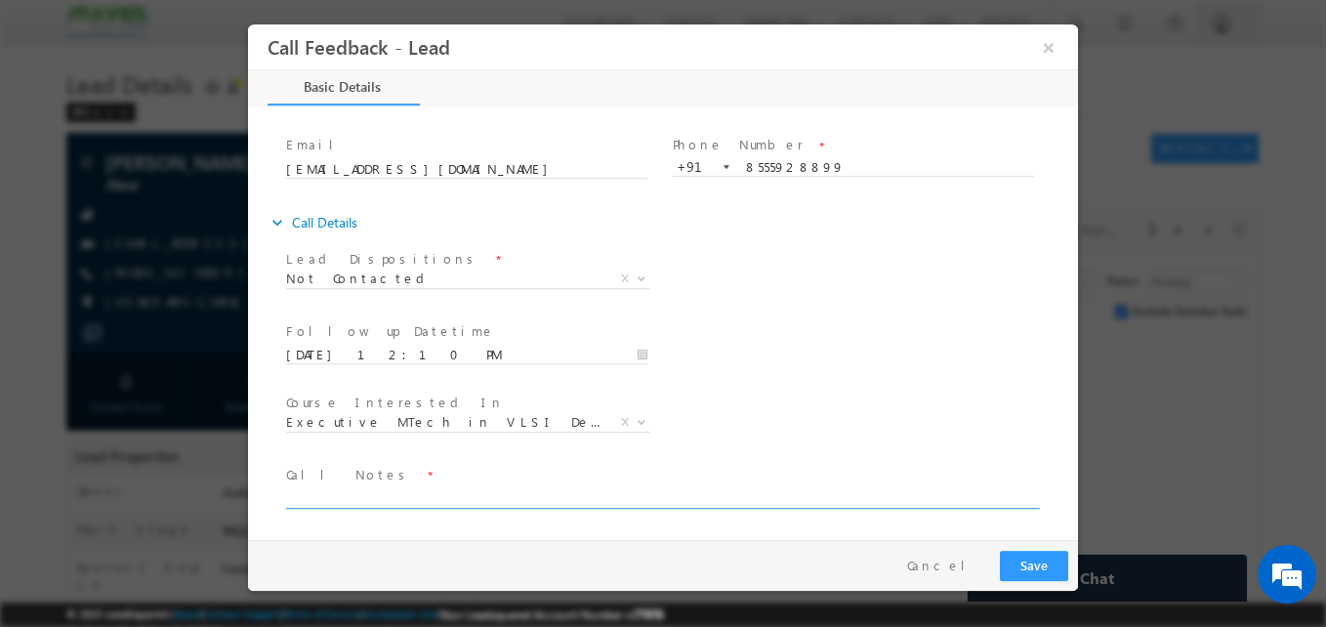
click at [479, 500] on textarea at bounding box center [661, 497] width 751 height 22
type textarea "NA"
click at [1015, 568] on button "Save" at bounding box center [1034, 566] width 68 height 30
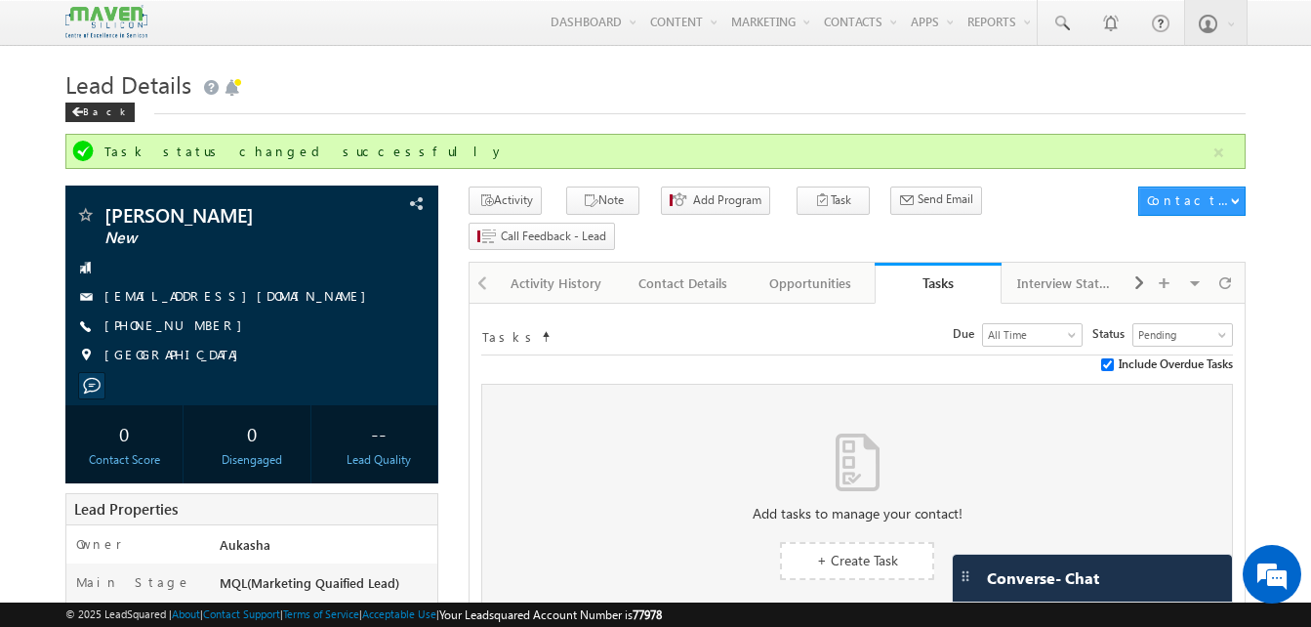
click at [669, 65] on h1 "Lead Details" at bounding box center [655, 82] width 1181 height 38
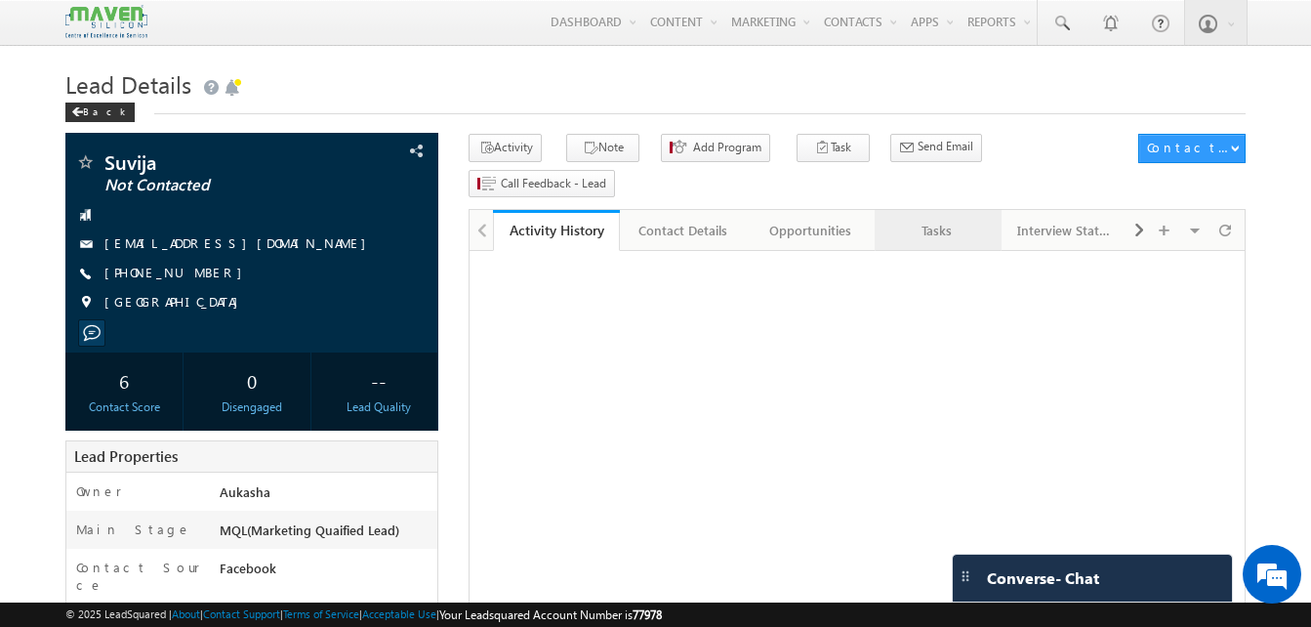
click at [926, 219] on div "Tasks" at bounding box center [938, 230] width 94 height 23
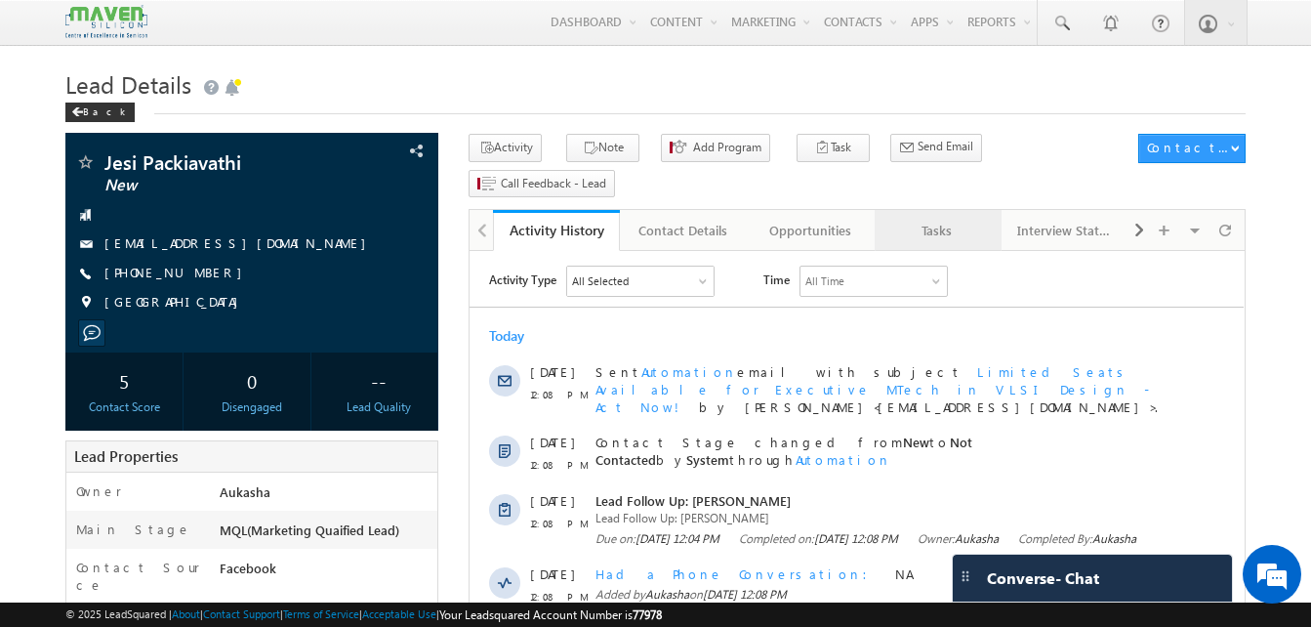
click at [916, 219] on div "Tasks" at bounding box center [938, 230] width 94 height 23
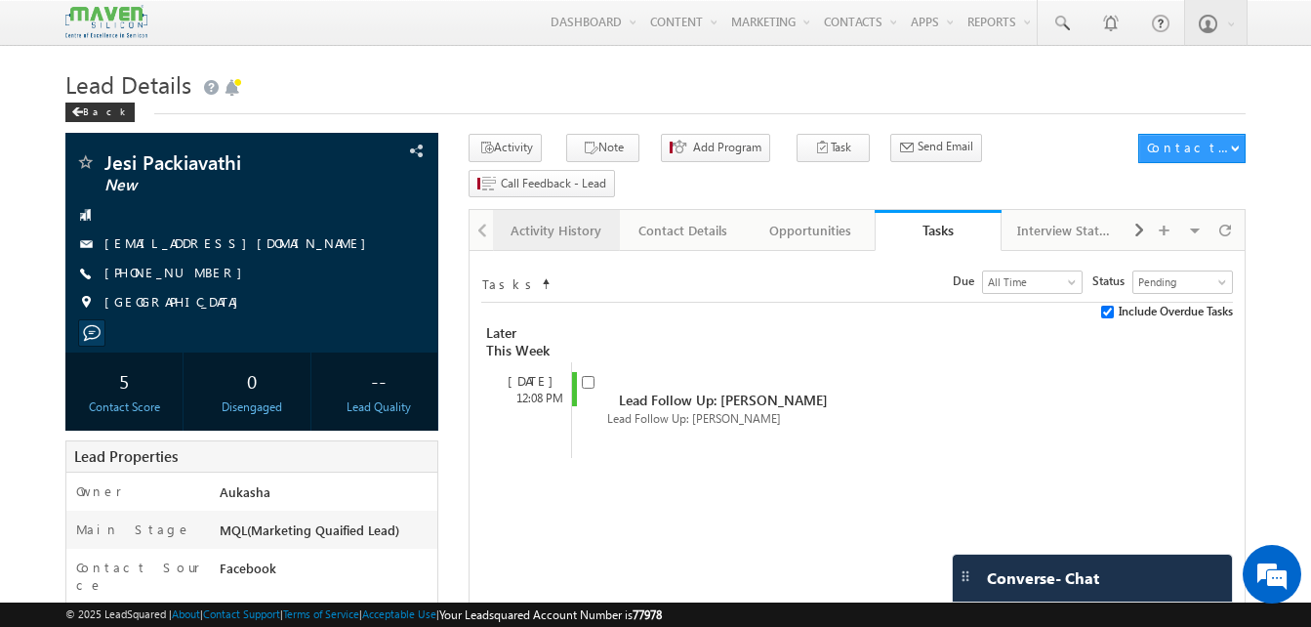
click at [570, 219] on div "Activity History" at bounding box center [556, 230] width 94 height 23
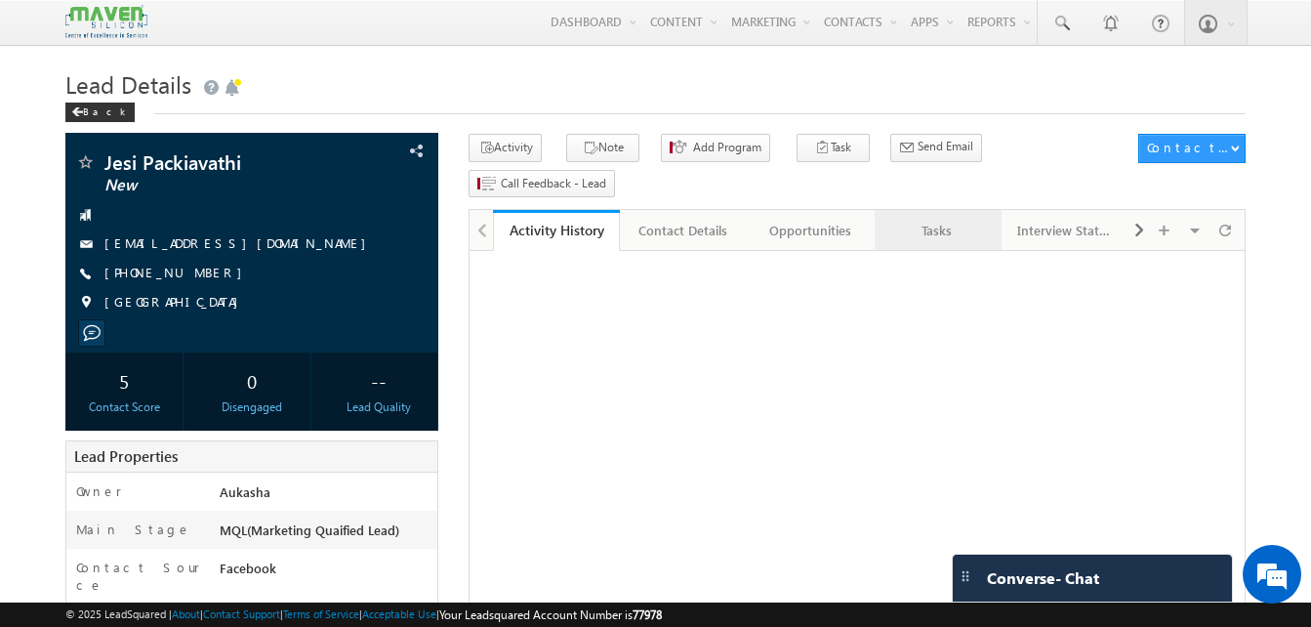
click at [914, 219] on div "Tasks" at bounding box center [938, 230] width 94 height 23
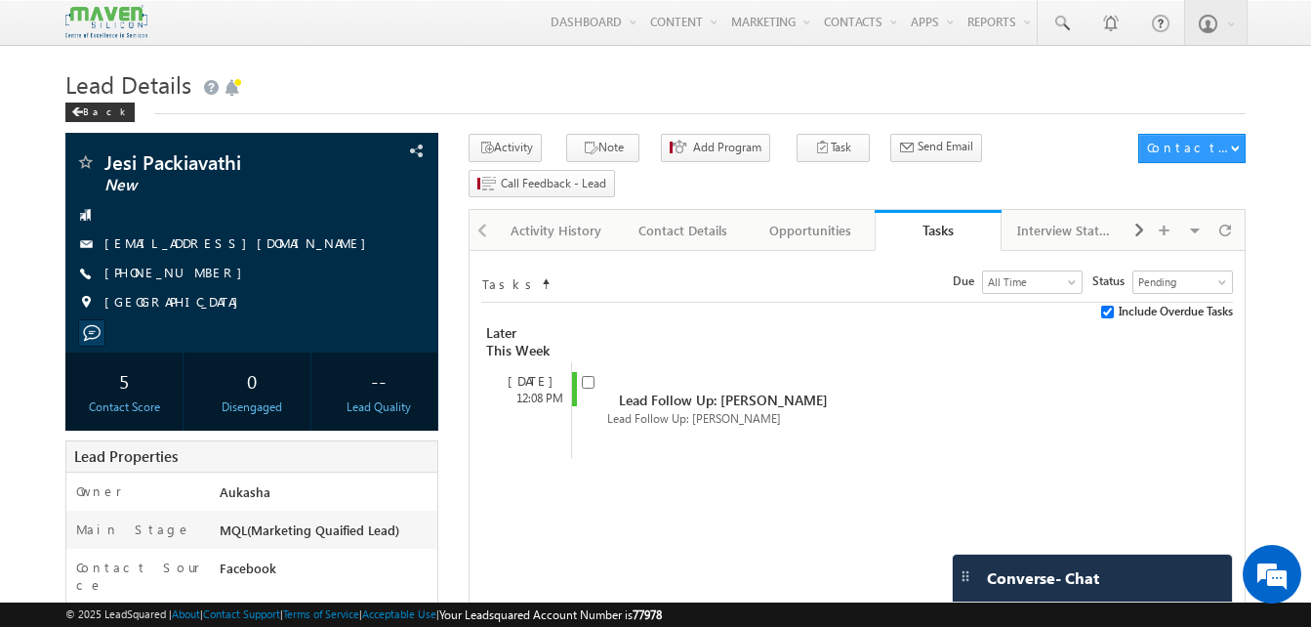
click at [557, 219] on div "Activity History" at bounding box center [556, 230] width 94 height 23
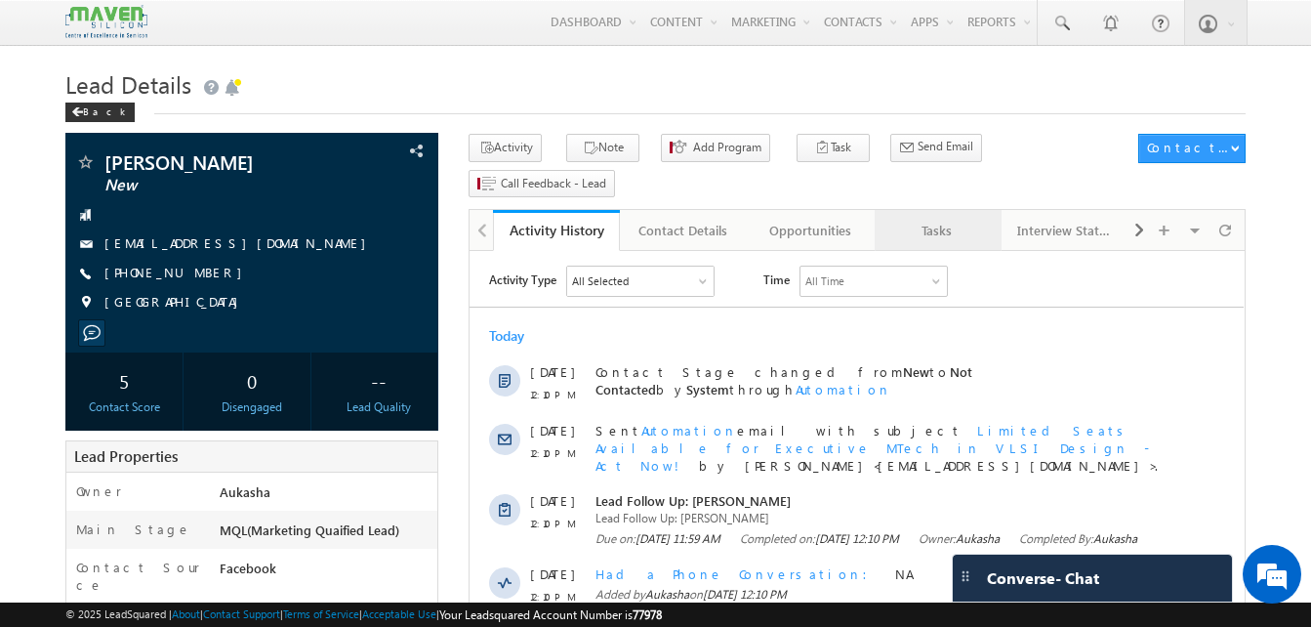
click at [921, 214] on link "Tasks" at bounding box center [938, 230] width 127 height 41
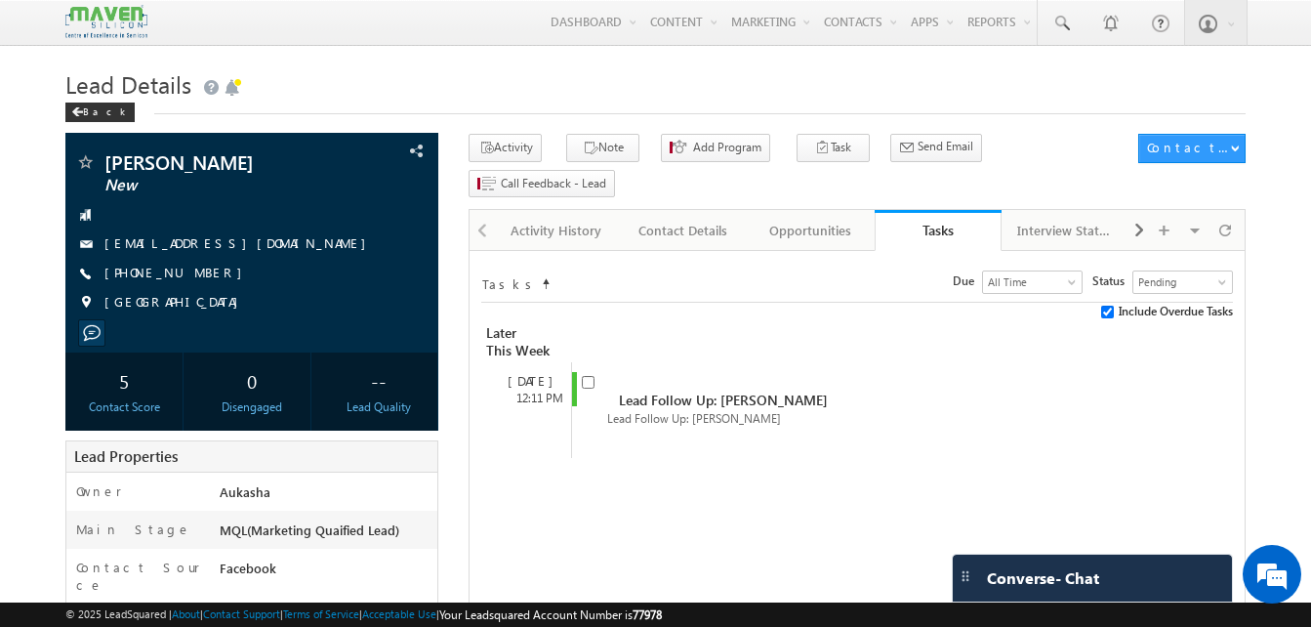
click at [595, 96] on h1 "Lead Details" at bounding box center [655, 82] width 1181 height 38
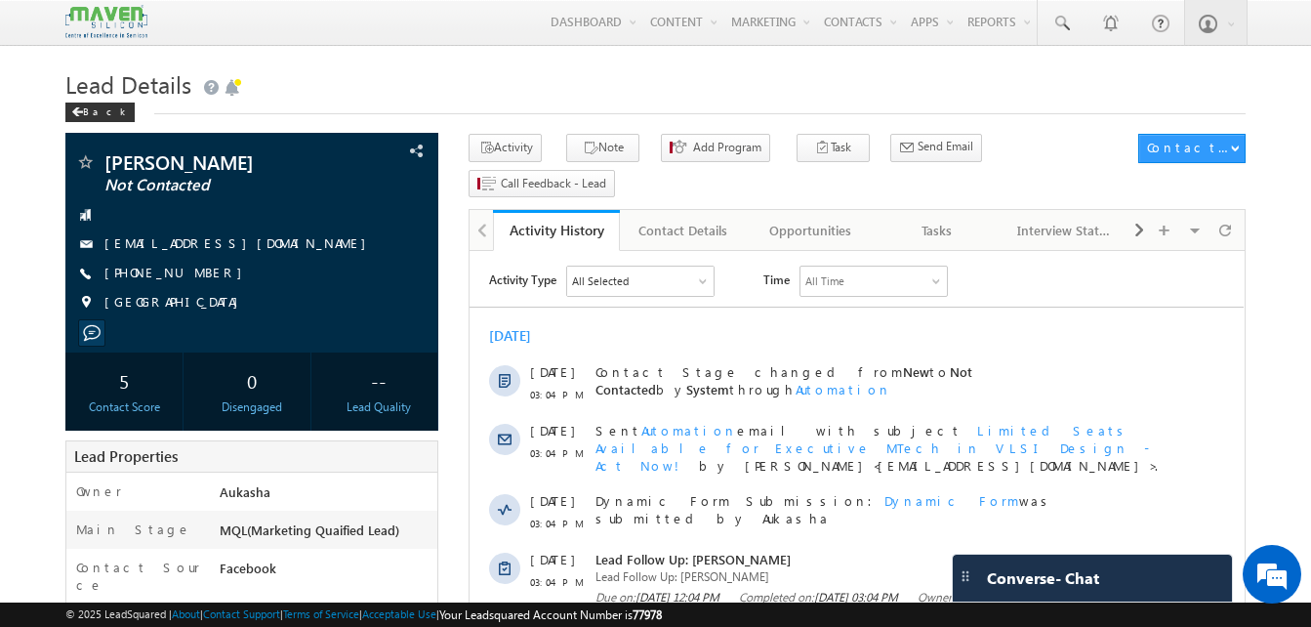
click at [510, 91] on h1 "Lead Details" at bounding box center [655, 82] width 1181 height 38
drag, startPoint x: 217, startPoint y: 277, endPoint x: 199, endPoint y: 277, distance: 17.6
click at [199, 277] on div "+91-8086638664" at bounding box center [251, 274] width 353 height 20
copy div "+91-8086638664"
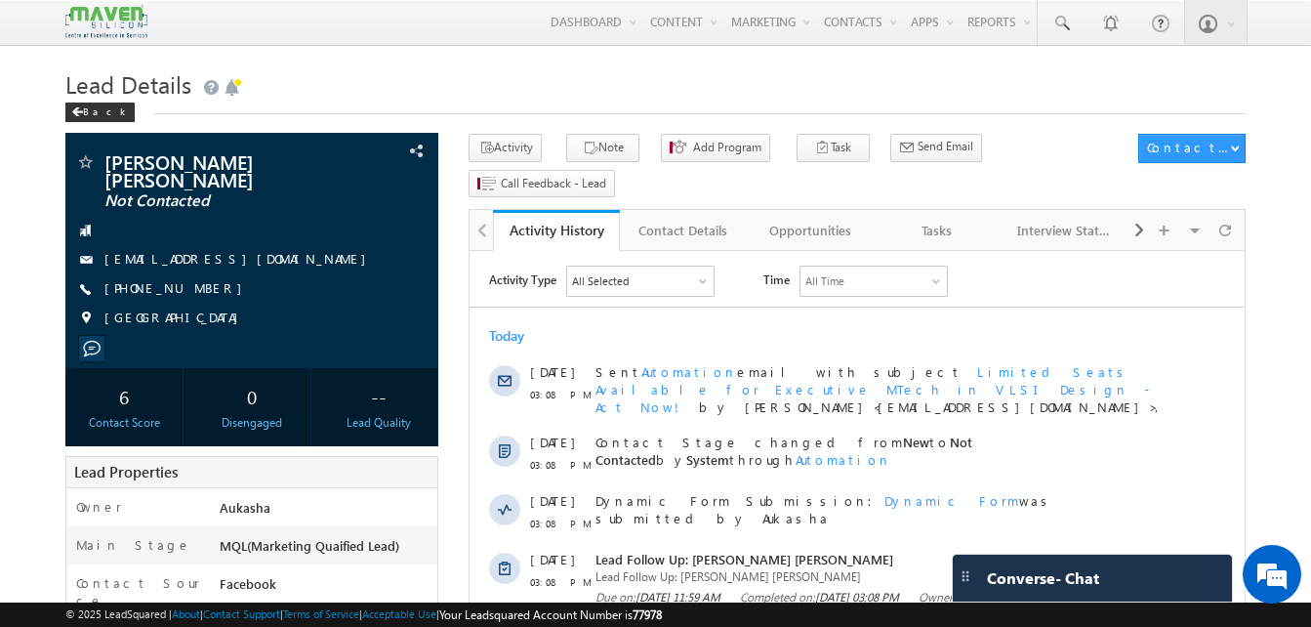
click at [327, 82] on h1 "Lead Details" at bounding box center [655, 82] width 1181 height 38
click at [570, 46] on div "Menu Aukasha lsq5@ maven -sili con.c om crmma ven" at bounding box center [655, 23] width 1181 height 46
click at [918, 155] on span "Send Email" at bounding box center [946, 147] width 56 height 18
drag, startPoint x: 211, startPoint y: 289, endPoint x: 199, endPoint y: 290, distance: 11.8
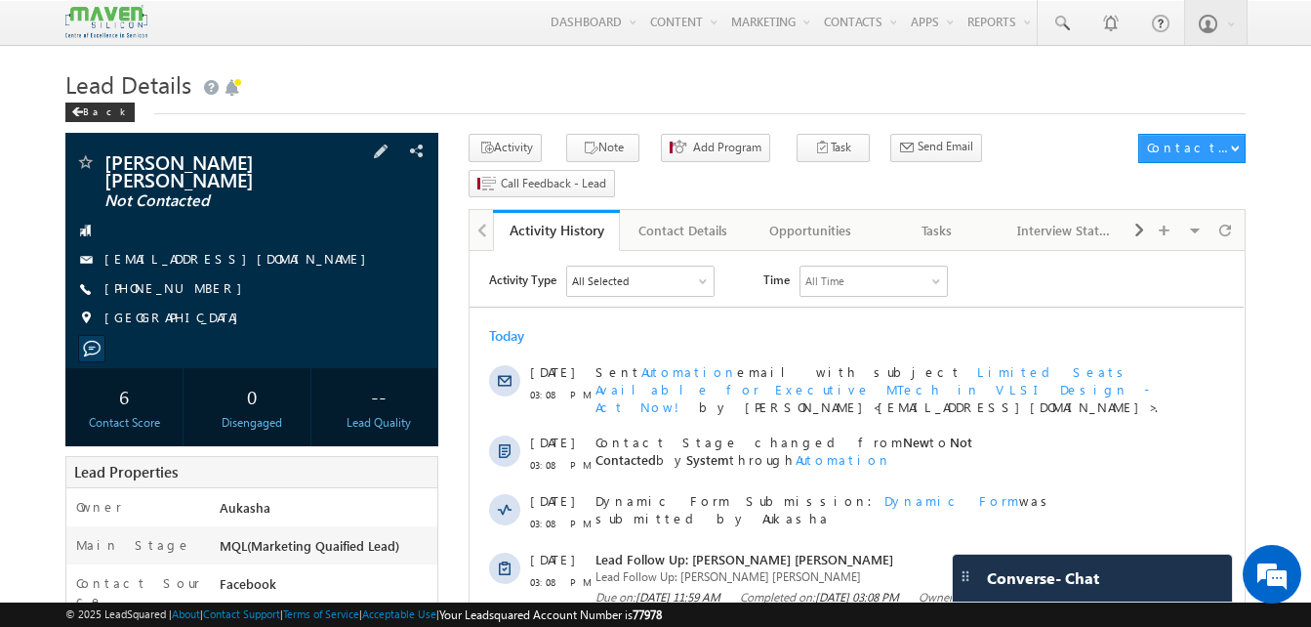
click at [199, 290] on div "+91-9441618338" at bounding box center [251, 289] width 353 height 20
copy div "+91-9441618338"
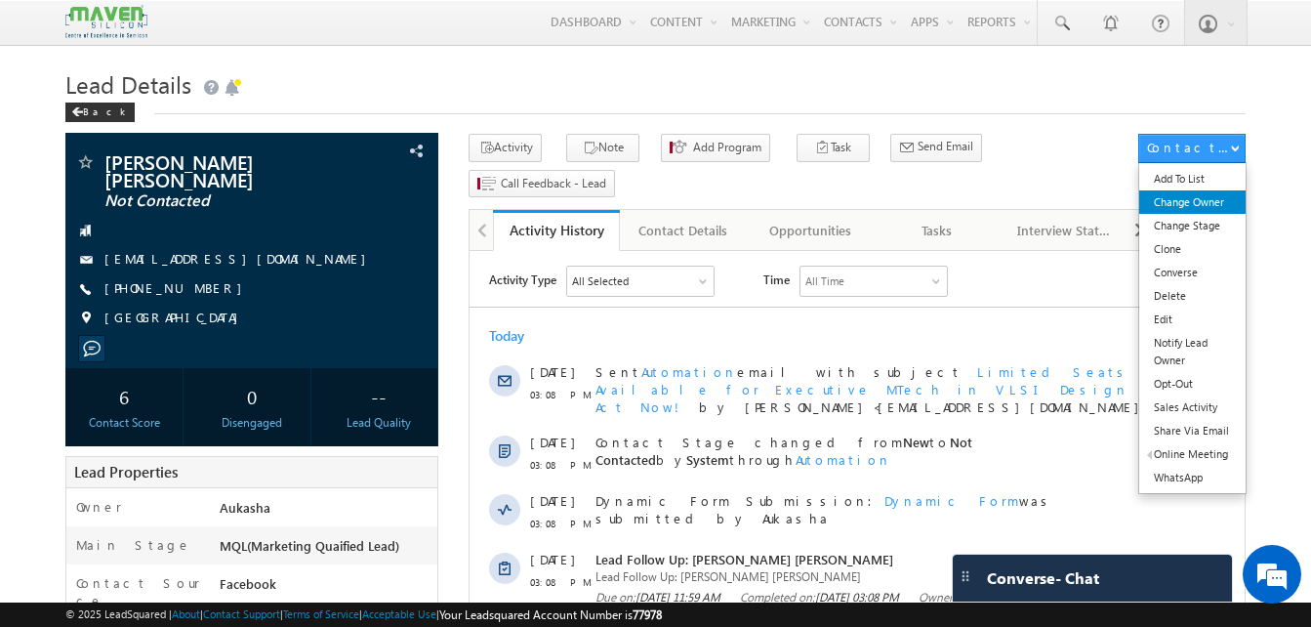
click at [1226, 208] on link "Change Owner" at bounding box center [1193, 201] width 106 height 23
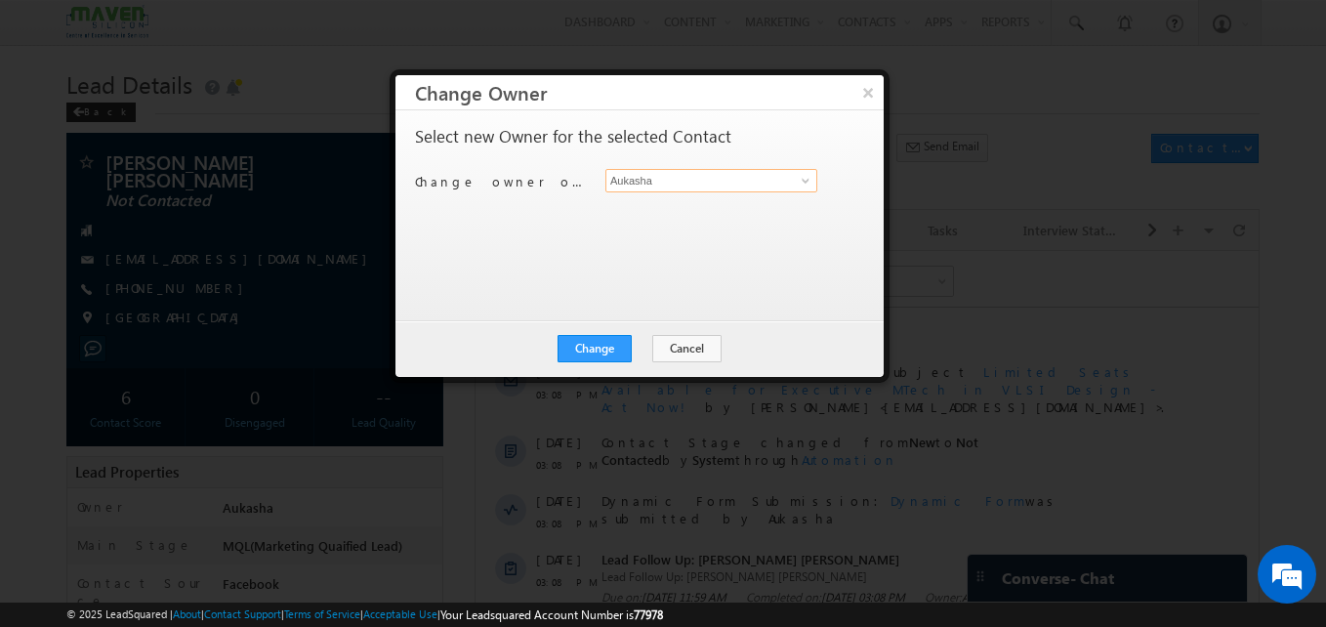
click at [714, 176] on input "Aukasha" at bounding box center [711, 180] width 212 height 23
click at [799, 181] on span at bounding box center [806, 181] width 16 height 16
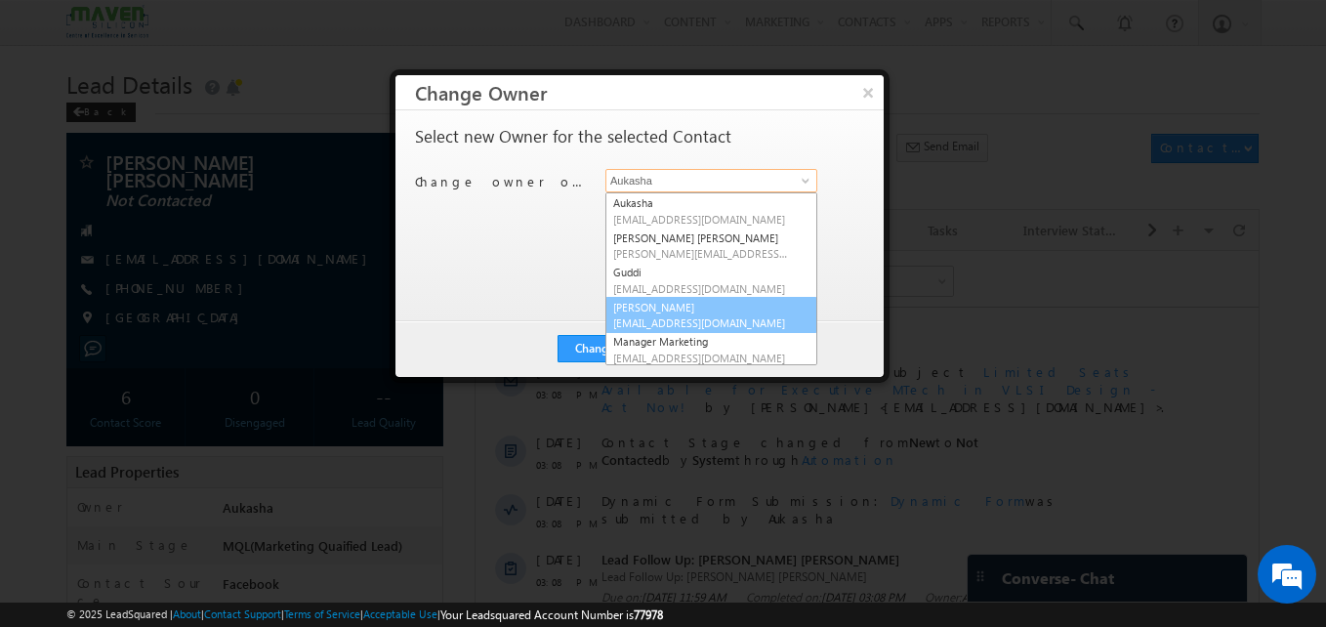
click at [718, 308] on link "Komal lsq4@maven-silicon.com" at bounding box center [711, 315] width 212 height 37
type input "Komal"
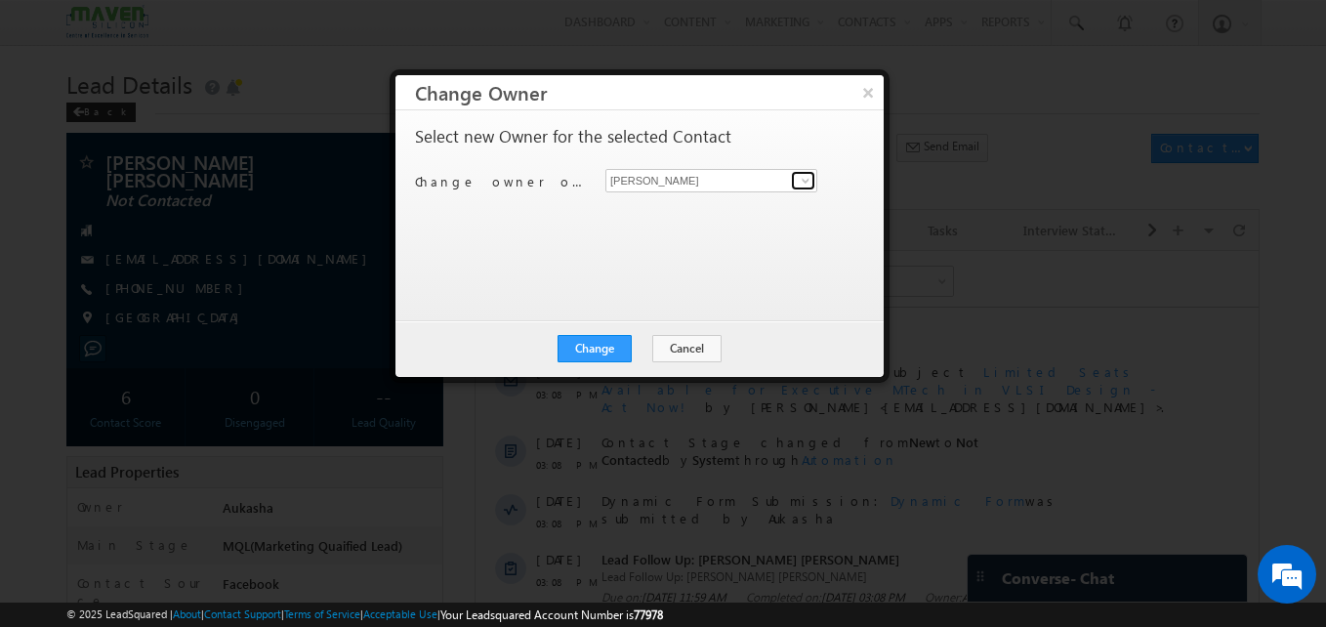
click at [806, 187] on span at bounding box center [806, 181] width 16 height 16
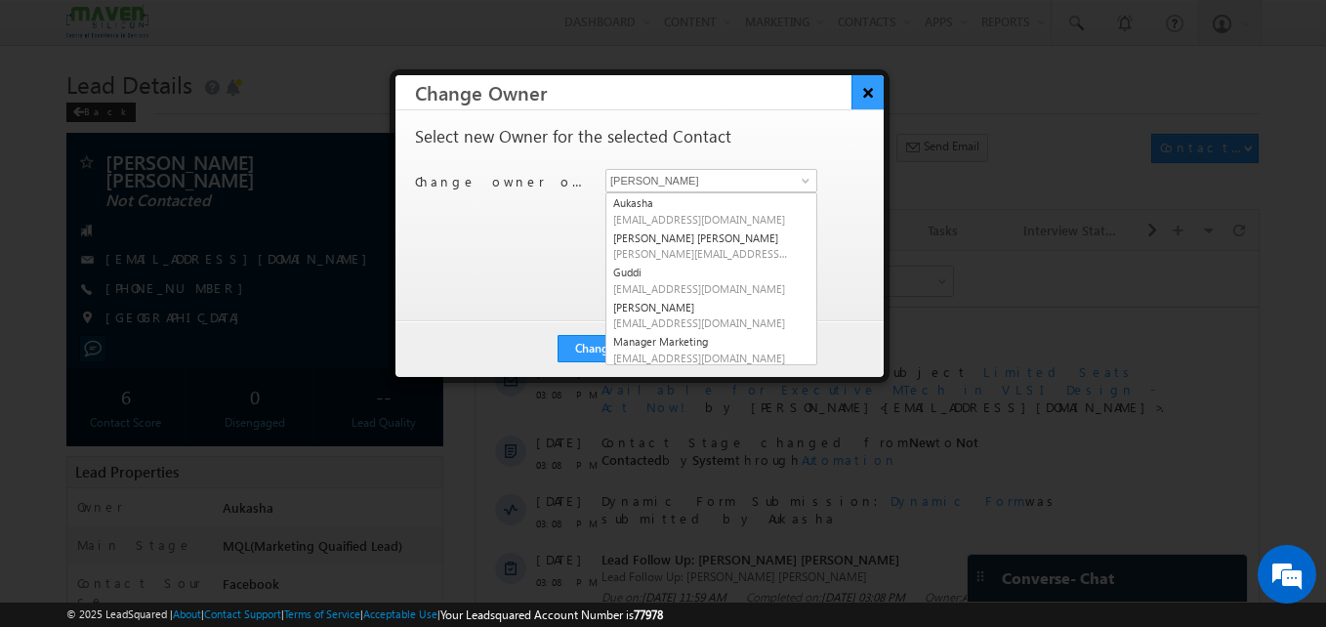
click at [858, 99] on button "×" at bounding box center [868, 92] width 32 height 34
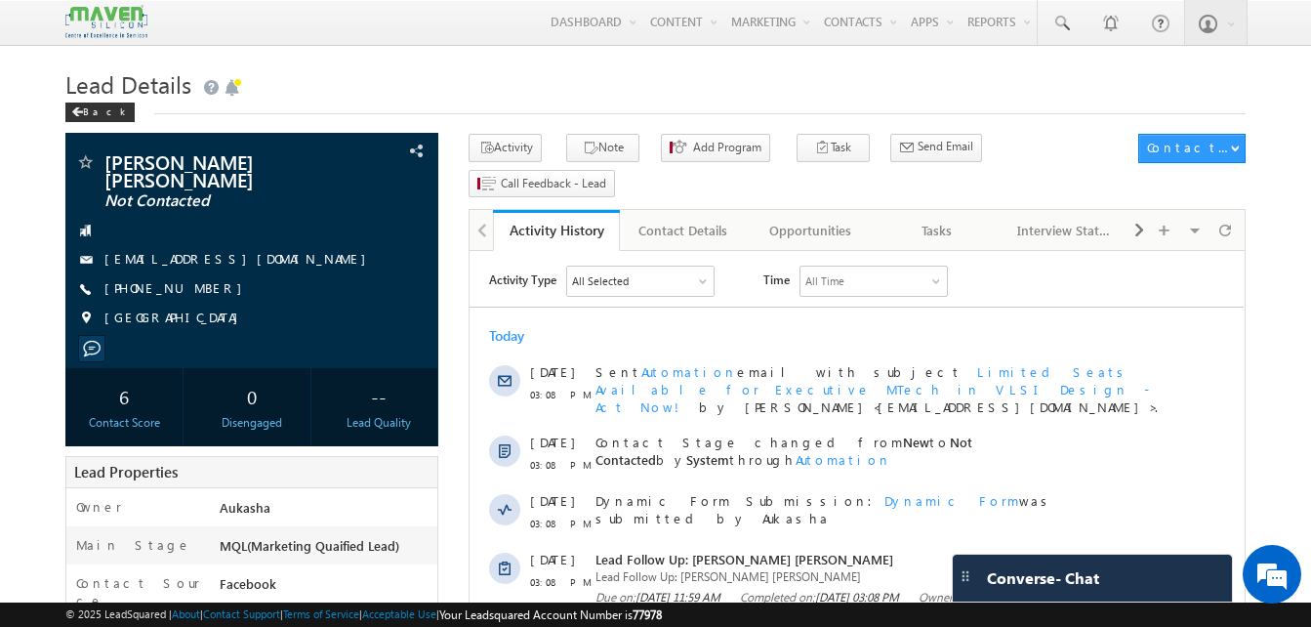
click at [678, 85] on h1 "Lead Details" at bounding box center [655, 82] width 1181 height 38
click at [388, 88] on h1 "Lead Details" at bounding box center [655, 82] width 1181 height 38
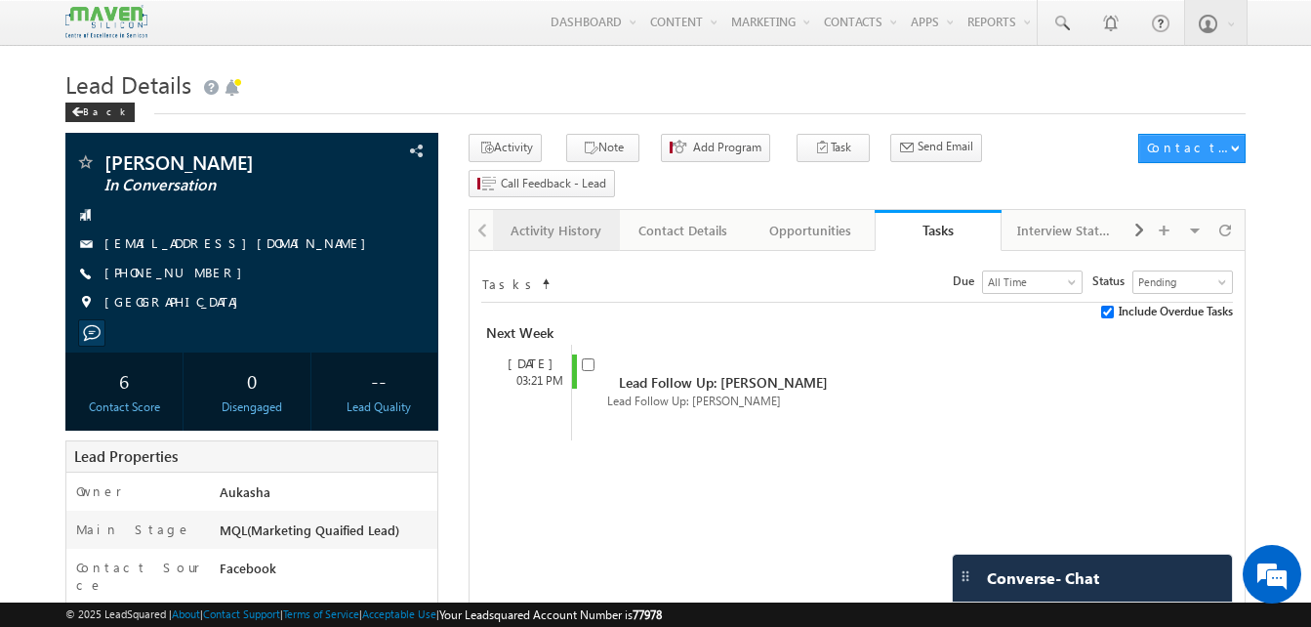
click at [557, 219] on div "Activity History" at bounding box center [556, 230] width 94 height 23
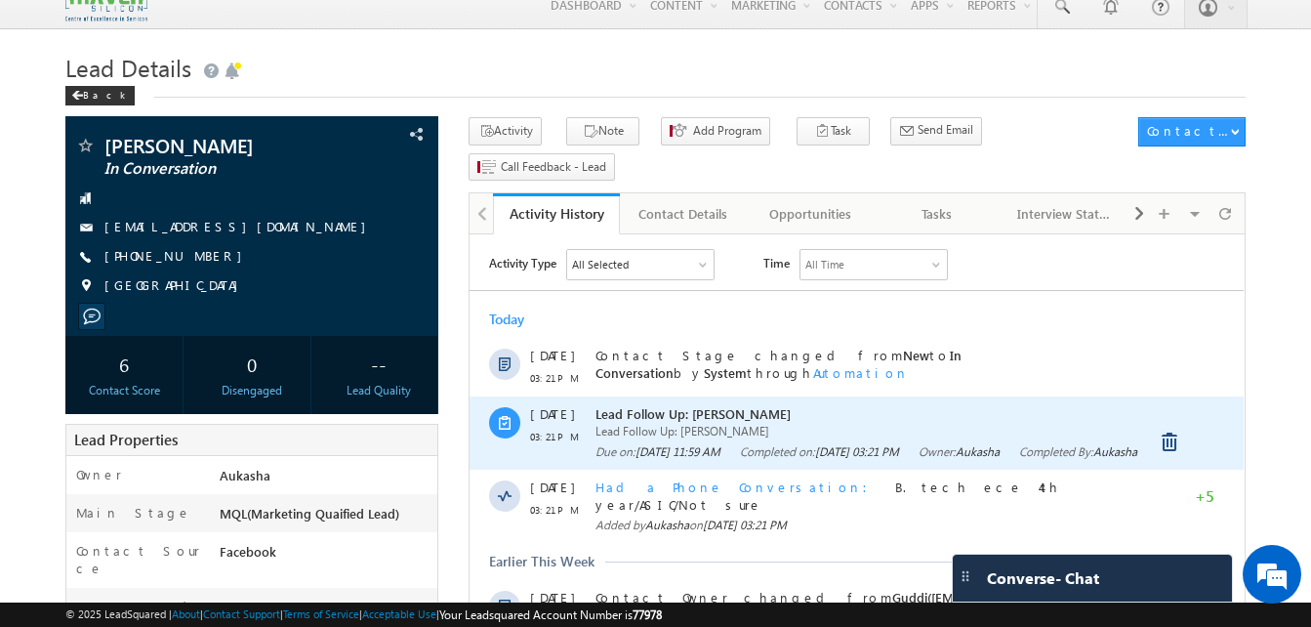
scroll to position [18, 0]
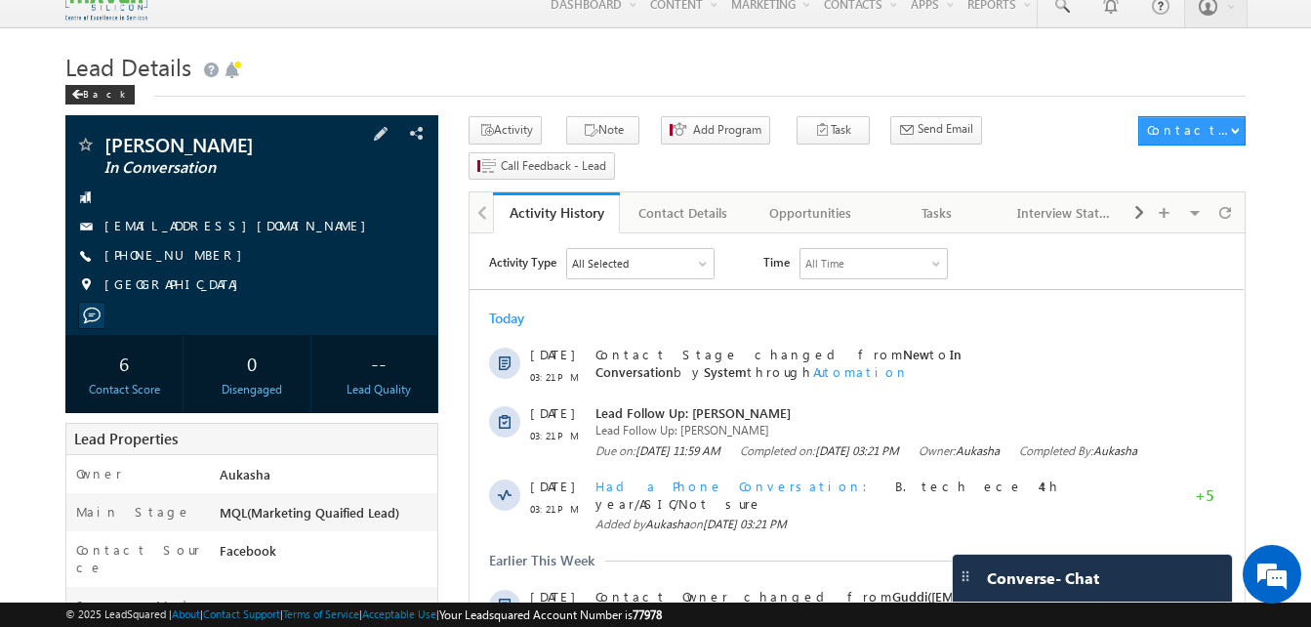
drag, startPoint x: 217, startPoint y: 264, endPoint x: 198, endPoint y: 257, distance: 19.8
click at [198, 257] on div "+91-6303001558" at bounding box center [251, 256] width 353 height 20
copy div "+91-6303001558"
click at [598, 81] on h1 "Lead Details" at bounding box center [655, 65] width 1181 height 38
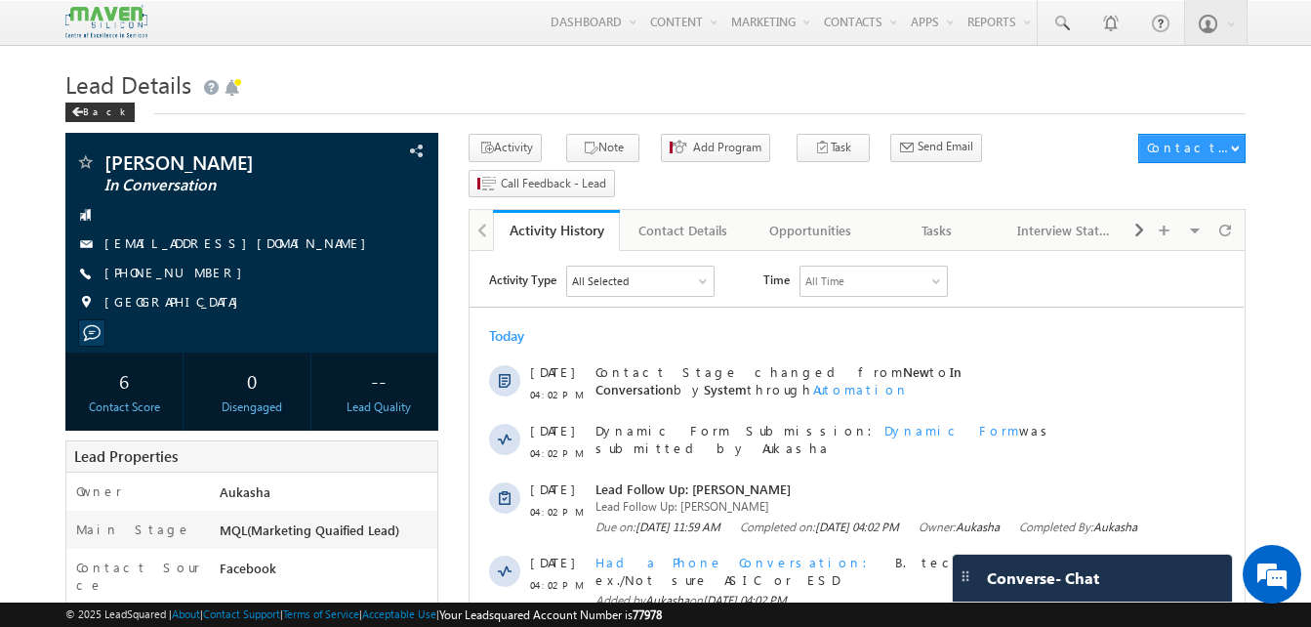
click at [235, 120] on div "Lead Details Back" at bounding box center [655, 98] width 1181 height 70
click at [197, 273] on div "[PHONE_NUMBER]" at bounding box center [251, 274] width 353 height 20
copy div "[PHONE_NUMBER]"
click at [455, 85] on h1 "Lead Details" at bounding box center [655, 82] width 1181 height 38
click at [388, 78] on h1 "Lead Details" at bounding box center [655, 82] width 1181 height 38
